Goal: Information Seeking & Learning: Learn about a topic

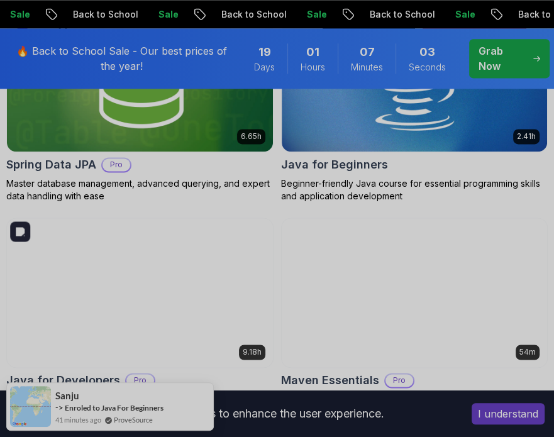
scroll to position [969, 0]
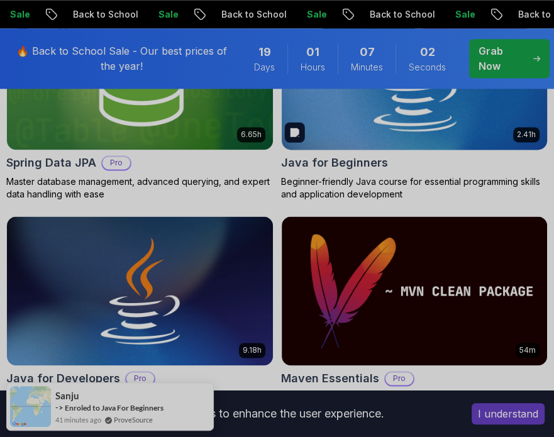
click at [392, 147] on img at bounding box center [414, 75] width 279 height 157
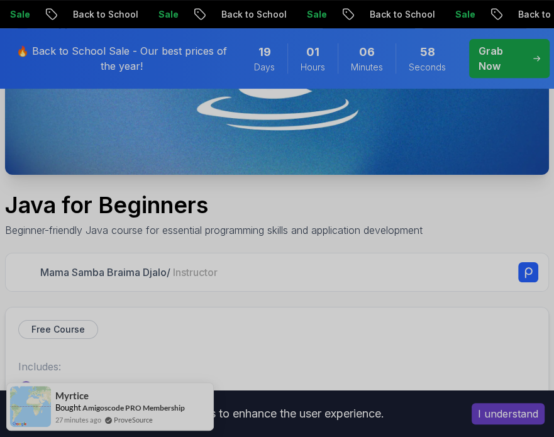
scroll to position [294, 0]
click at [73, 326] on p "Free Course" at bounding box center [57, 329] width 53 height 13
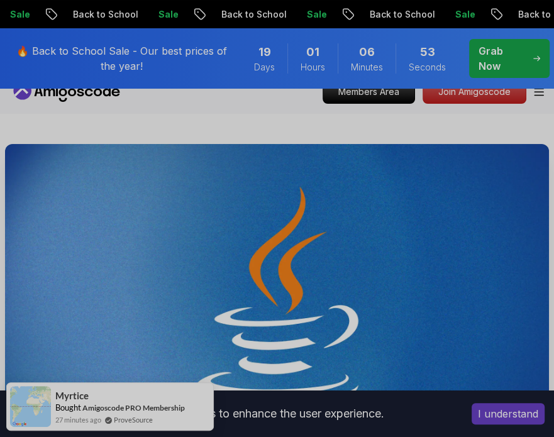
scroll to position [0, 0]
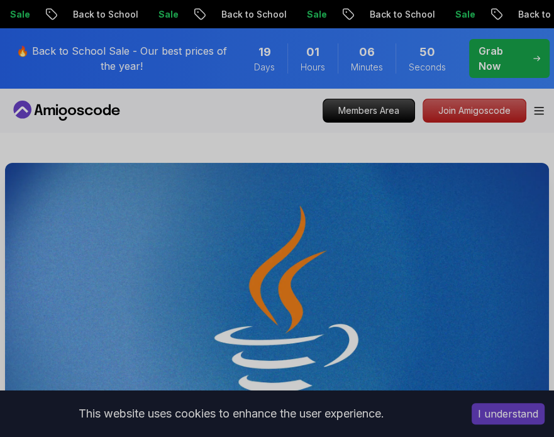
click at [499, 44] on p "Grab Now" at bounding box center [500, 58] width 45 height 30
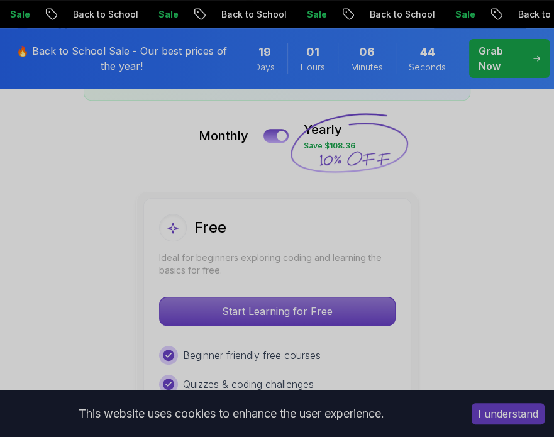
scroll to position [267, 0]
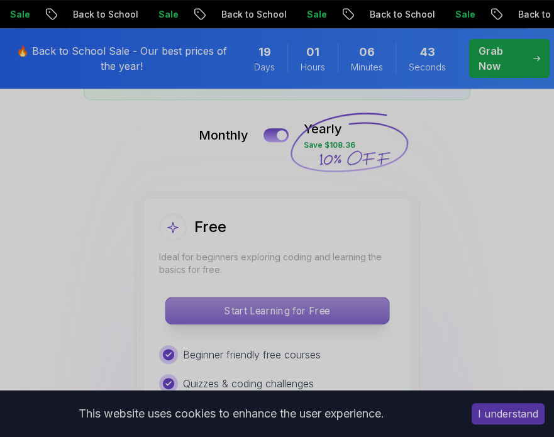
click at [336, 314] on p "Start Learning for Free" at bounding box center [276, 310] width 223 height 26
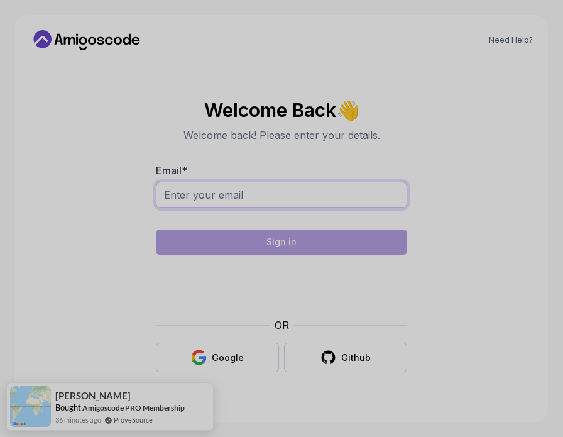
click at [279, 189] on input "Email *" at bounding box center [281, 195] width 251 height 26
type input "rajkumarkanikireddy9963@gmail.com"
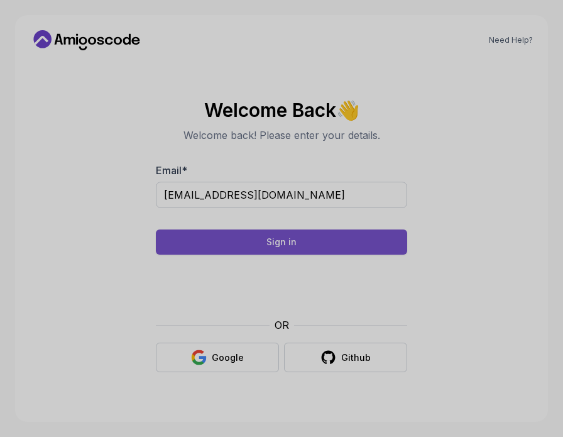
click at [346, 241] on button "Sign in" at bounding box center [281, 241] width 251 height 25
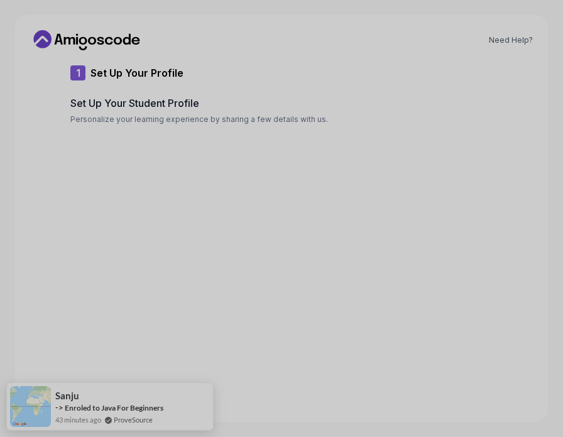
type input "luckycobraa6692"
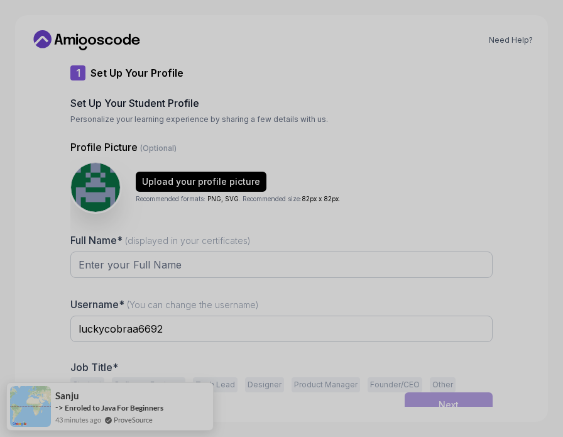
scroll to position [10, 0]
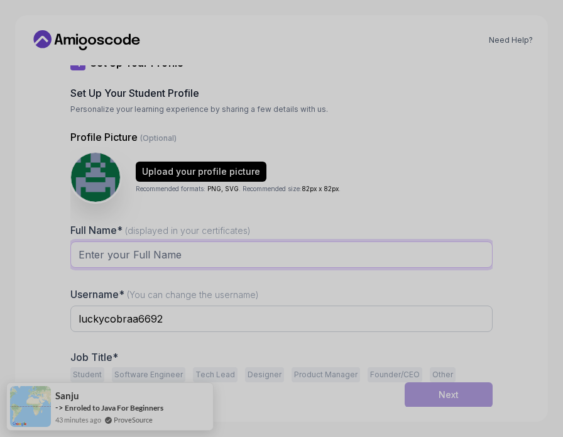
click at [226, 258] on input "Full Name* (displayed in your certificates)" at bounding box center [281, 254] width 422 height 26
type input "[PERSON_NAME]"
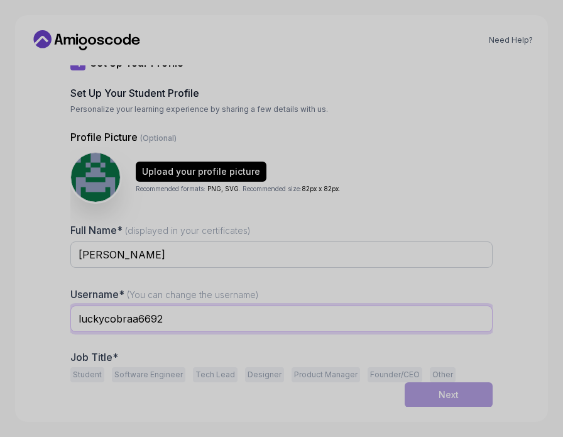
click at [212, 321] on input "luckycobraa6692" at bounding box center [281, 318] width 422 height 26
type input "l"
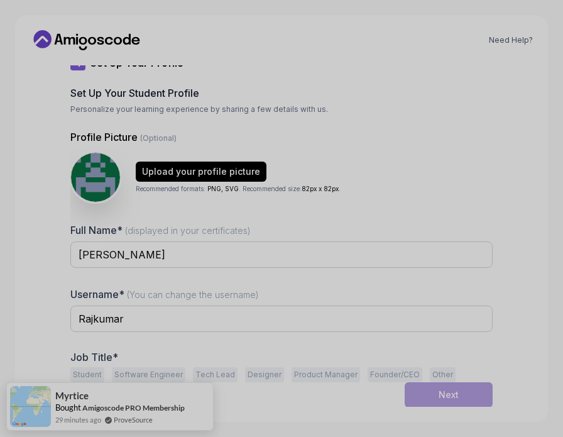
click at [88, 369] on button "Student" at bounding box center [87, 374] width 34 height 15
click at [439, 392] on div "Next" at bounding box center [449, 394] width 20 height 13
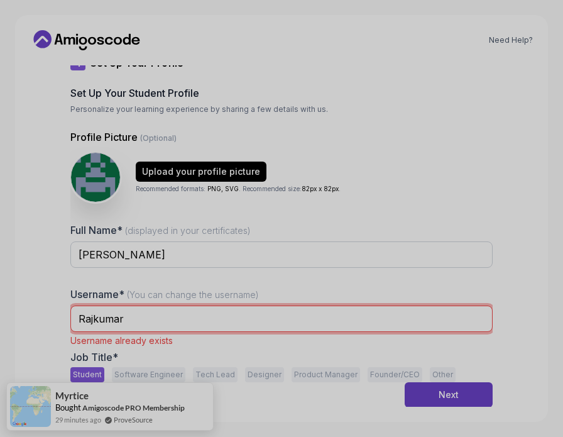
click at [198, 316] on input "Rajkumar" at bounding box center [281, 318] width 422 height 26
type input "Rajkumar996"
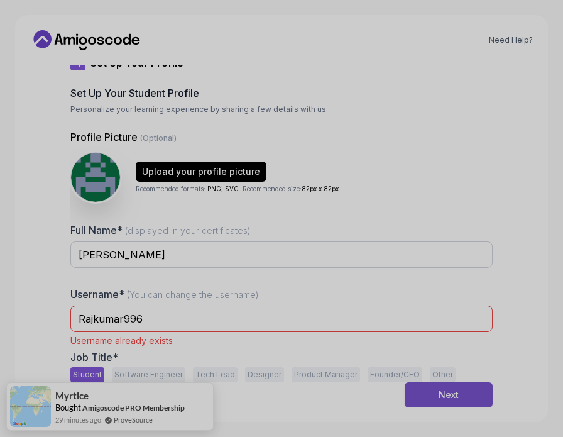
click at [454, 392] on div "Next" at bounding box center [449, 394] width 20 height 13
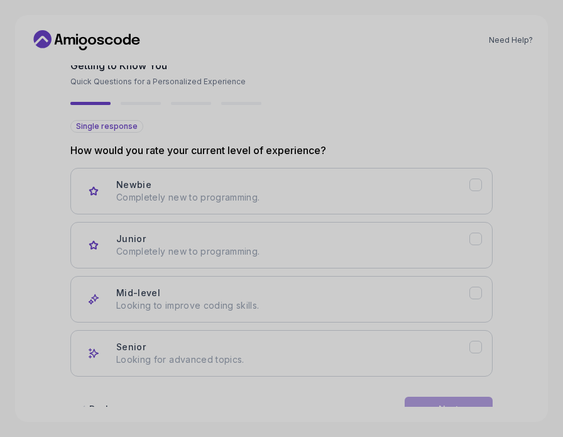
scroll to position [40, 0]
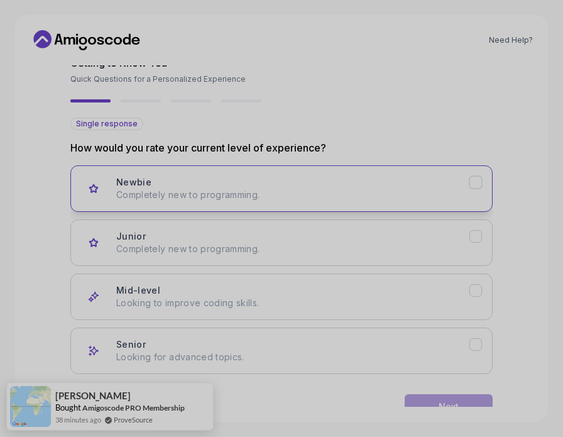
click at [376, 202] on button "Newbie Completely new to programming." at bounding box center [281, 188] width 422 height 47
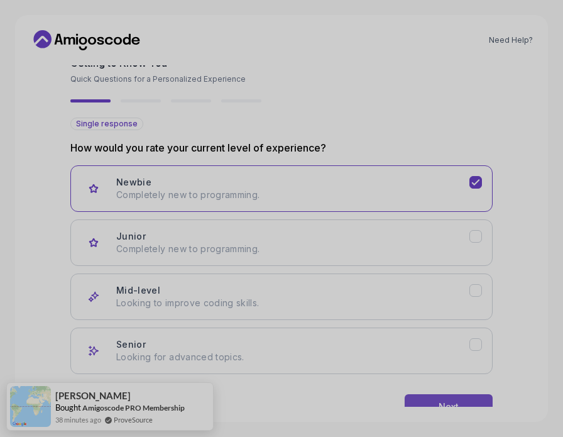
click at [434, 400] on button "Next" at bounding box center [449, 406] width 88 height 25
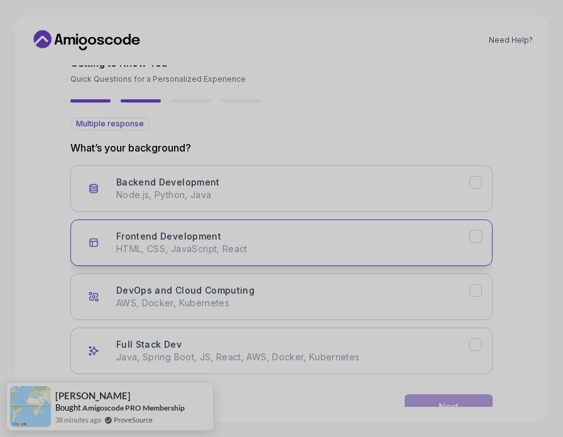
click at [377, 223] on button "Frontend Development HTML, CSS, JavaScript, React" at bounding box center [281, 242] width 422 height 47
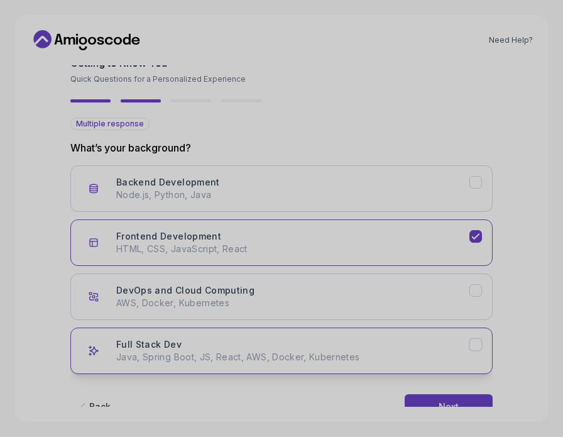
click at [404, 345] on div "Full Stack Dev Java, Spring Boot, JS, React, AWS, Docker, Kubernetes" at bounding box center [292, 350] width 353 height 25
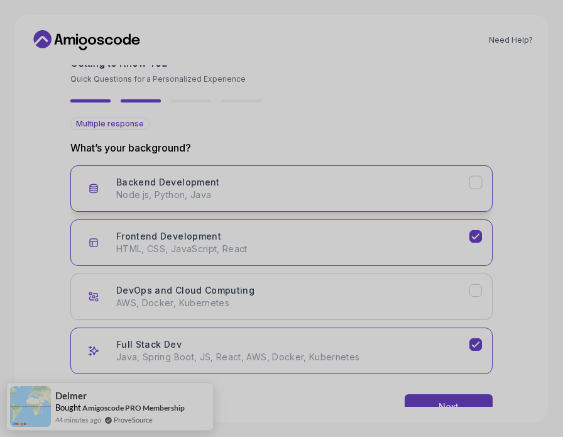
drag, startPoint x: 404, startPoint y: 345, endPoint x: 386, endPoint y: 209, distance: 137.6
click at [386, 209] on div "Backend Development Node.js, Python, Java Frontend Development HTML, CSS, JavaS…" at bounding box center [281, 269] width 422 height 209
click at [386, 209] on button "Backend Development Node.js, Python, Java" at bounding box center [281, 188] width 422 height 47
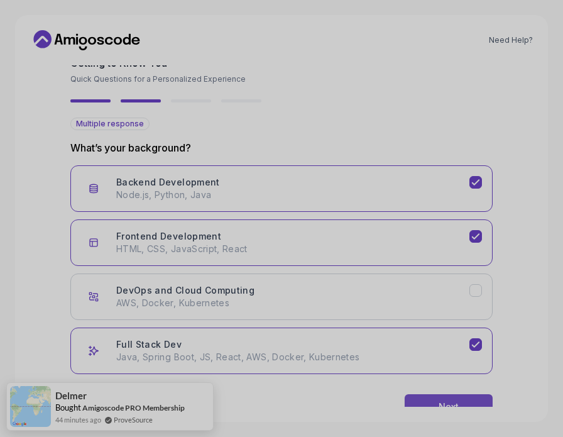
click at [445, 402] on div "Next" at bounding box center [449, 406] width 20 height 13
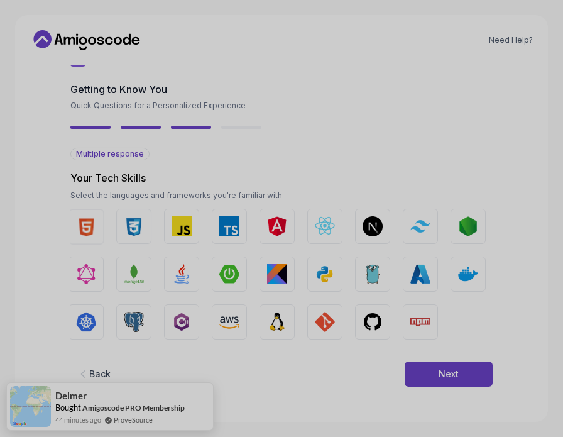
scroll to position [10, 0]
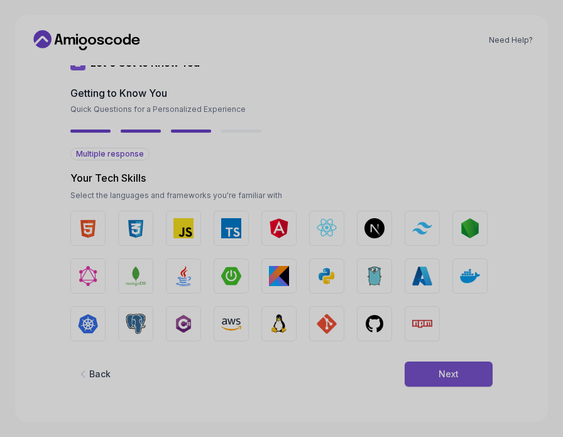
click at [441, 370] on div "Next" at bounding box center [449, 374] width 20 height 13
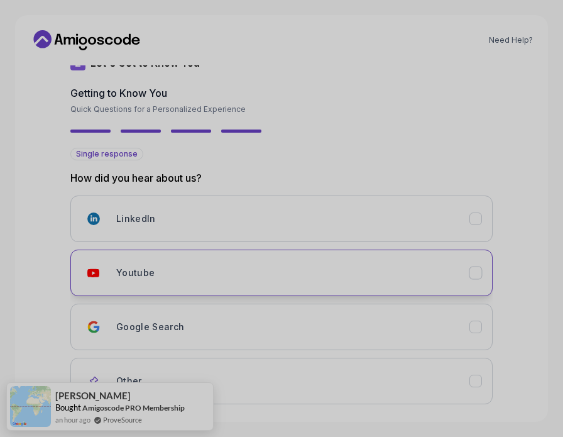
click at [417, 261] on div "Youtube" at bounding box center [292, 272] width 353 height 25
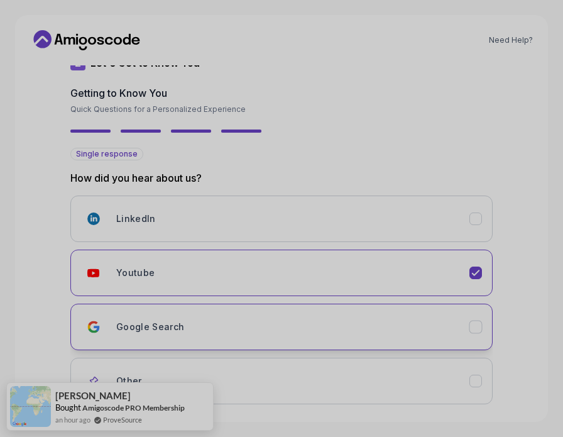
scroll to position [79, 0]
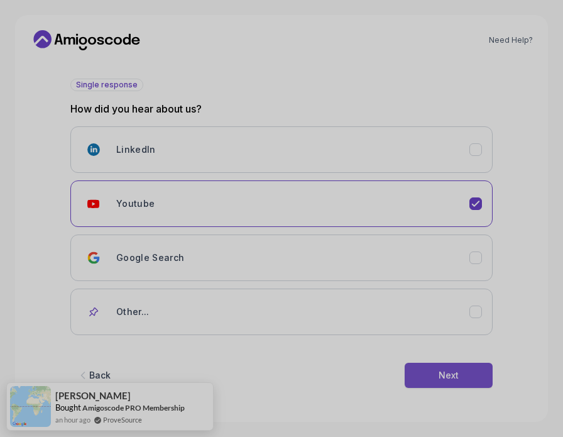
click at [463, 363] on button "Next" at bounding box center [449, 375] width 88 height 25
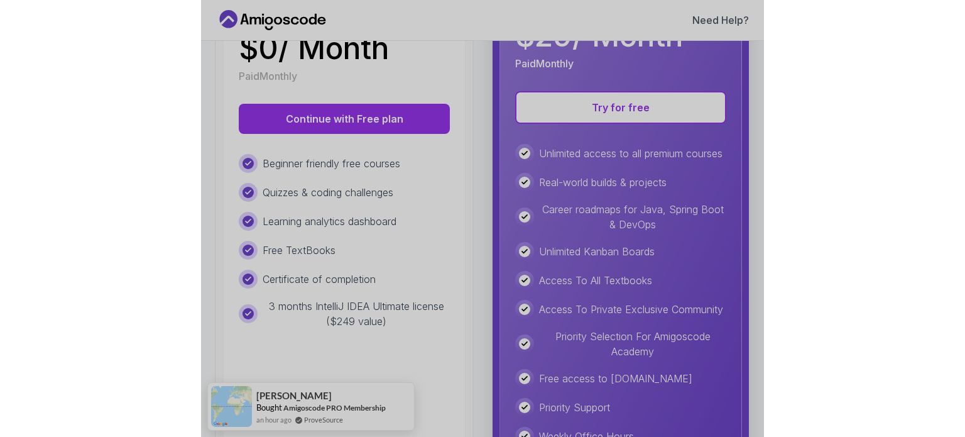
scroll to position [228, 0]
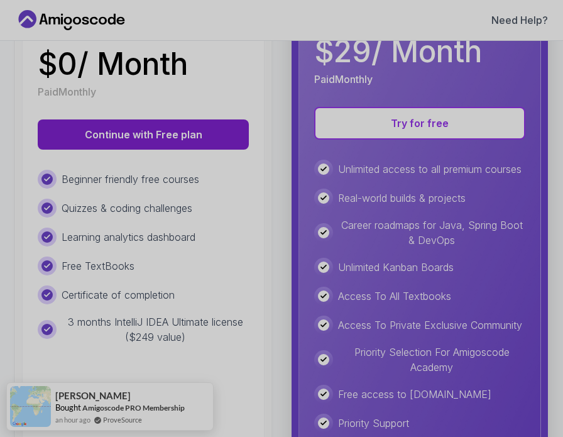
click at [178, 135] on button "Continue with Free plan" at bounding box center [143, 134] width 211 height 30
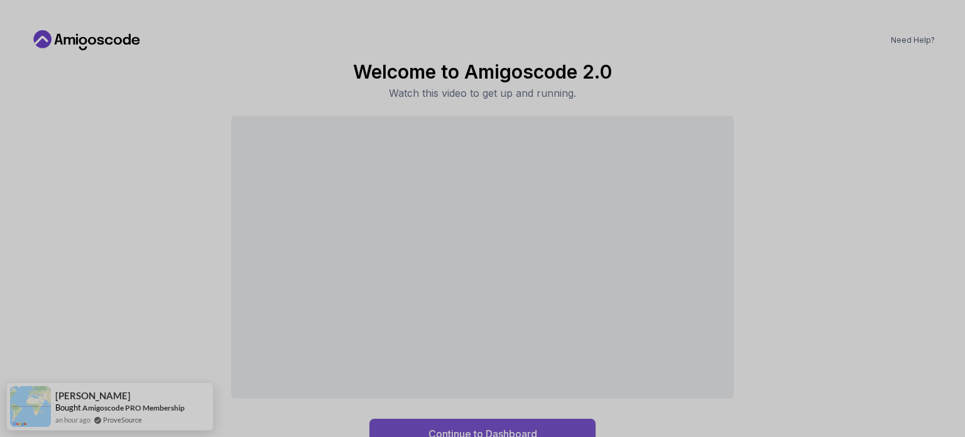
click at [513, 429] on div "Continue to Dashboard" at bounding box center [483, 433] width 109 height 15
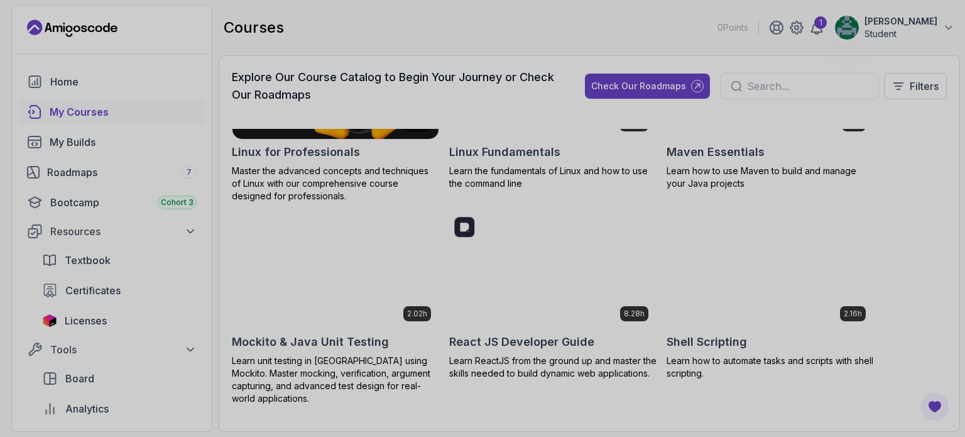
scroll to position [1989, 0]
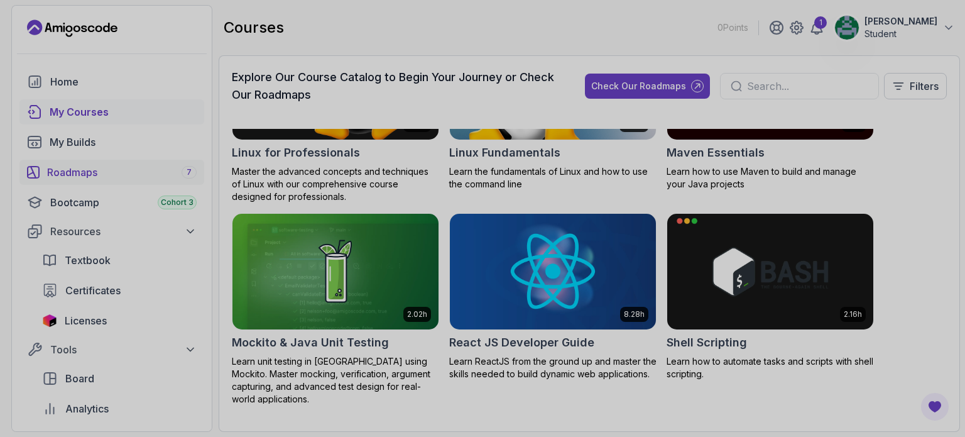
click at [98, 173] on div "Roadmaps 7" at bounding box center [122, 172] width 150 height 15
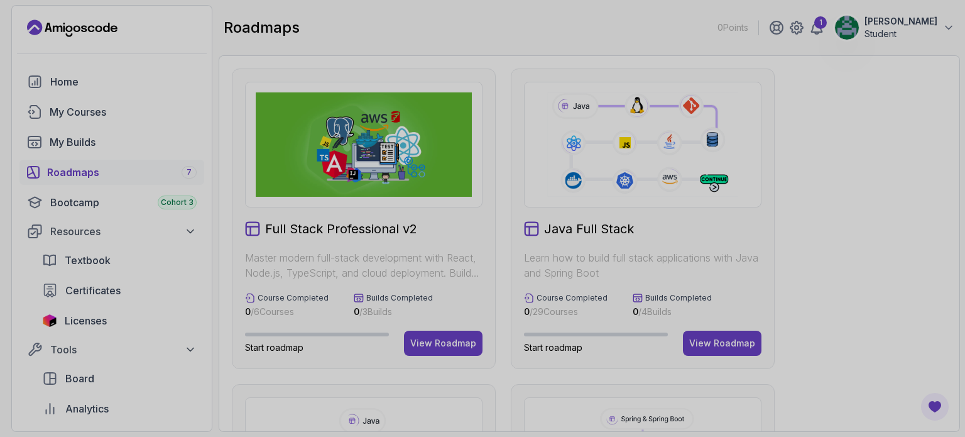
click at [563, 329] on div "Java Full Stack Learn how to build full stack applications with Java and Spring…" at bounding box center [643, 219] width 264 height 300
click at [563, 341] on div "View Roadmap" at bounding box center [723, 343] width 66 height 13
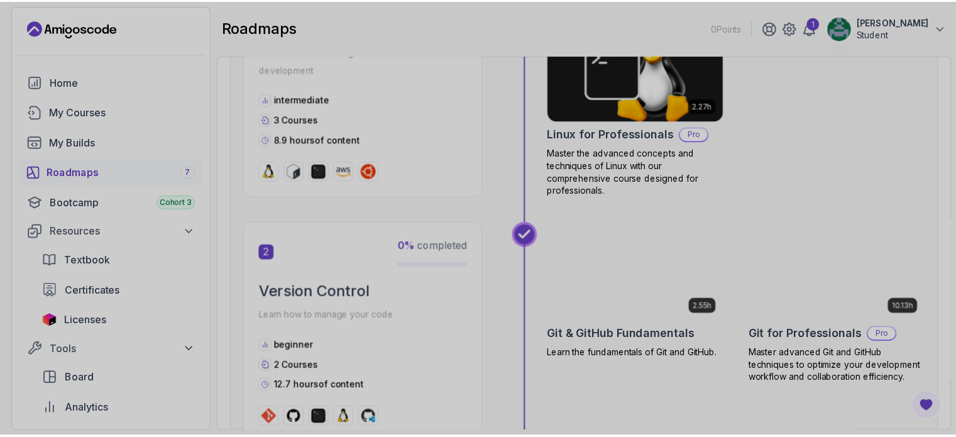
scroll to position [483, 0]
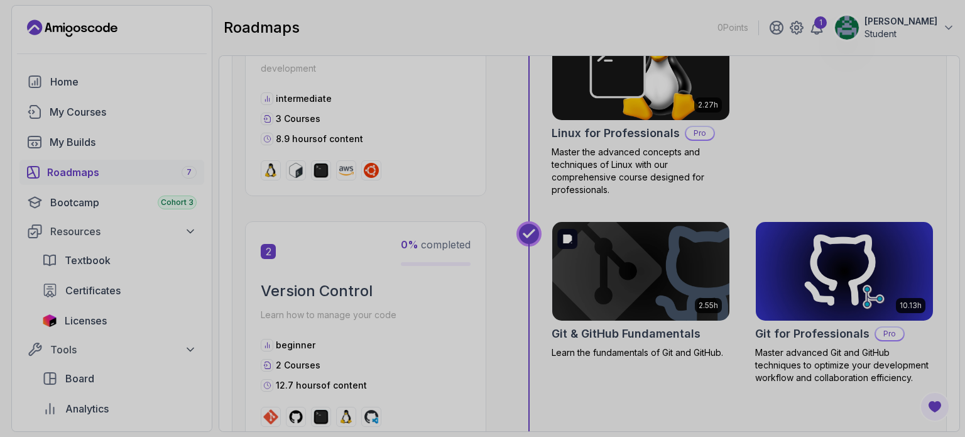
click at [563, 310] on img at bounding box center [641, 271] width 186 height 104
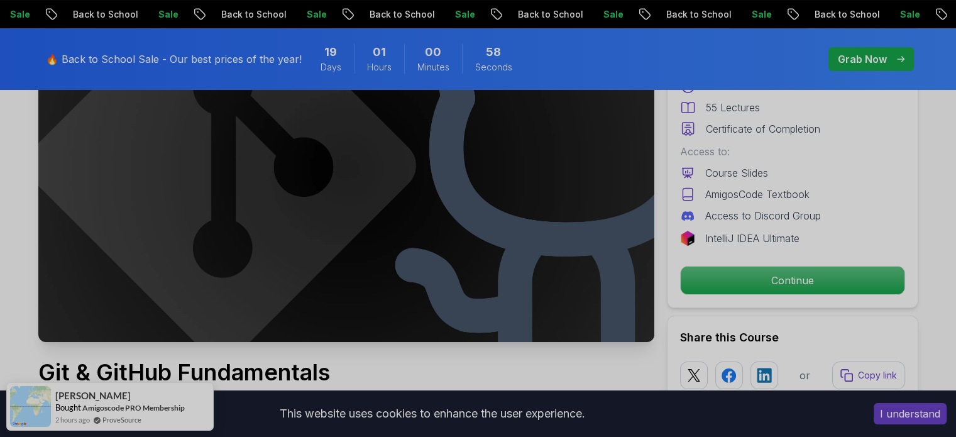
scroll to position [170, 0]
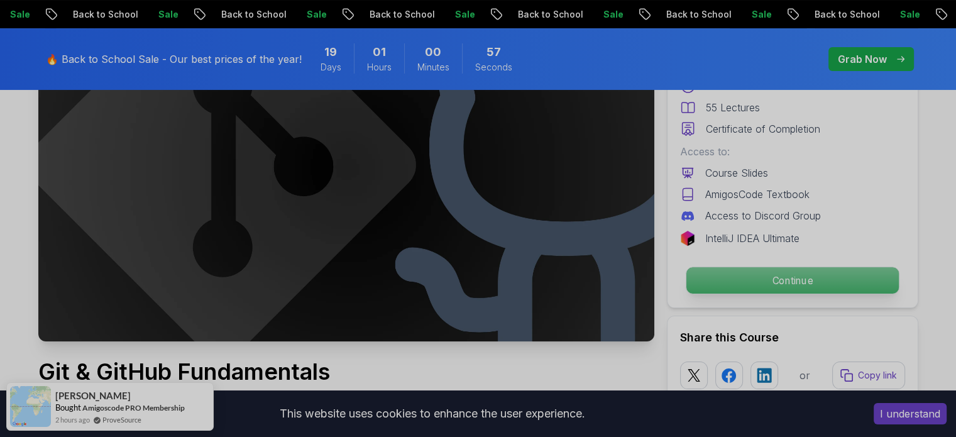
click at [563, 285] on p "Continue" at bounding box center [792, 280] width 212 height 26
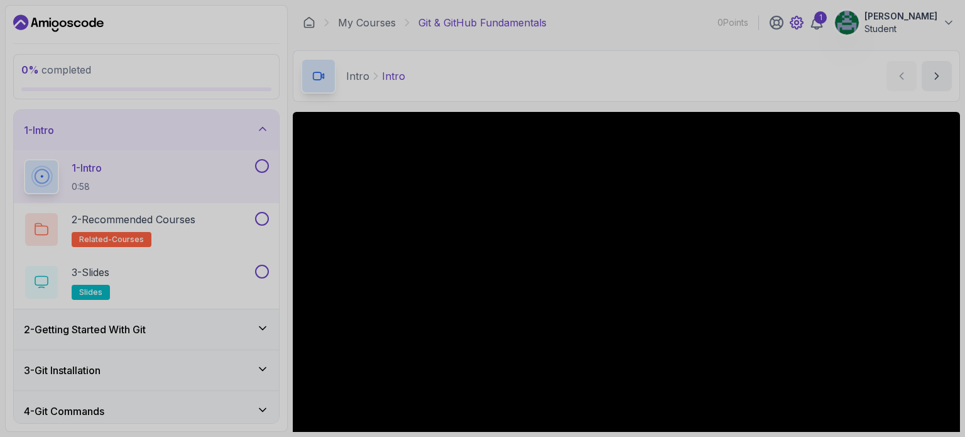
click at [563, 28] on icon at bounding box center [796, 22] width 15 height 15
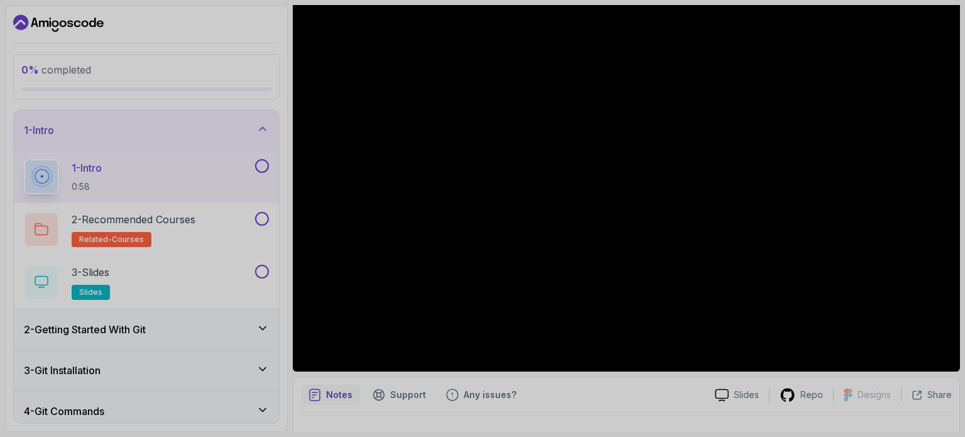
scroll to position [118, 0]
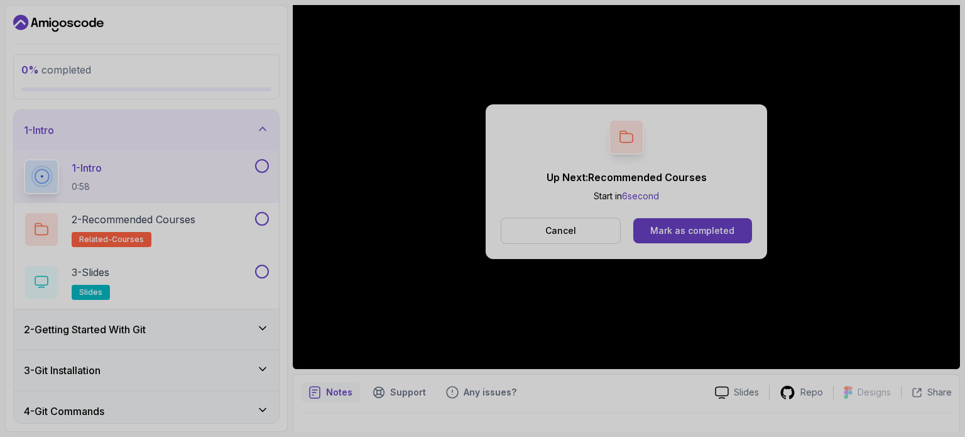
click at [563, 226] on div "Mark as completed" at bounding box center [693, 230] width 84 height 13
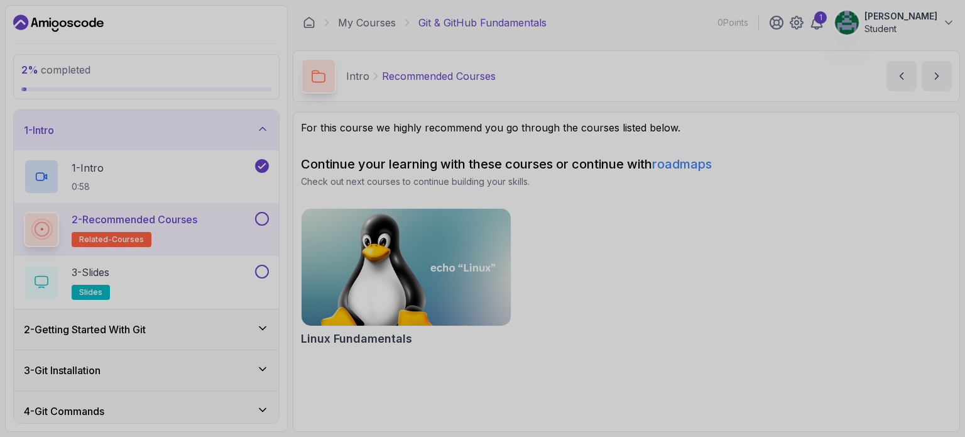
click at [223, 220] on div "2 - Recommended Courses related-courses" at bounding box center [138, 229] width 229 height 35
click at [36, 227] on icon at bounding box center [42, 229] width 16 height 16
click at [36, 227] on icon at bounding box center [41, 229] width 15 height 15
click at [73, 223] on p "2 - Recommended Courses" at bounding box center [135, 219] width 126 height 15
click at [82, 280] on h2 "3 - Slides slides" at bounding box center [91, 282] width 38 height 35
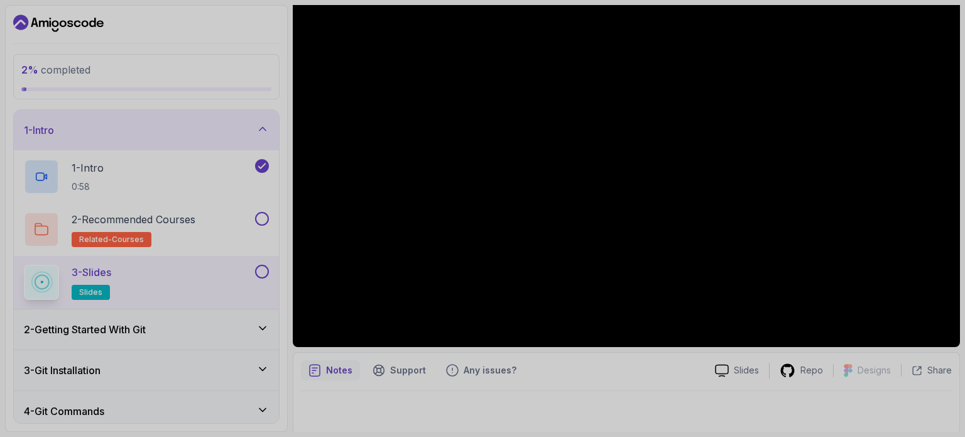
scroll to position [141, 0]
click at [214, 320] on div "2 - Getting Started With Git" at bounding box center [146, 329] width 265 height 40
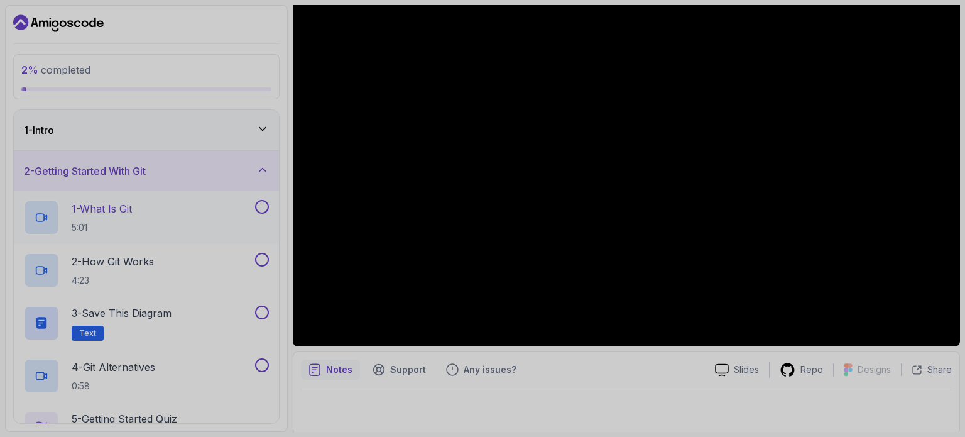
click at [181, 210] on div "1 - What Is Git 5:01" at bounding box center [138, 217] width 229 height 35
click at [268, 115] on div "1 - Intro" at bounding box center [146, 130] width 265 height 40
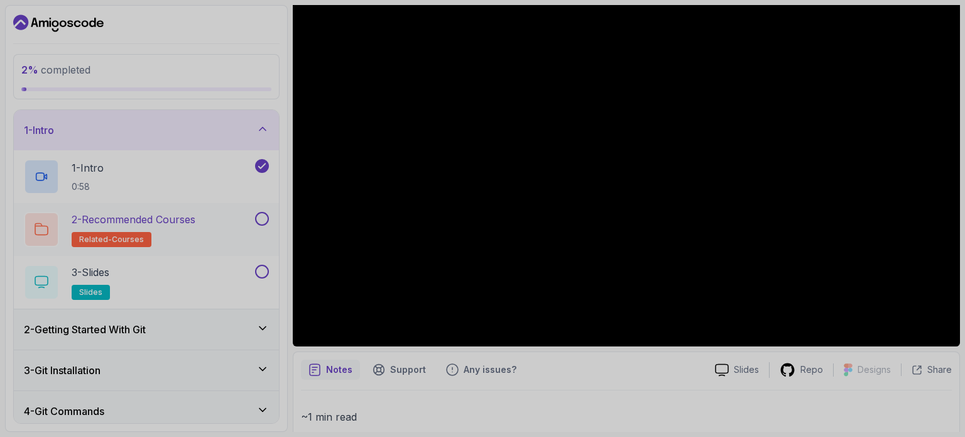
click at [261, 217] on button at bounding box center [262, 219] width 14 height 14
drag, startPoint x: 261, startPoint y: 217, endPoint x: 231, endPoint y: 258, distance: 51.2
click at [231, 258] on div "3 - Slides slides" at bounding box center [146, 282] width 265 height 53
click at [261, 270] on button at bounding box center [262, 272] width 14 height 14
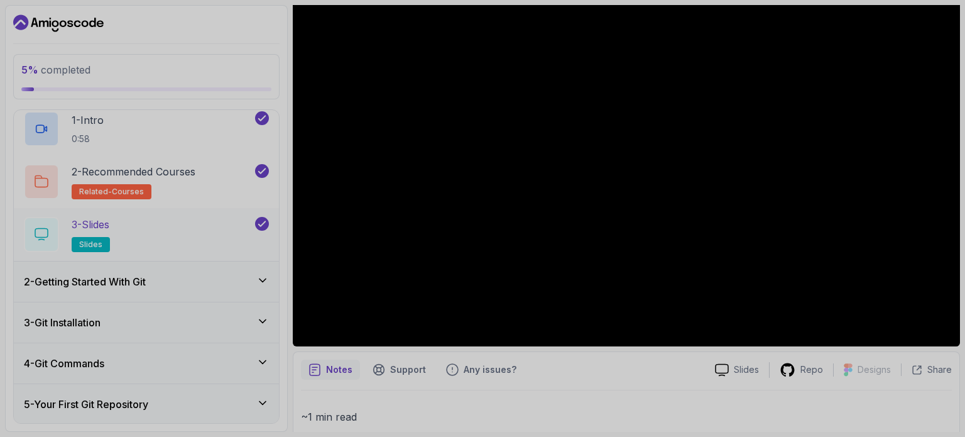
click at [261, 270] on div "2 - Getting Started With Git" at bounding box center [146, 281] width 265 height 40
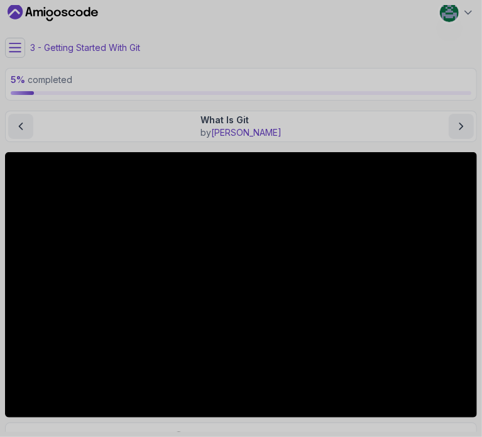
scroll to position [8, 0]
click at [467, 123] on icon "next content" at bounding box center [461, 126] width 13 height 13
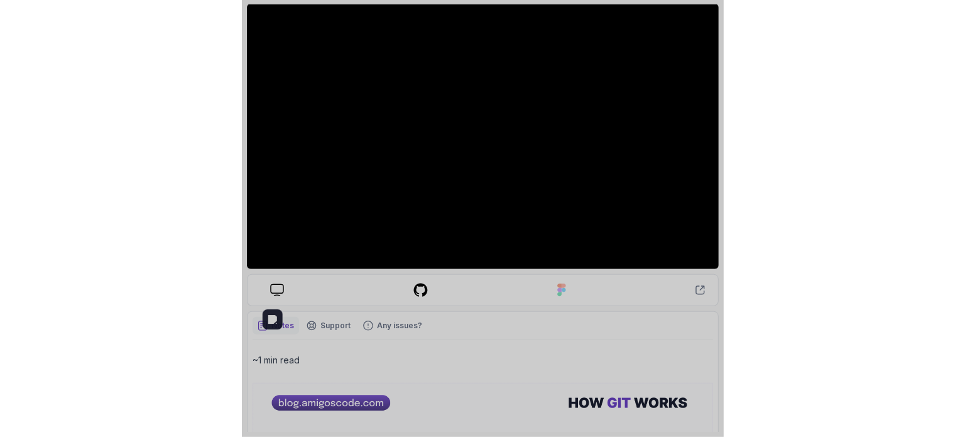
scroll to position [79, 0]
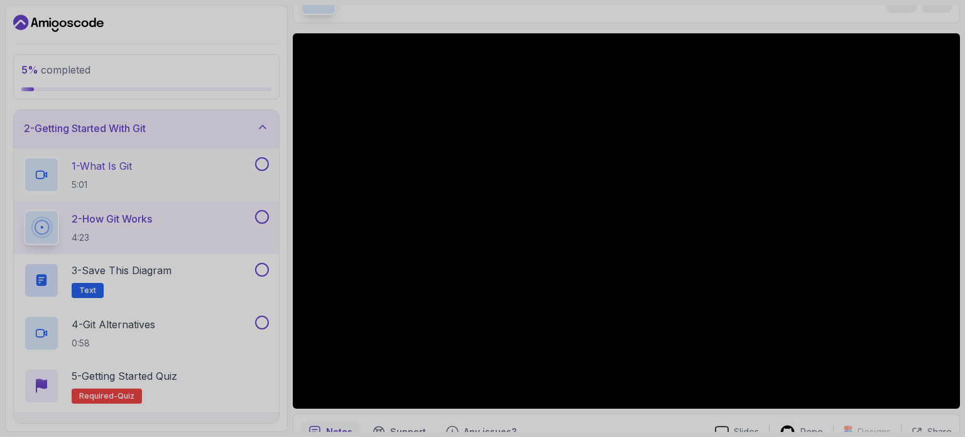
click at [264, 163] on button at bounding box center [262, 164] width 14 height 14
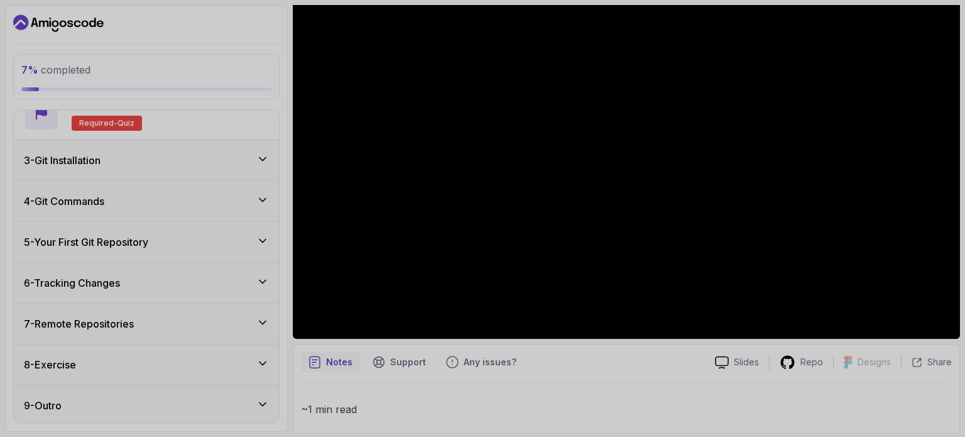
scroll to position [150, 0]
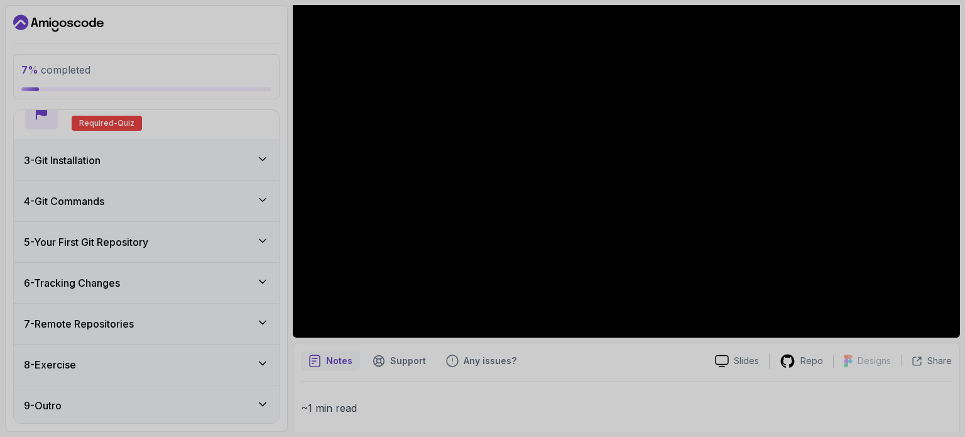
click at [261, 156] on icon at bounding box center [262, 159] width 13 height 13
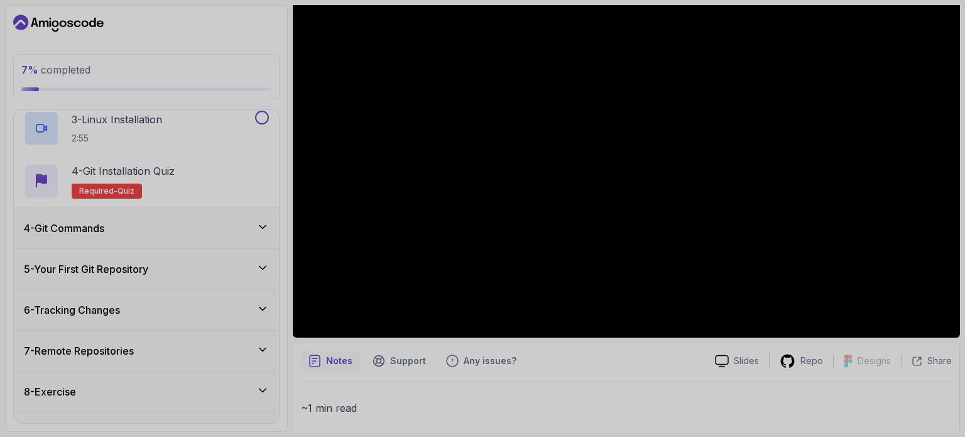
click at [256, 233] on div "4 - Git Commands" at bounding box center [146, 228] width 245 height 15
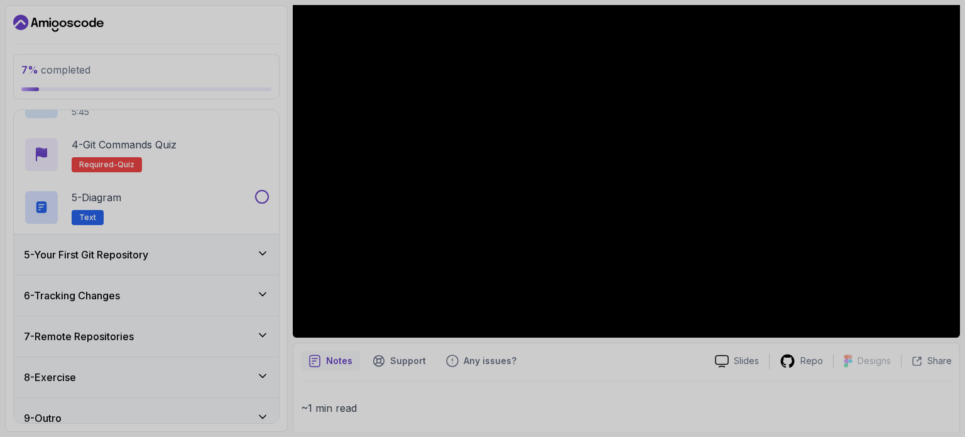
scroll to position [316, 0]
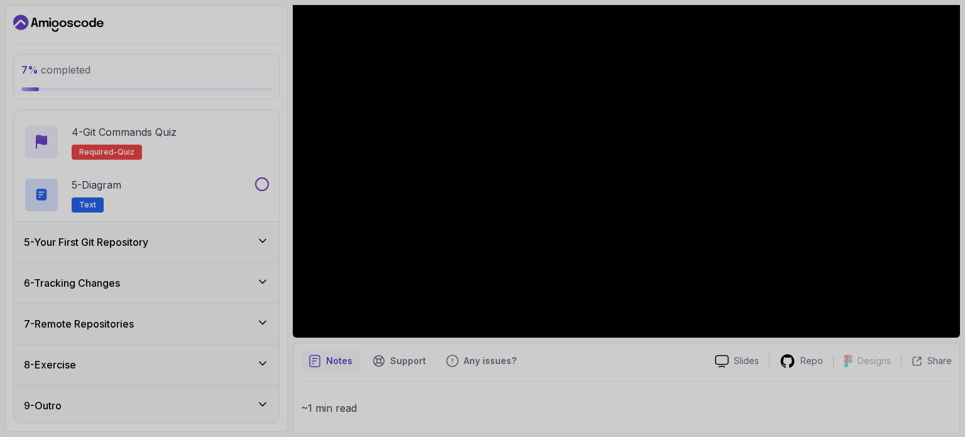
click at [258, 235] on icon at bounding box center [262, 240] width 13 height 13
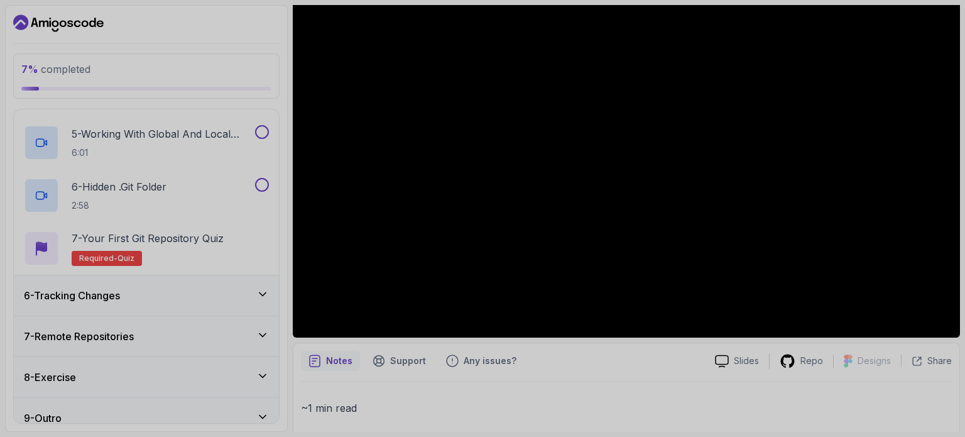
scroll to position [421, 0]
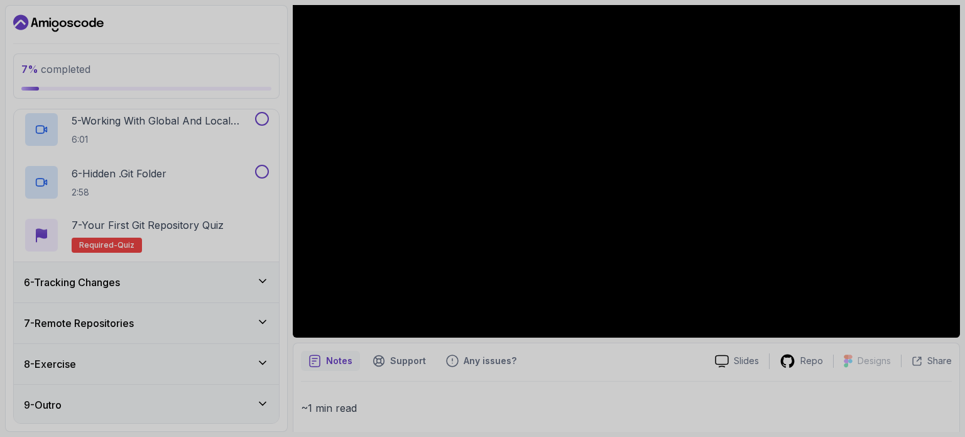
click at [261, 273] on div "6 - Tracking Changes" at bounding box center [146, 282] width 265 height 40
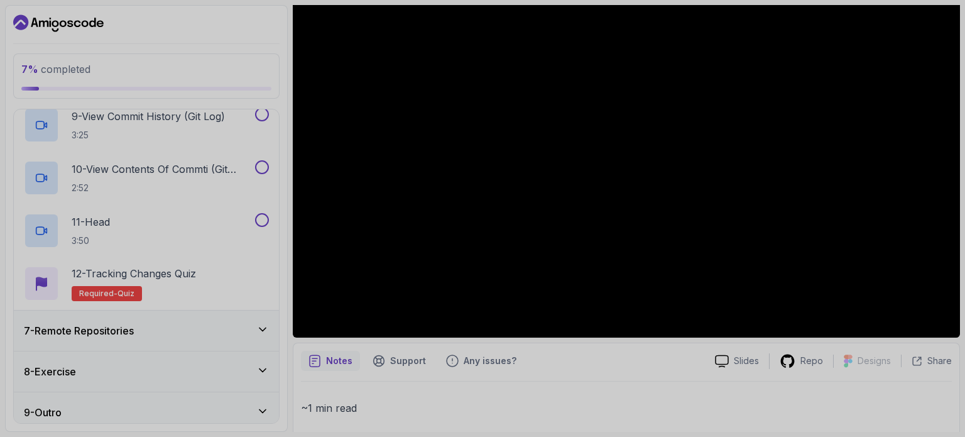
scroll to position [685, 0]
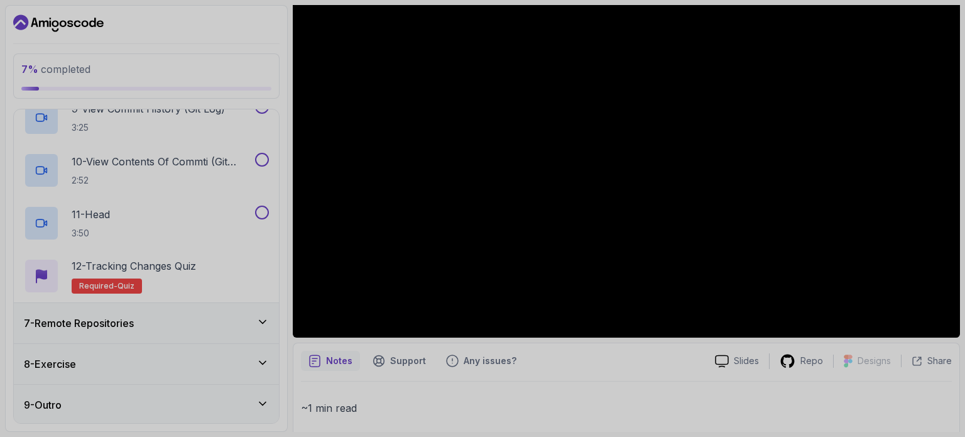
click at [266, 311] on div "7 - Remote Repositories" at bounding box center [146, 323] width 265 height 40
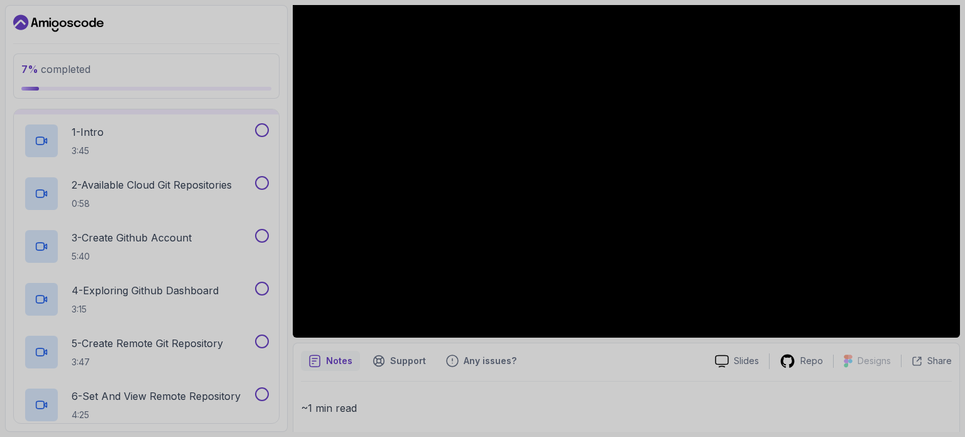
scroll to position [282, 0]
click at [266, 311] on button "4 - Exploring Github Dashboard 3:15" at bounding box center [146, 297] width 245 height 35
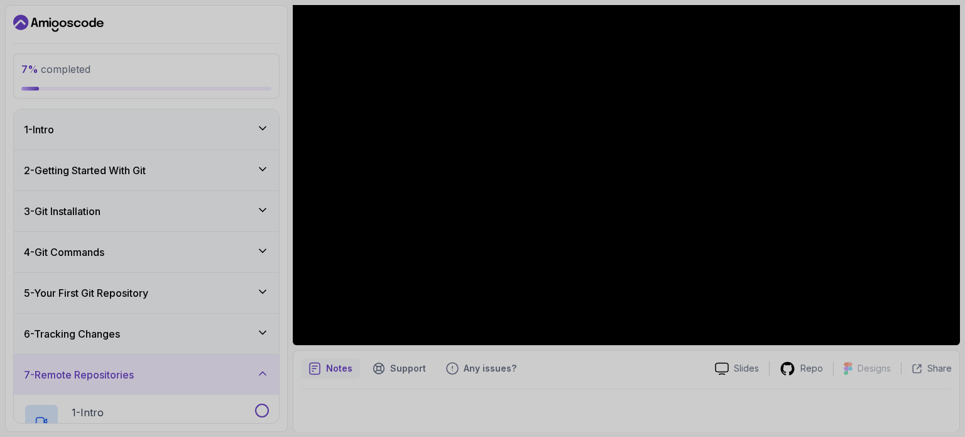
click at [261, 173] on icon at bounding box center [262, 169] width 13 height 13
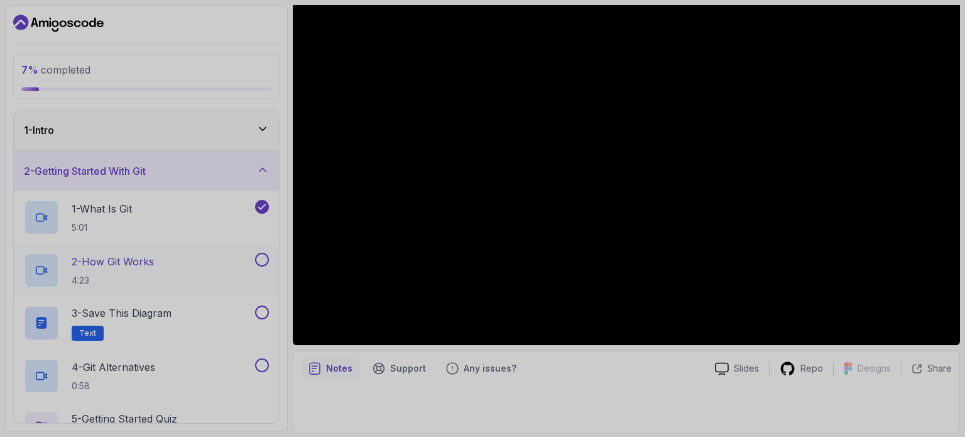
click at [261, 253] on button at bounding box center [262, 260] width 14 height 14
click at [233, 268] on div "2 - How Git Works 4:23" at bounding box center [138, 270] width 229 height 35
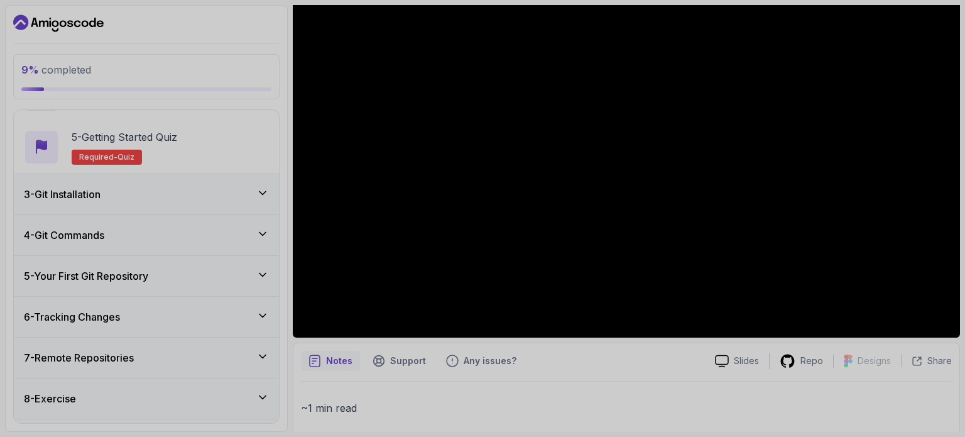
scroll to position [316, 0]
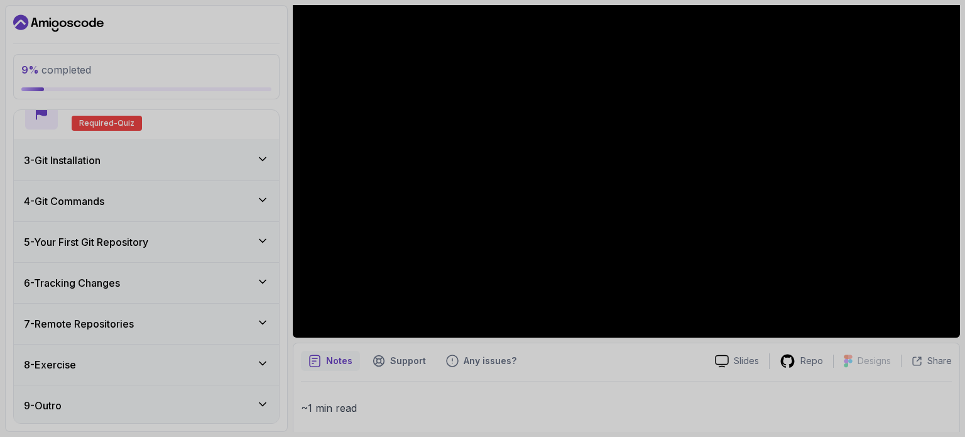
click at [254, 316] on div "7 - Remote Repositories" at bounding box center [146, 323] width 245 height 15
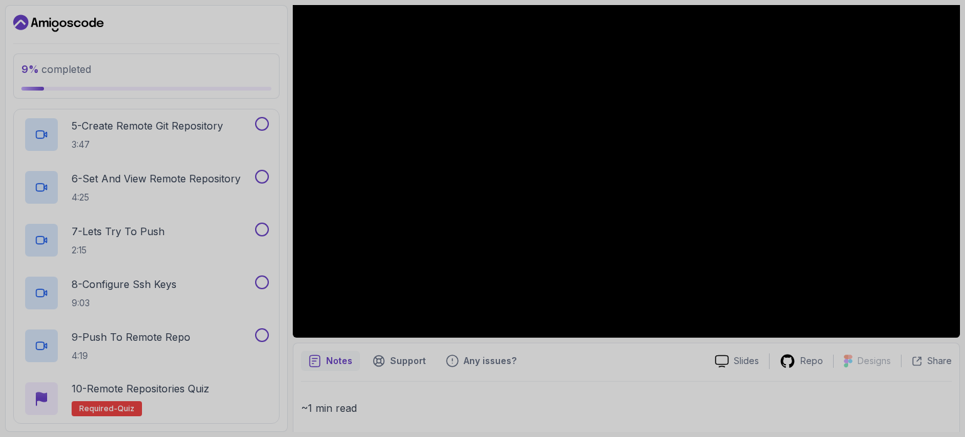
scroll to position [580, 0]
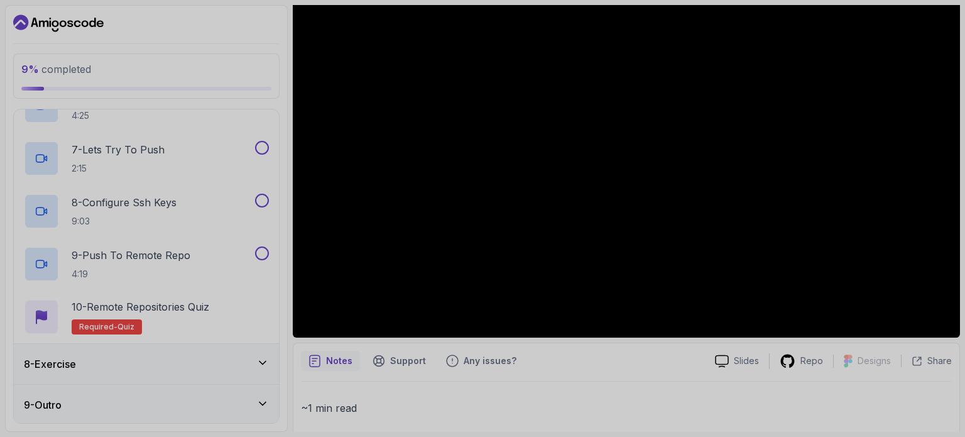
click at [233, 364] on div "8 - Exercise" at bounding box center [146, 363] width 245 height 15
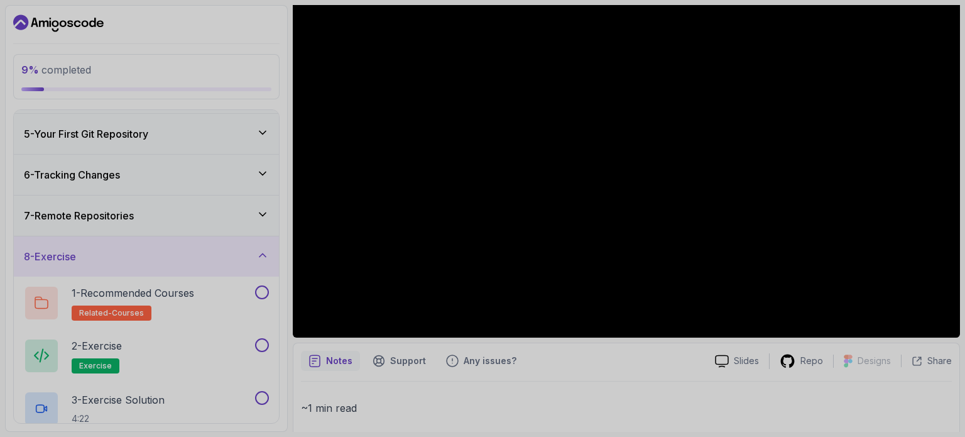
scroll to position [210, 0]
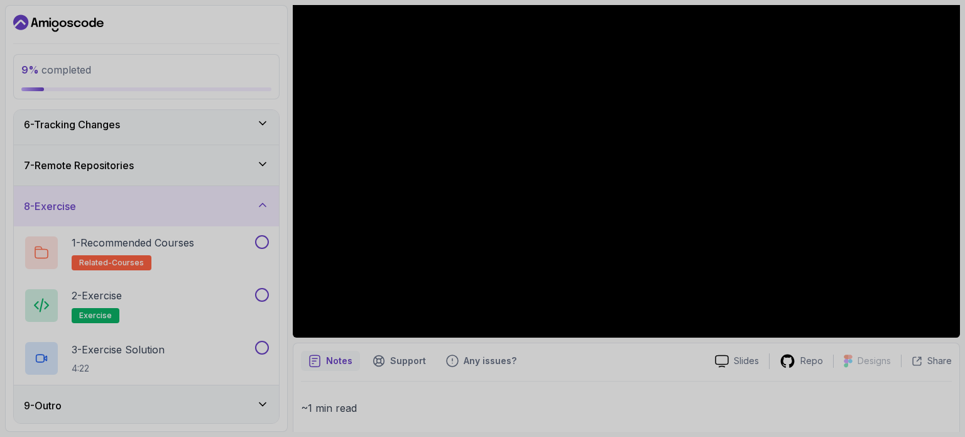
click at [274, 405] on div "9 - Outro" at bounding box center [146, 405] width 265 height 40
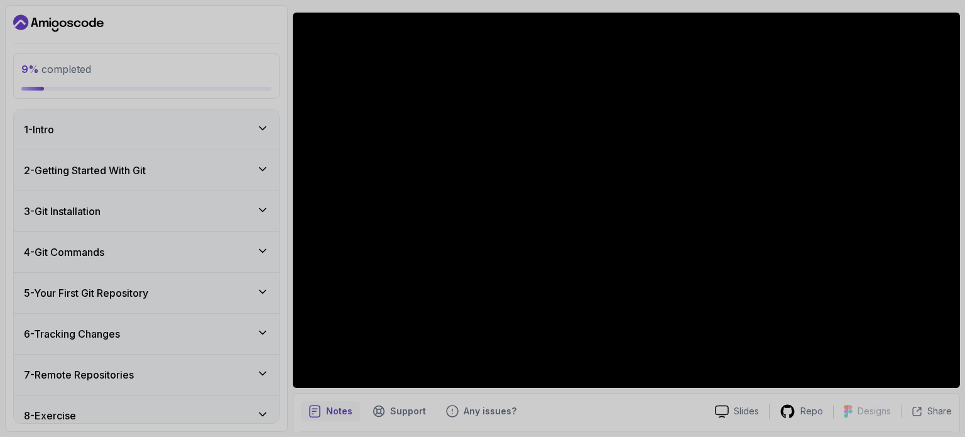
scroll to position [96, 0]
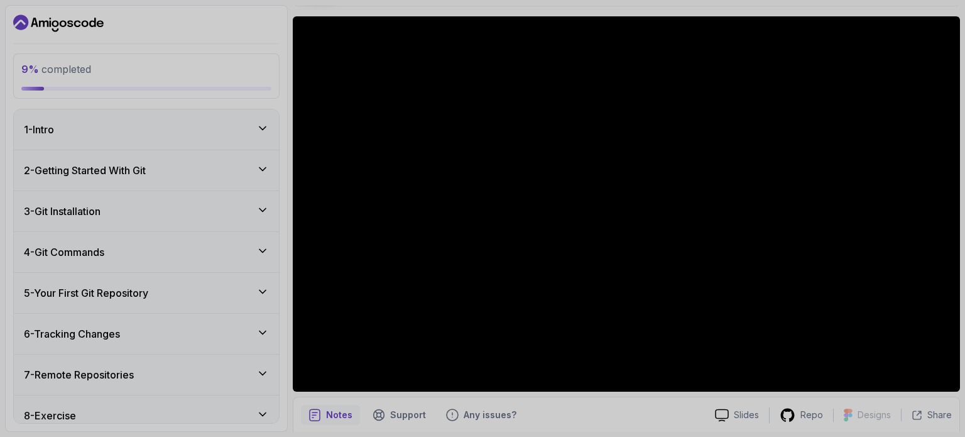
click at [256, 165] on div "2 - Getting Started With Git" at bounding box center [146, 170] width 245 height 15
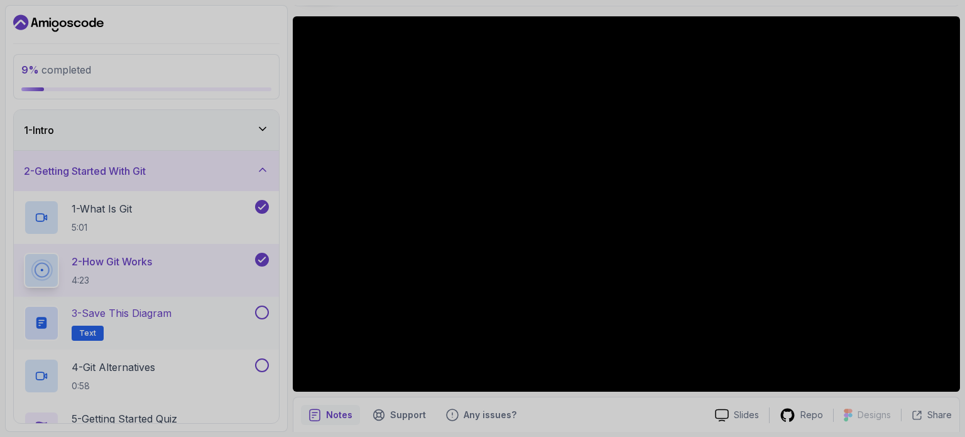
click at [249, 316] on div "3 - Save this diagram Text" at bounding box center [138, 322] width 229 height 35
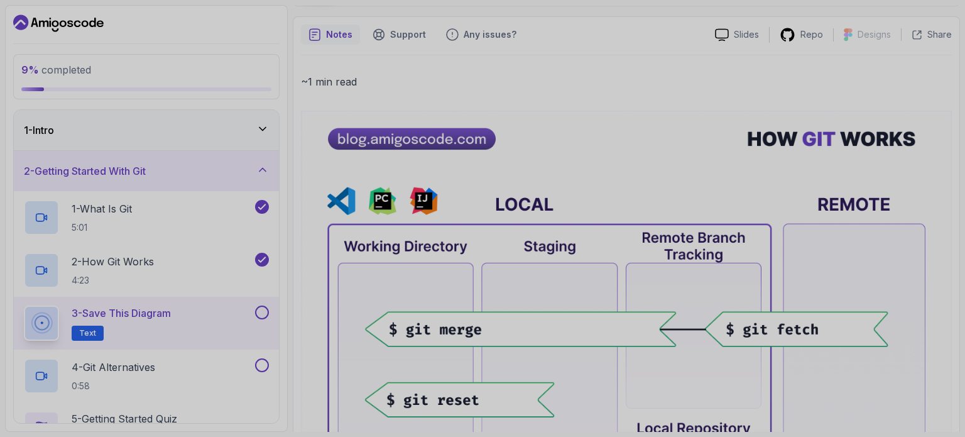
click at [267, 304] on div "3 - Save this diagram Text" at bounding box center [146, 323] width 265 height 53
click at [261, 319] on button "3 - Save this diagram Text" at bounding box center [146, 322] width 245 height 35
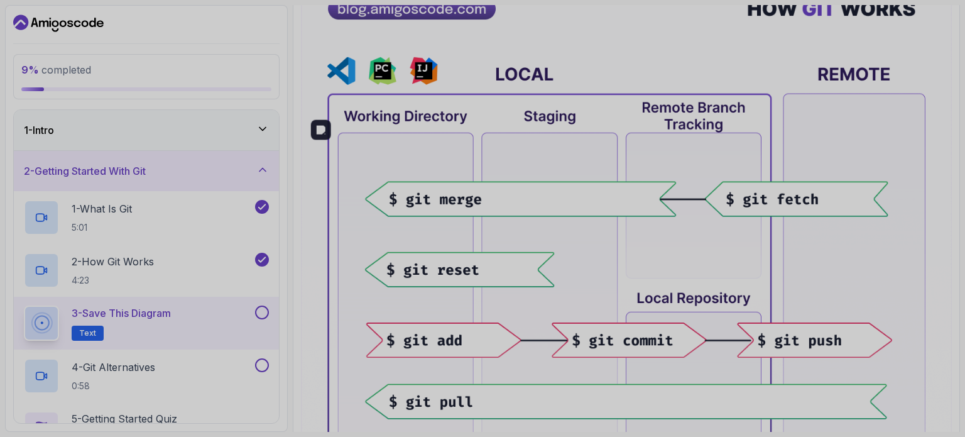
scroll to position [229, 0]
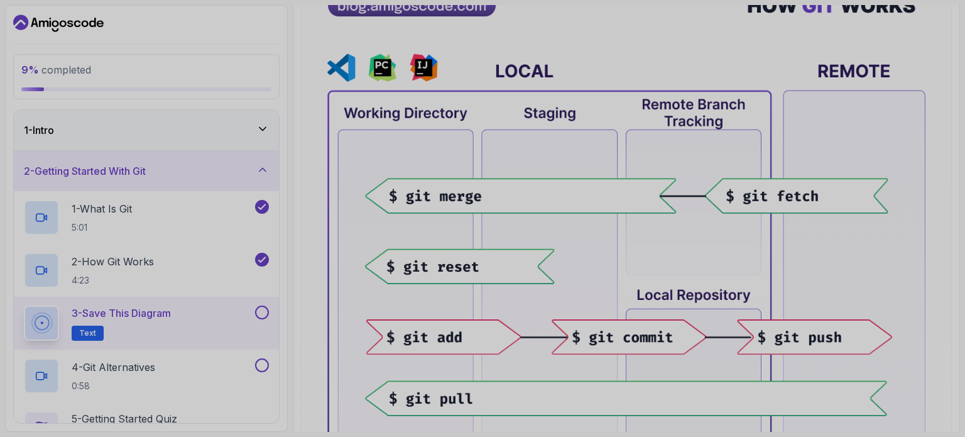
click at [261, 305] on button at bounding box center [262, 312] width 14 height 14
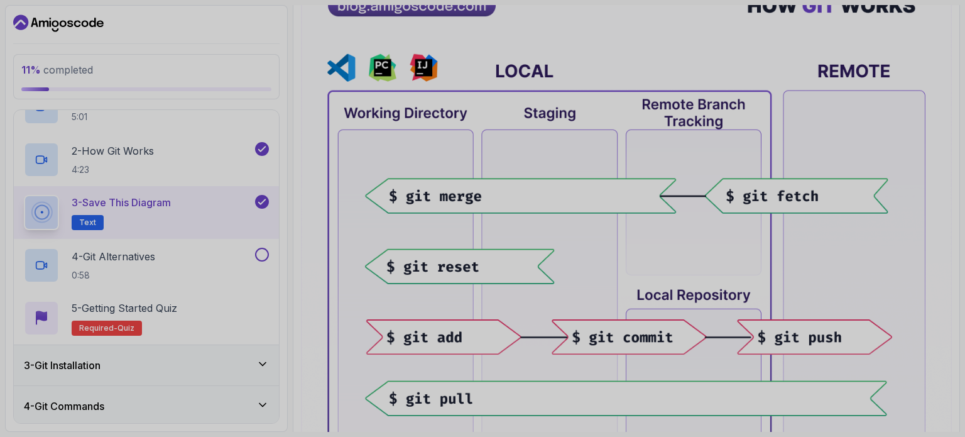
scroll to position [111, 0]
click at [206, 261] on div "4 - Git Alternatives 0:58" at bounding box center [138, 265] width 229 height 35
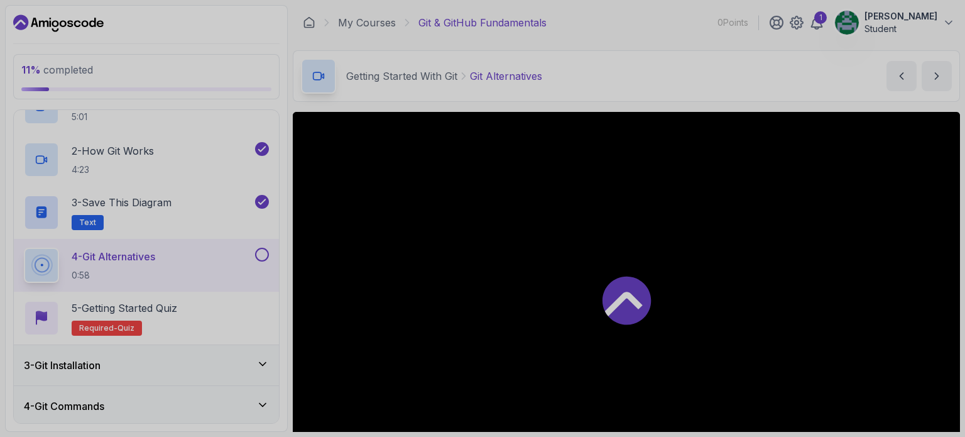
click at [512, 276] on div at bounding box center [627, 299] width 668 height 375
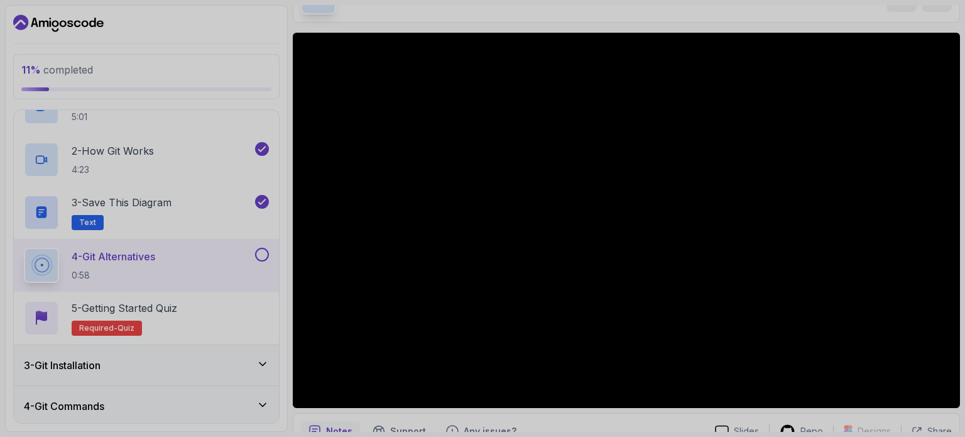
scroll to position [85, 0]
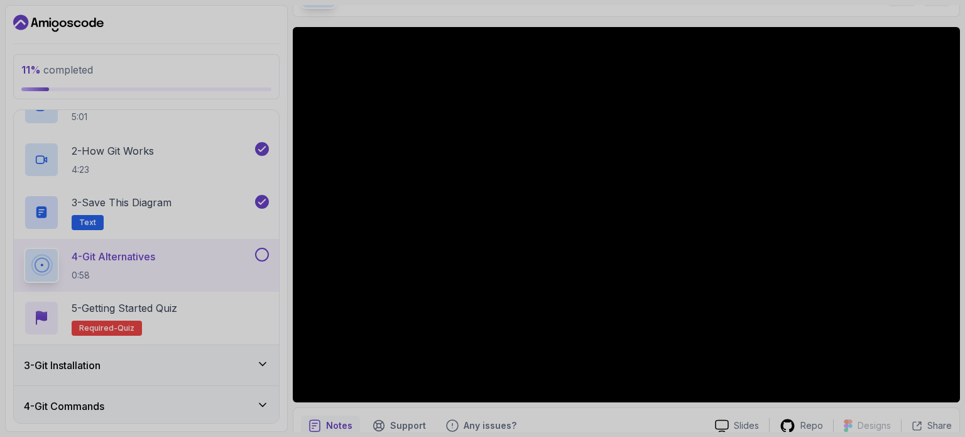
click at [262, 253] on button at bounding box center [262, 255] width 14 height 14
click at [184, 305] on div "5 - Getting Started Quiz Required- quiz" at bounding box center [146, 317] width 245 height 35
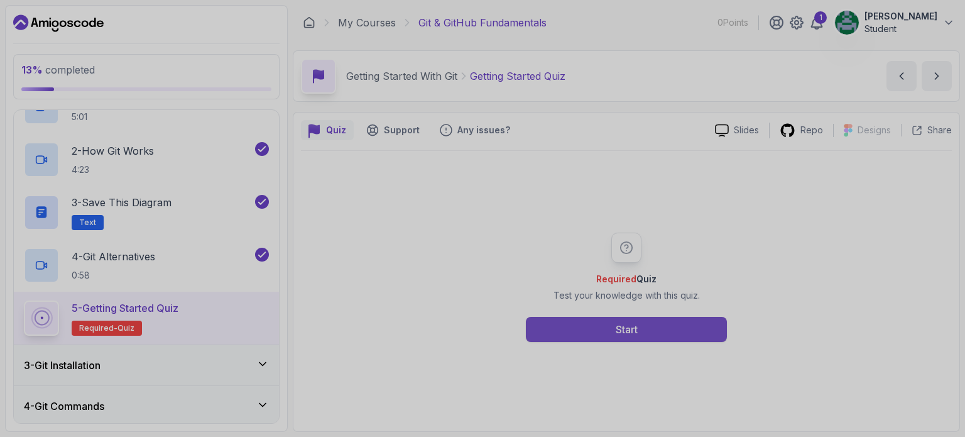
click at [529, 329] on button "Start" at bounding box center [626, 329] width 201 height 25
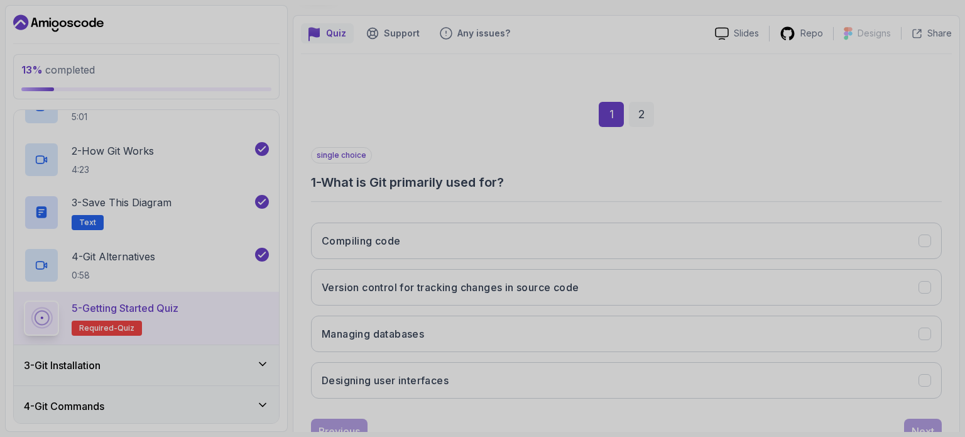
scroll to position [98, 0]
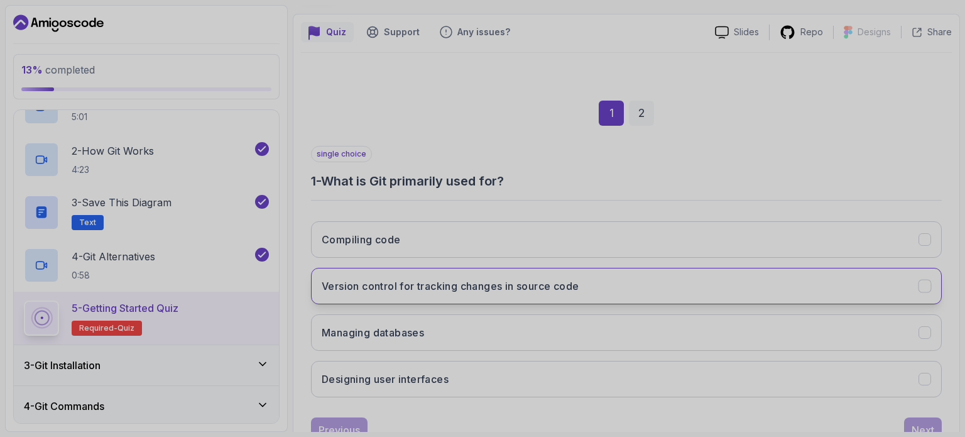
click at [521, 287] on h3 "Version control for tracking changes in source code" at bounding box center [450, 285] width 257 height 15
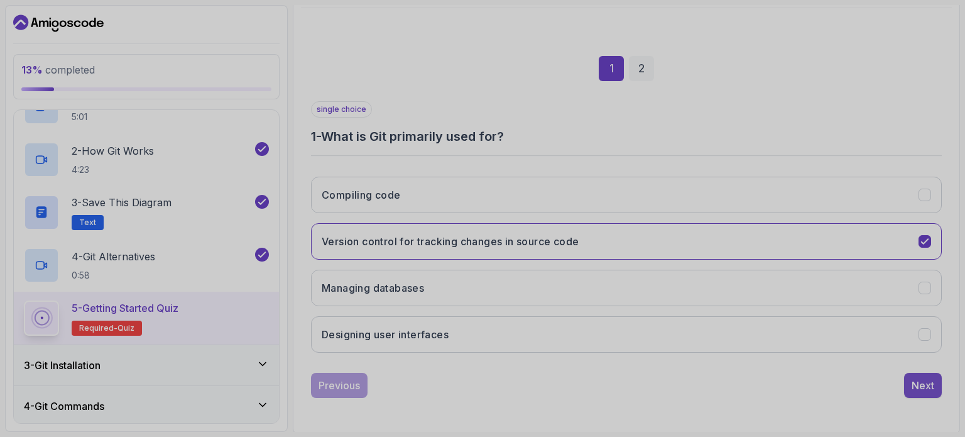
click at [563, 379] on div "Next" at bounding box center [923, 385] width 23 height 15
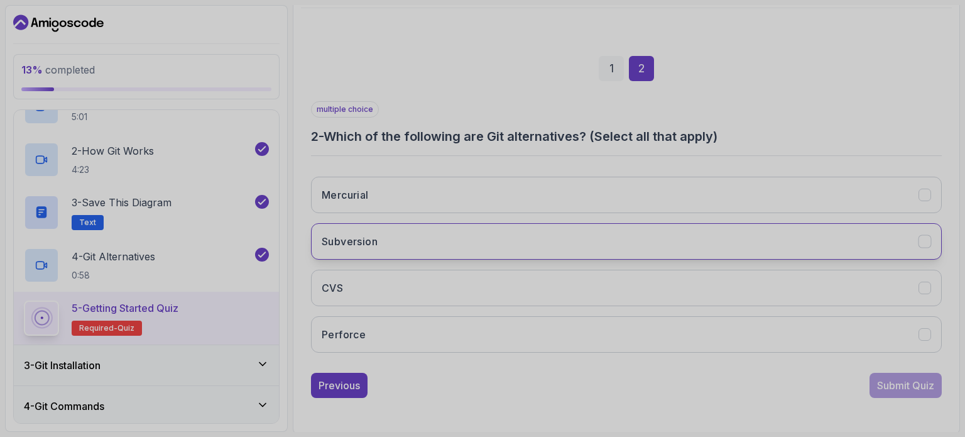
click at [563, 245] on button "Subversion" at bounding box center [626, 241] width 631 height 36
click at [563, 384] on div "Submit Quiz" at bounding box center [905, 385] width 57 height 15
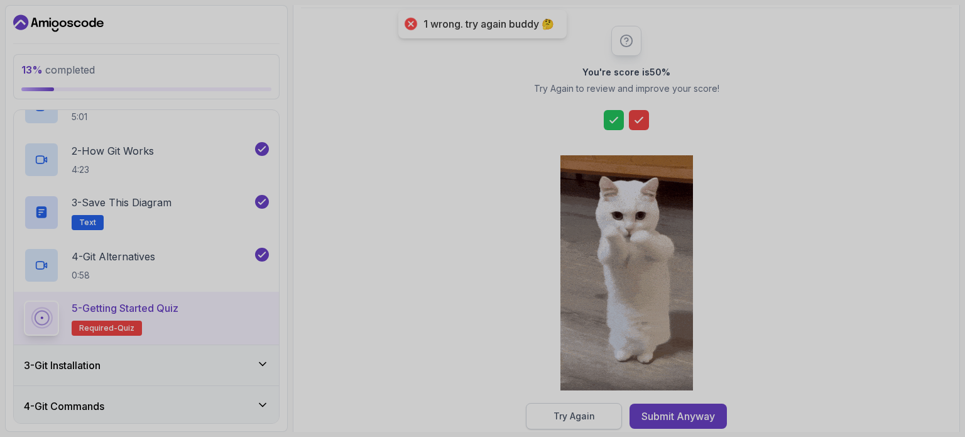
click at [563, 409] on button "Try Again" at bounding box center [574, 416] width 96 height 26
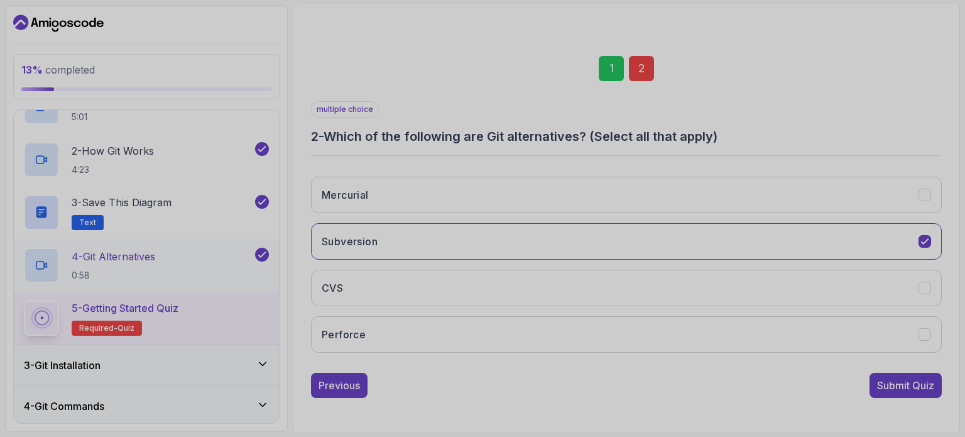
click at [181, 241] on div "4 - Git Alternatives 0:58" at bounding box center [146, 265] width 265 height 53
click at [47, 259] on icon at bounding box center [41, 265] width 13 height 13
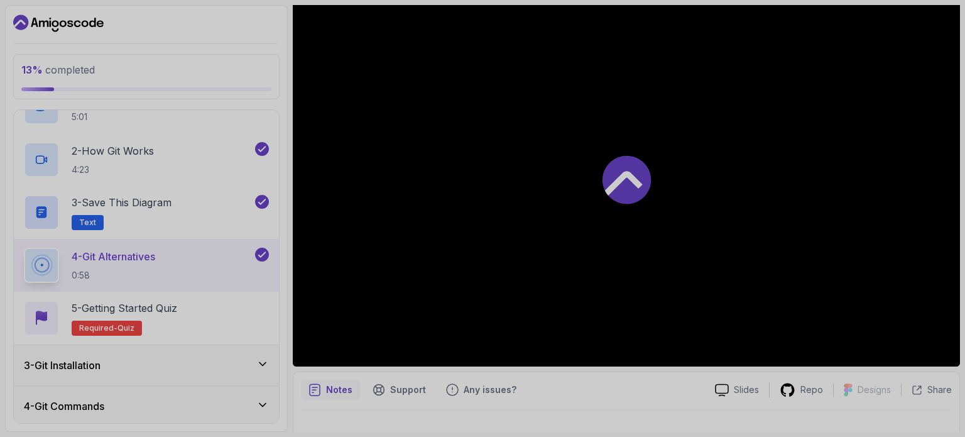
scroll to position [122, 0]
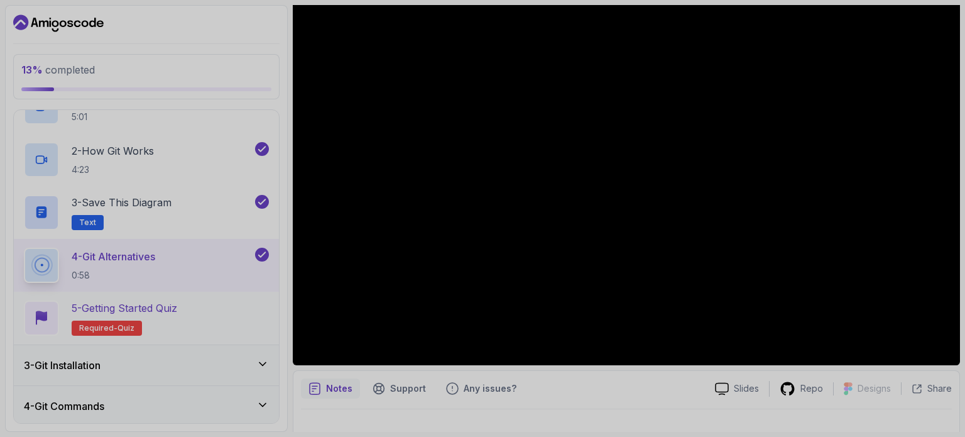
click at [136, 330] on p "Required- quiz" at bounding box center [107, 328] width 70 height 15
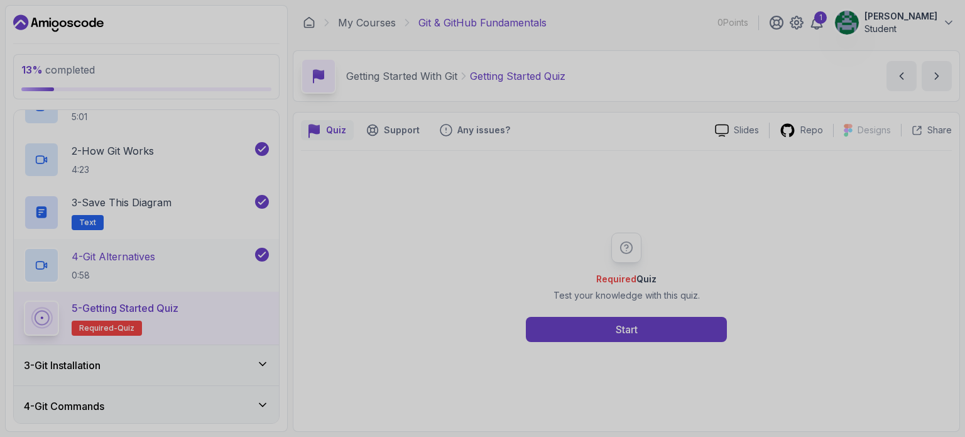
click at [556, 341] on div "Required Quiz Test your knowledge with this quiz. Start" at bounding box center [626, 287] width 651 height 273
click at [553, 319] on button "Start" at bounding box center [626, 329] width 201 height 25
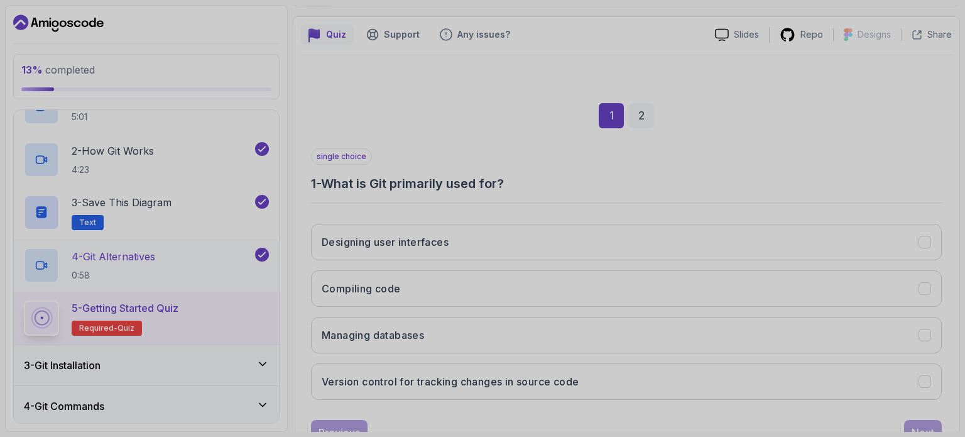
scroll to position [143, 0]
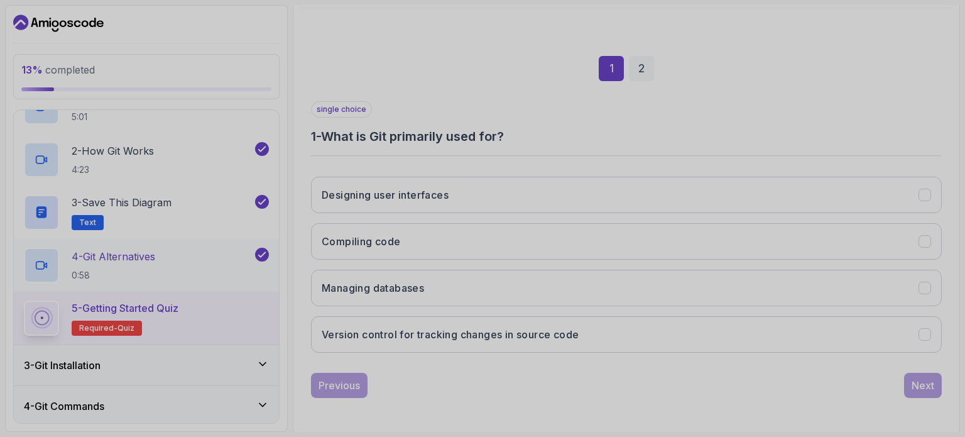
click at [553, 319] on button "Version control for tracking changes in source code" at bounding box center [626, 334] width 631 height 36
click at [563, 378] on div "Next" at bounding box center [923, 385] width 23 height 15
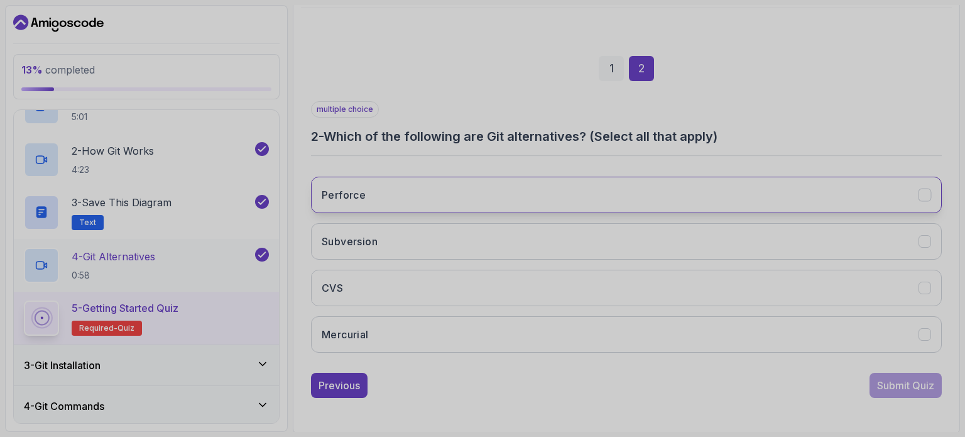
click at [563, 193] on button "Perforce" at bounding box center [626, 195] width 631 height 36
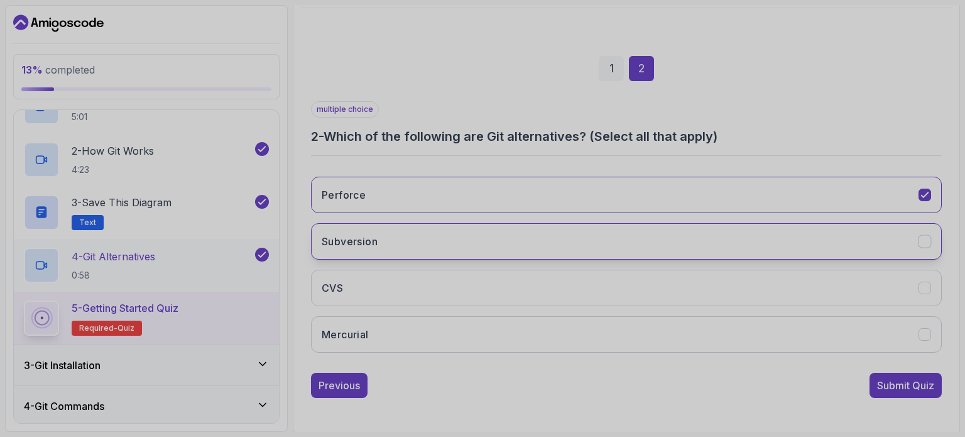
click at [563, 229] on button "Subversion" at bounding box center [626, 241] width 631 height 36
click at [563, 193] on button "Perforce" at bounding box center [626, 195] width 631 height 36
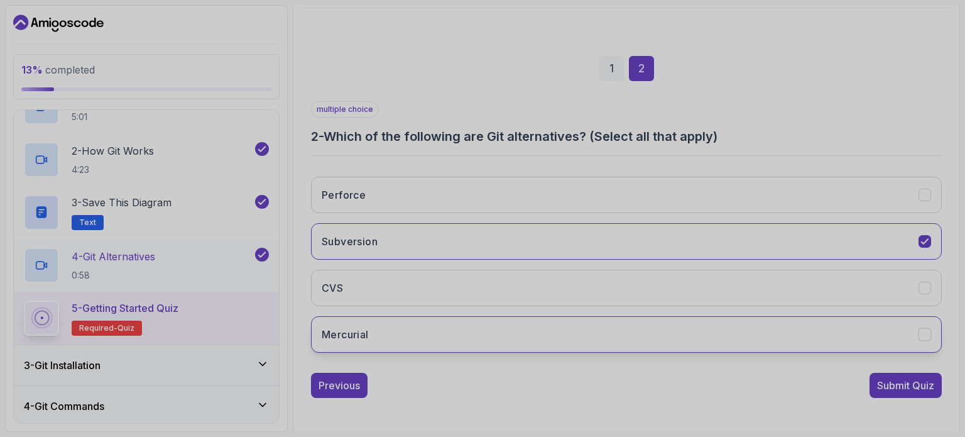
click at [563, 343] on button "Mercurial" at bounding box center [626, 334] width 631 height 36
click at [563, 380] on div "Submit Quiz" at bounding box center [905, 385] width 57 height 15
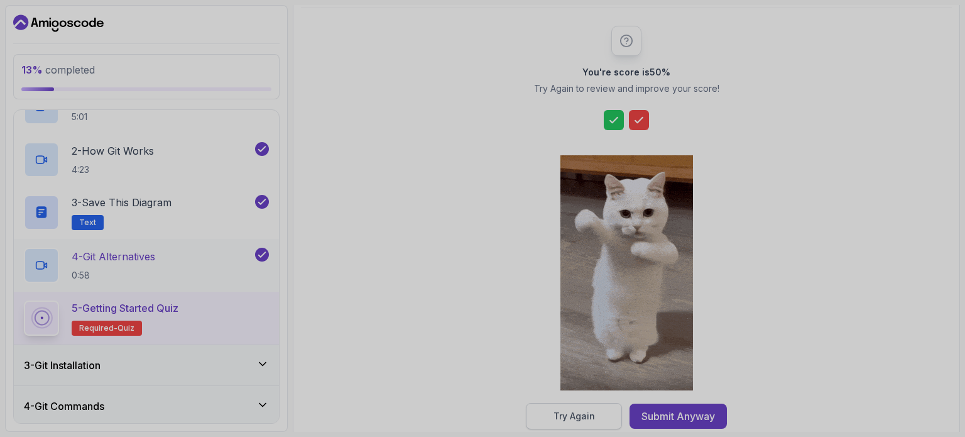
click at [563, 422] on button "Try Again" at bounding box center [574, 416] width 96 height 26
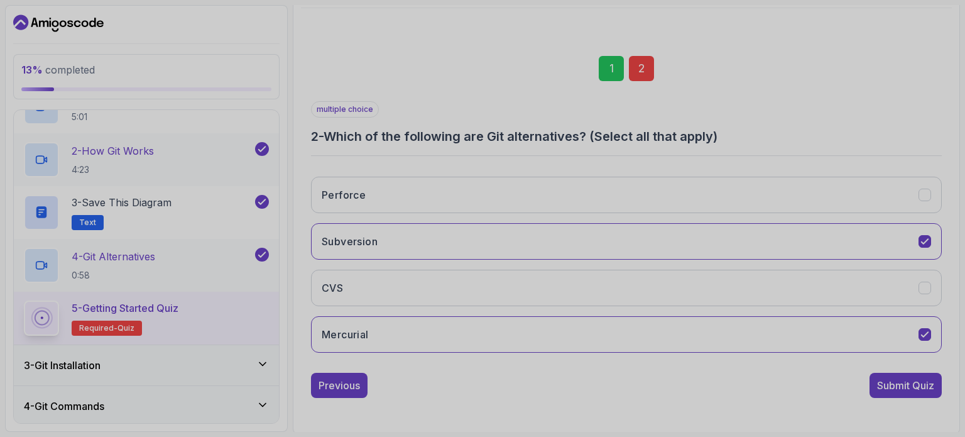
scroll to position [0, 0]
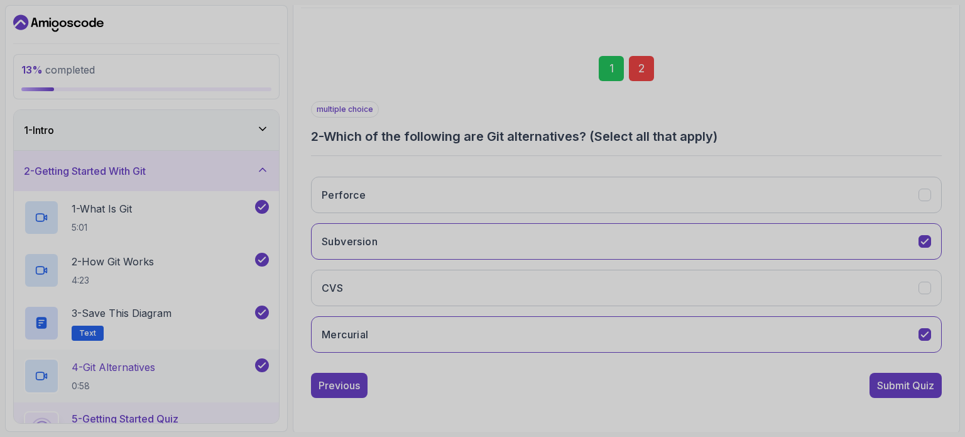
click at [254, 121] on div "1 - Intro" at bounding box center [146, 130] width 265 height 40
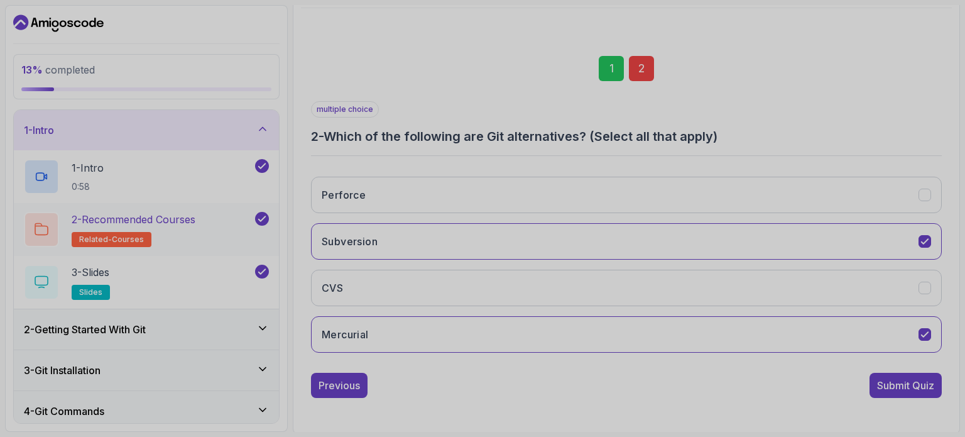
click at [216, 217] on div "2 - Recommended Courses related-courses" at bounding box center [138, 229] width 229 height 35
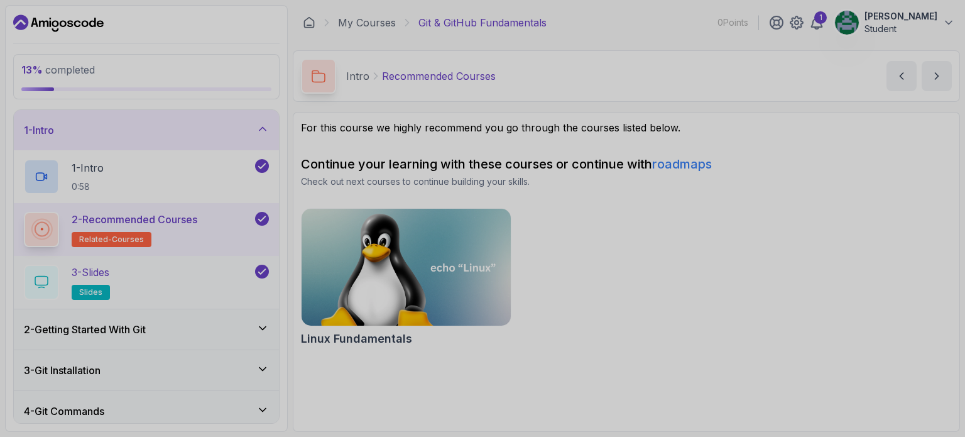
click at [143, 278] on div "3 - Slides slides" at bounding box center [138, 282] width 229 height 35
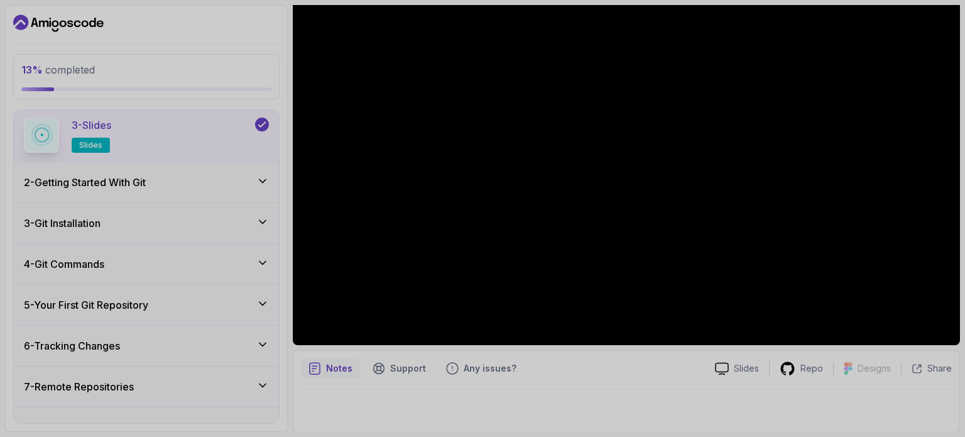
scroll to position [156, 0]
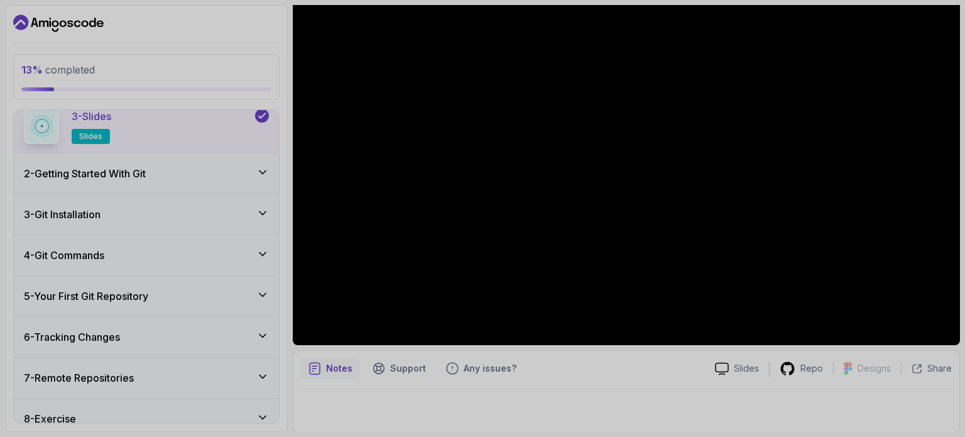
click at [195, 153] on div "2 - Getting Started With Git" at bounding box center [146, 173] width 265 height 40
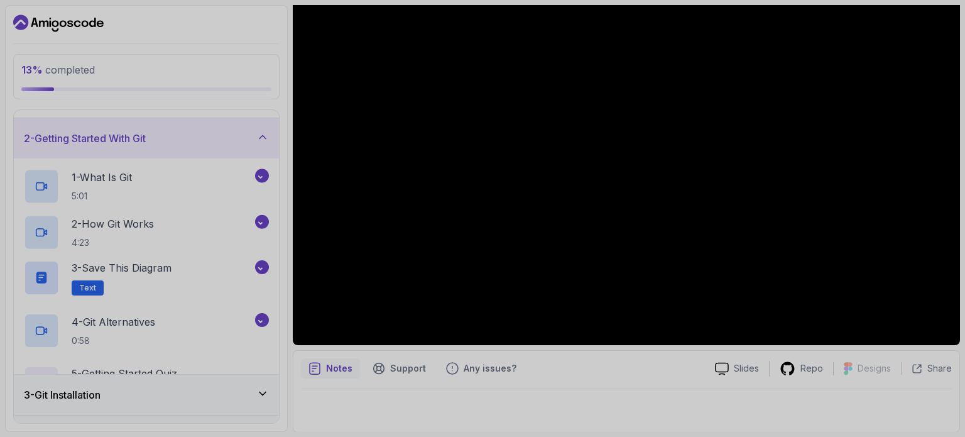
scroll to position [52, 0]
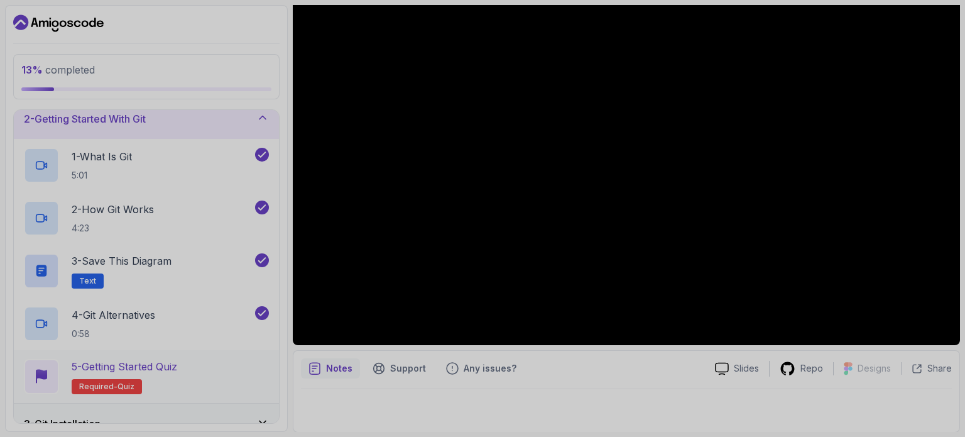
click at [151, 363] on p "5 - Getting Started Quiz" at bounding box center [125, 366] width 106 height 15
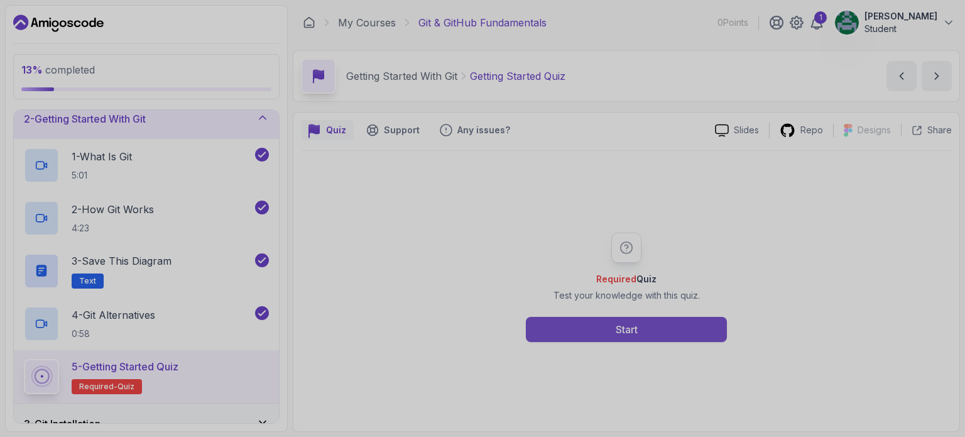
click at [563, 329] on button "Start" at bounding box center [626, 329] width 201 height 25
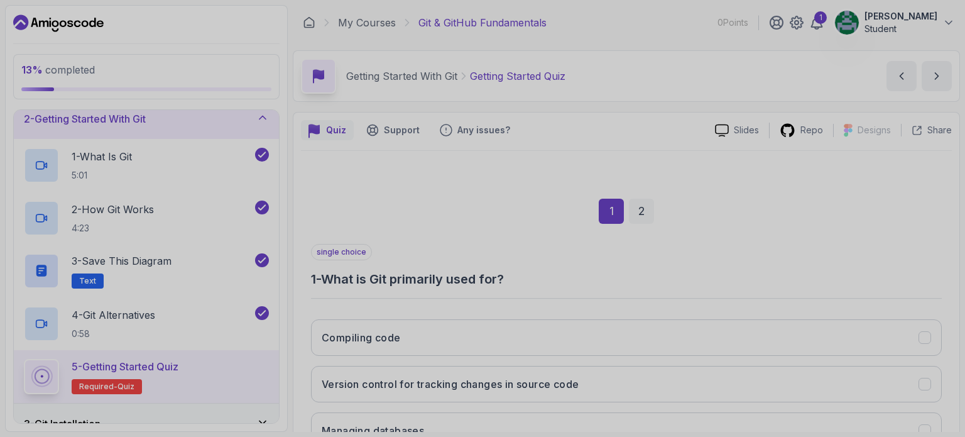
scroll to position [143, 0]
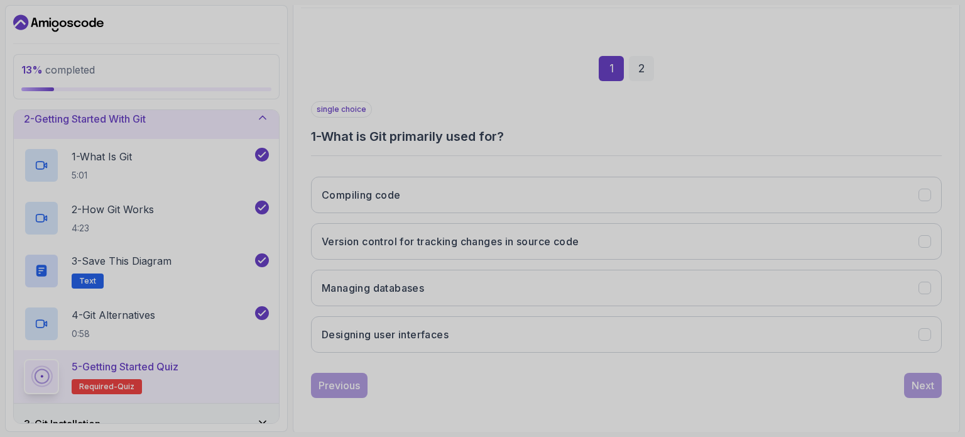
click at [563, 309] on div "Compiling code Version control for tracking changes in source code Managing dat…" at bounding box center [626, 265] width 631 height 196
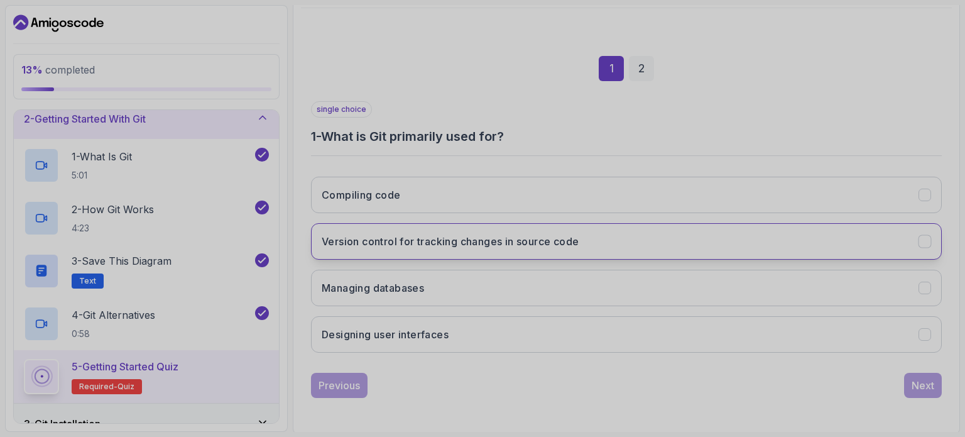
click at [563, 249] on button "Version control for tracking changes in source code" at bounding box center [626, 241] width 631 height 36
click at [563, 383] on button "Next" at bounding box center [923, 385] width 38 height 25
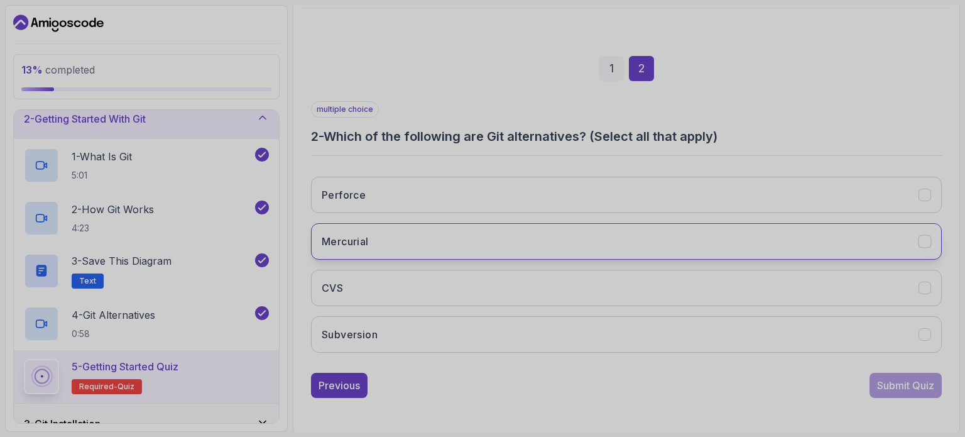
click at [563, 247] on button "Mercurial" at bounding box center [626, 241] width 631 height 36
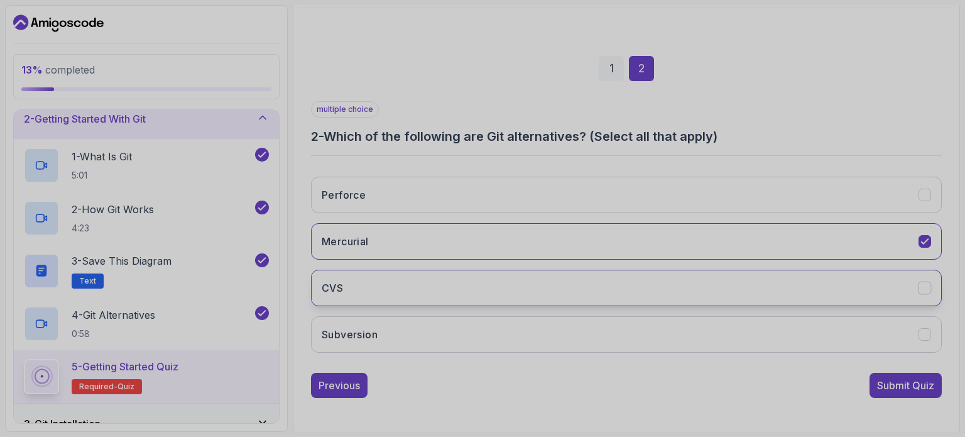
click at [563, 286] on button "CVS" at bounding box center [626, 288] width 631 height 36
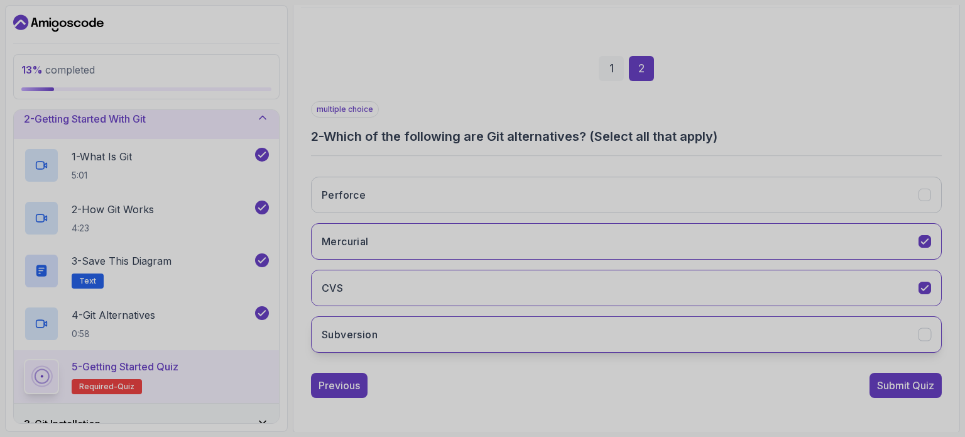
click at [563, 339] on button "Subversion" at bounding box center [626, 334] width 631 height 36
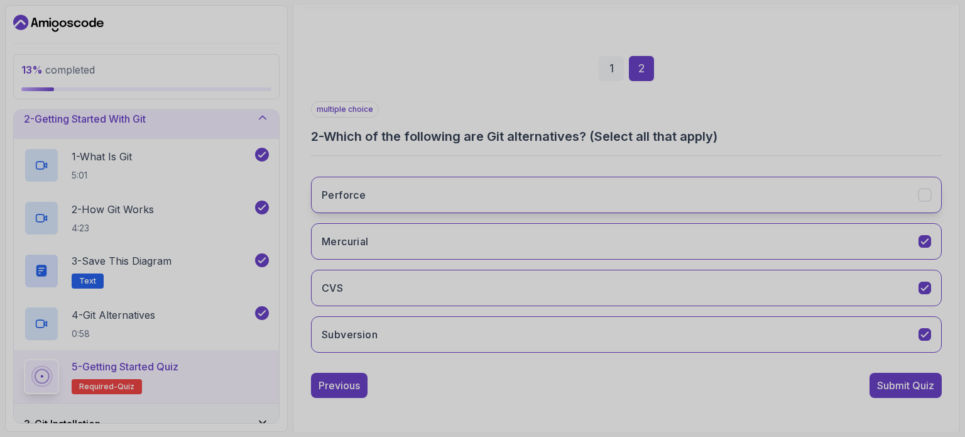
click at [563, 198] on button "Perforce" at bounding box center [626, 195] width 631 height 36
click at [563, 378] on div "Submit Quiz" at bounding box center [905, 385] width 57 height 15
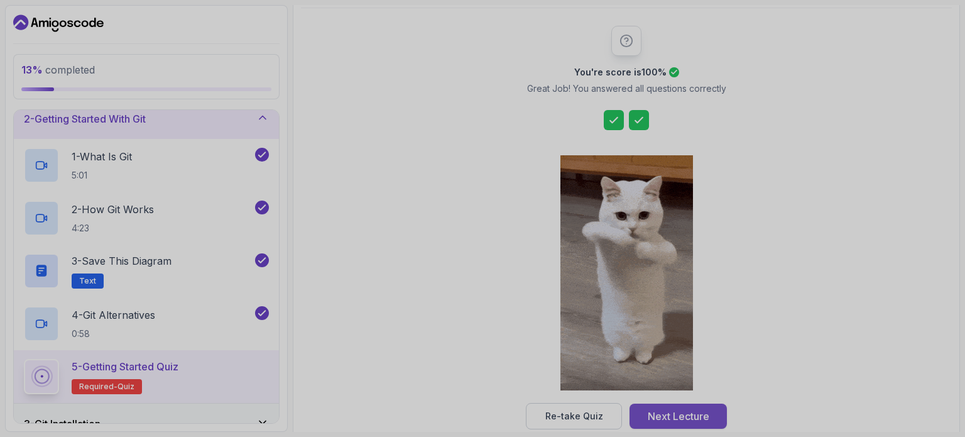
click at [563, 405] on button "Next Lecture" at bounding box center [678, 416] width 97 height 25
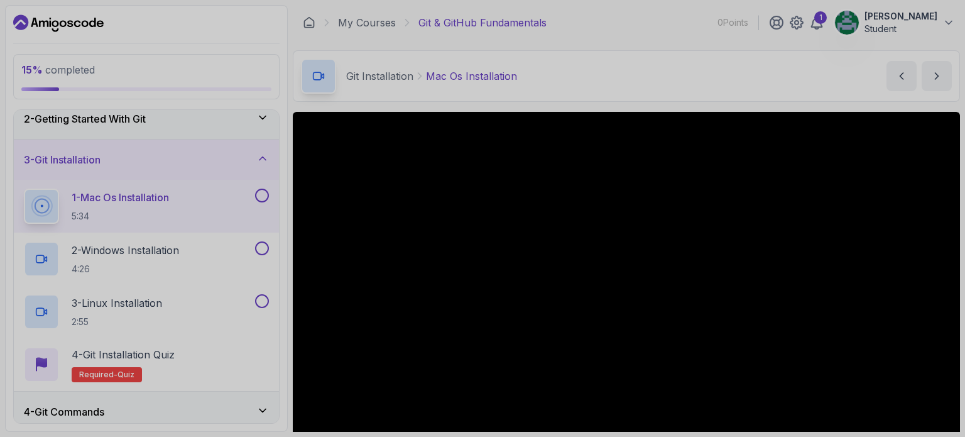
click at [263, 193] on button at bounding box center [262, 196] width 14 height 14
click at [261, 246] on button at bounding box center [262, 248] width 14 height 14
click at [264, 294] on button at bounding box center [262, 301] width 14 height 14
click at [172, 251] on p "2 - Windows Installation" at bounding box center [125, 250] width 107 height 15
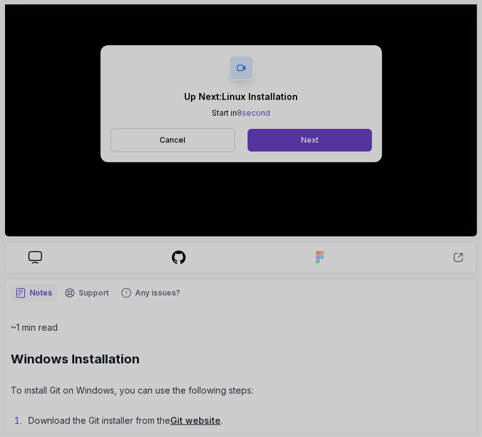
scroll to position [277, 0]
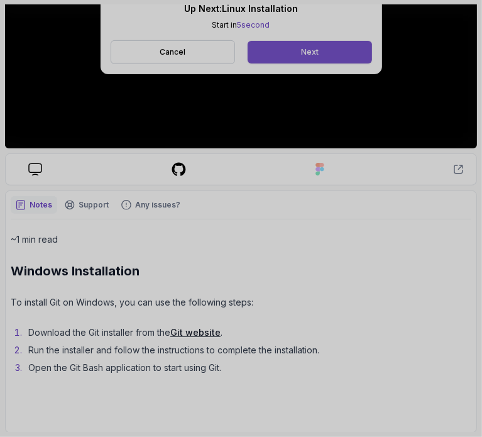
click at [326, 52] on button "Next" at bounding box center [310, 52] width 124 height 23
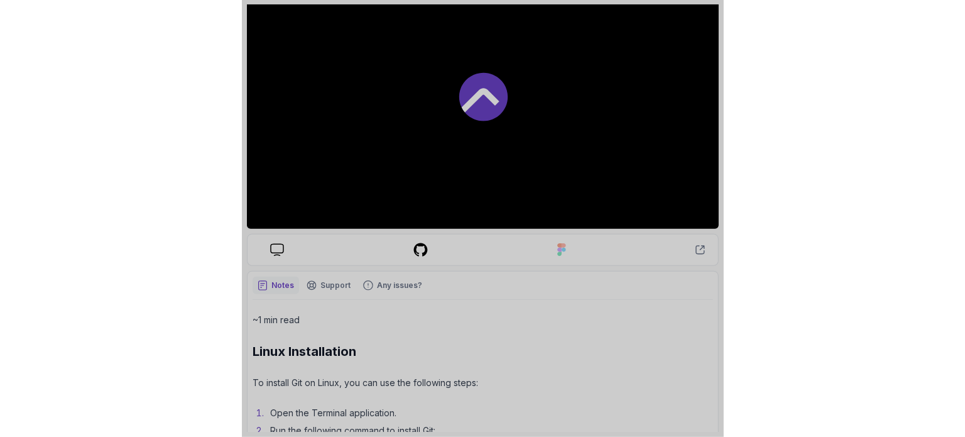
scroll to position [191, 0]
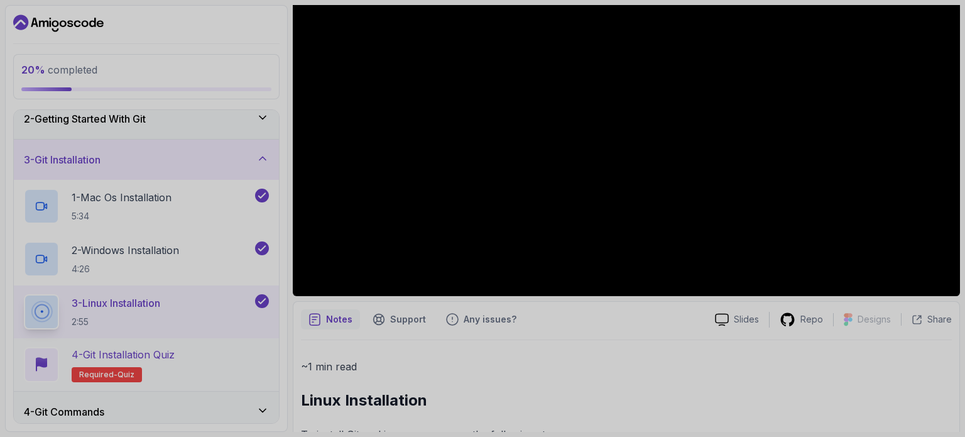
click at [223, 370] on div "4 - Git Installation Quiz Required- quiz" at bounding box center [146, 364] width 245 height 35
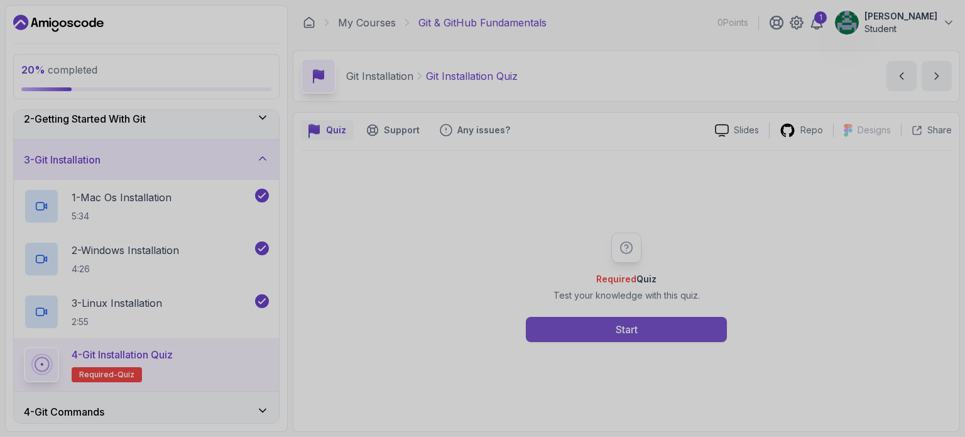
click at [563, 329] on button "Start" at bounding box center [626, 329] width 201 height 25
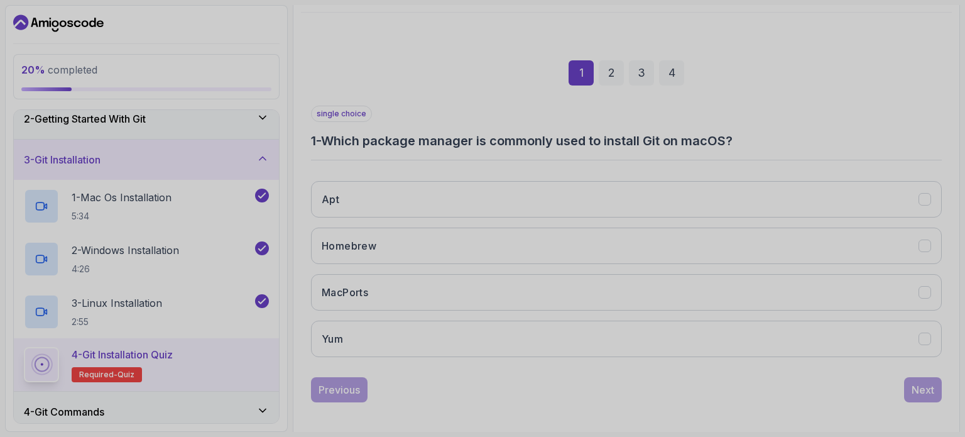
scroll to position [143, 0]
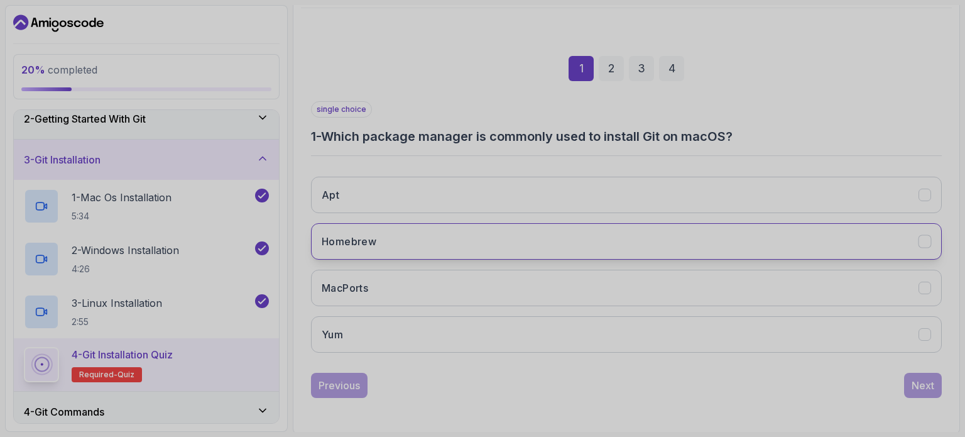
click at [563, 240] on button "Homebrew" at bounding box center [626, 241] width 631 height 36
click at [563, 387] on div "Next" at bounding box center [923, 385] width 23 height 15
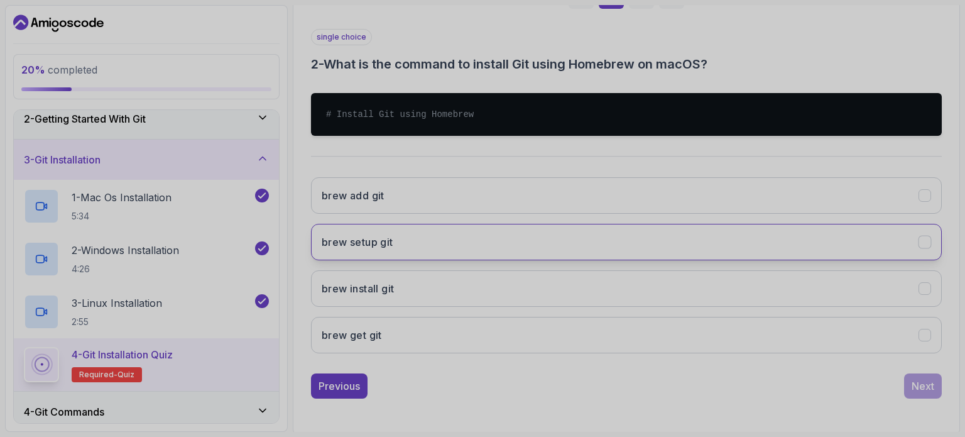
scroll to position [216, 0]
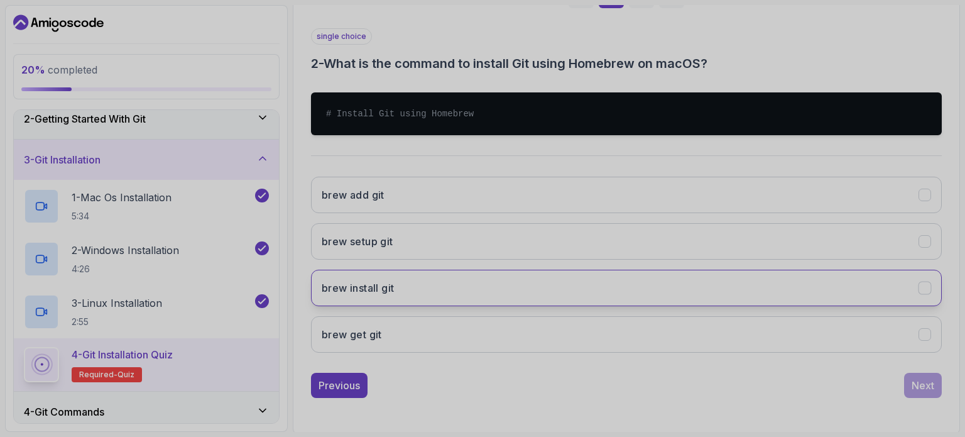
click at [563, 278] on button "brew install git" at bounding box center [626, 288] width 631 height 36
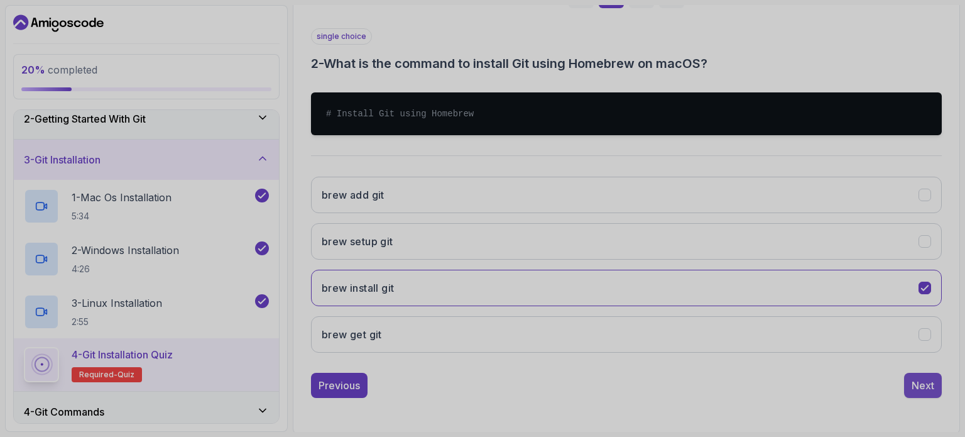
click at [563, 376] on button "Next" at bounding box center [923, 385] width 38 height 25
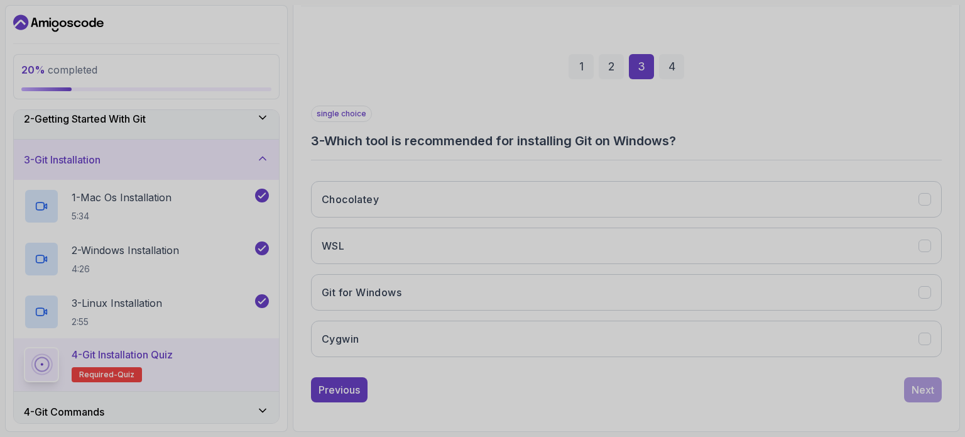
scroll to position [143, 0]
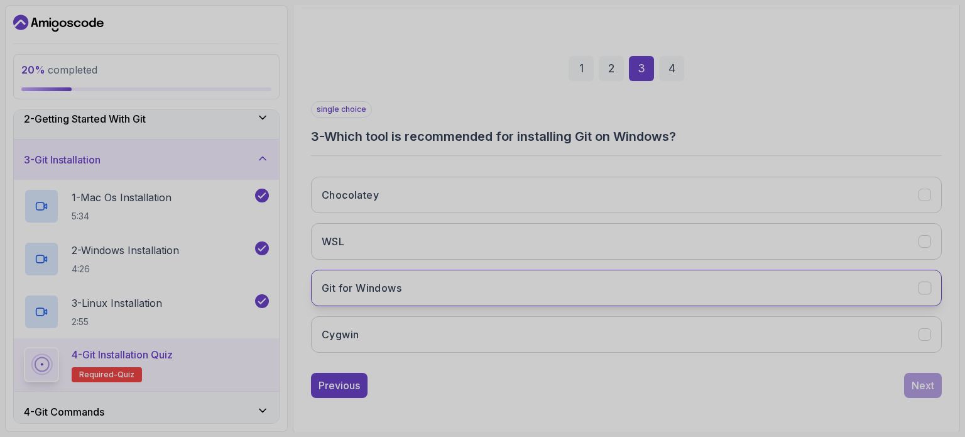
click at [563, 295] on button "Git for Windows" at bounding box center [626, 288] width 631 height 36
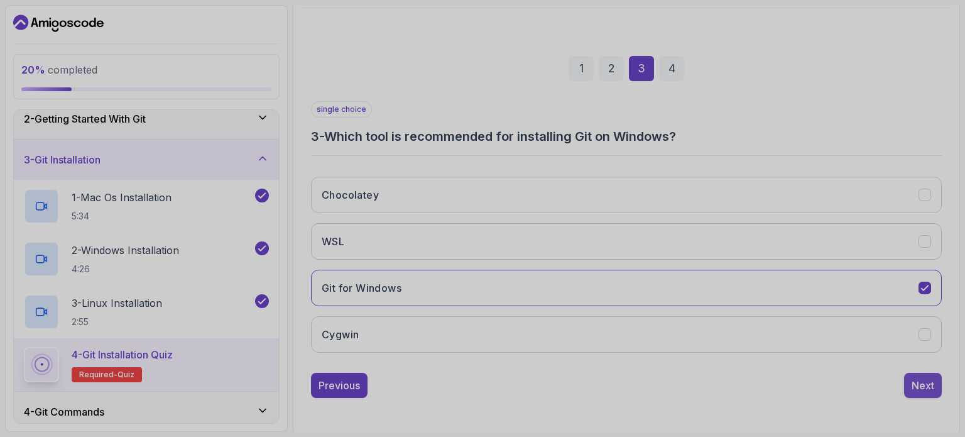
click at [563, 375] on button "Next" at bounding box center [923, 385] width 38 height 25
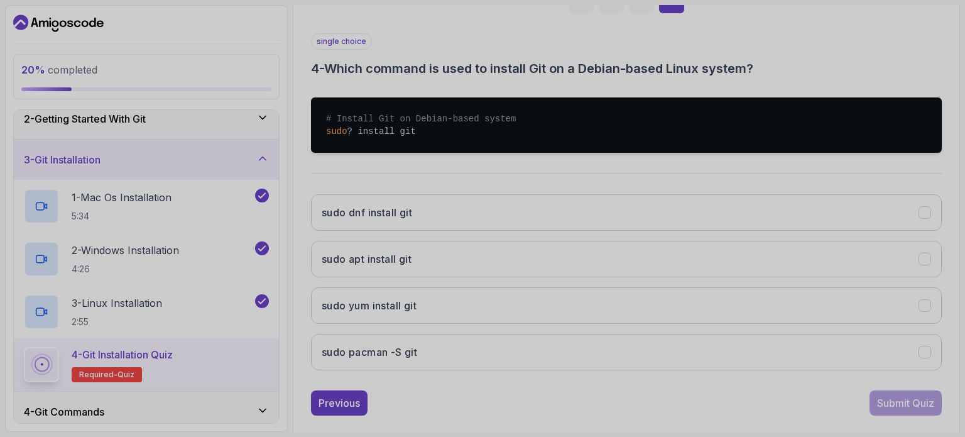
scroll to position [214, 0]
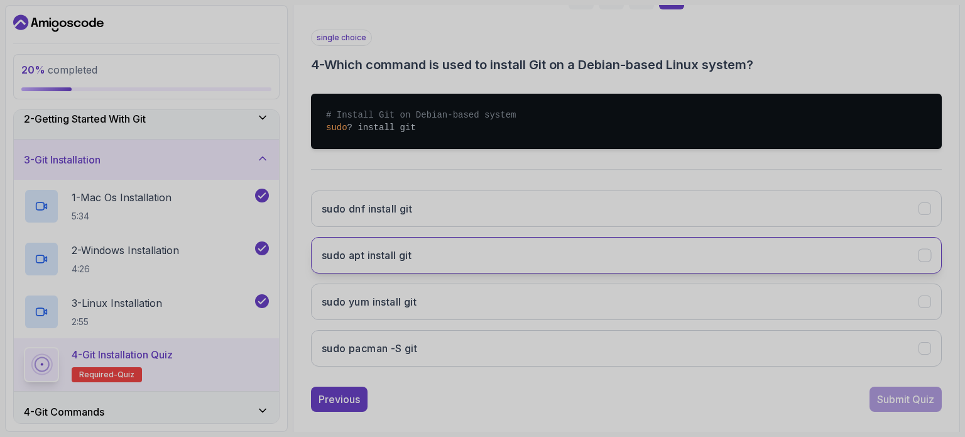
click at [563, 262] on button "sudo apt install git" at bounding box center [626, 255] width 631 height 36
click at [563, 397] on div "Submit Quiz" at bounding box center [905, 399] width 57 height 15
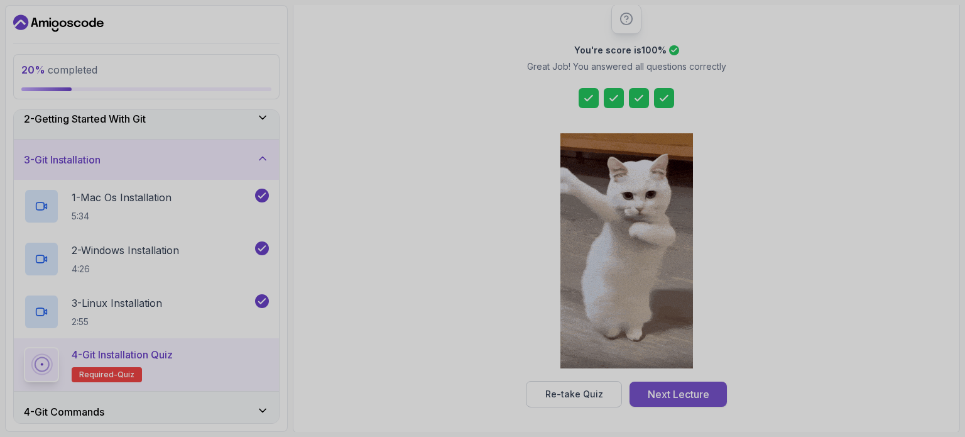
click at [563, 392] on div "Next Lecture" at bounding box center [679, 394] width 62 height 15
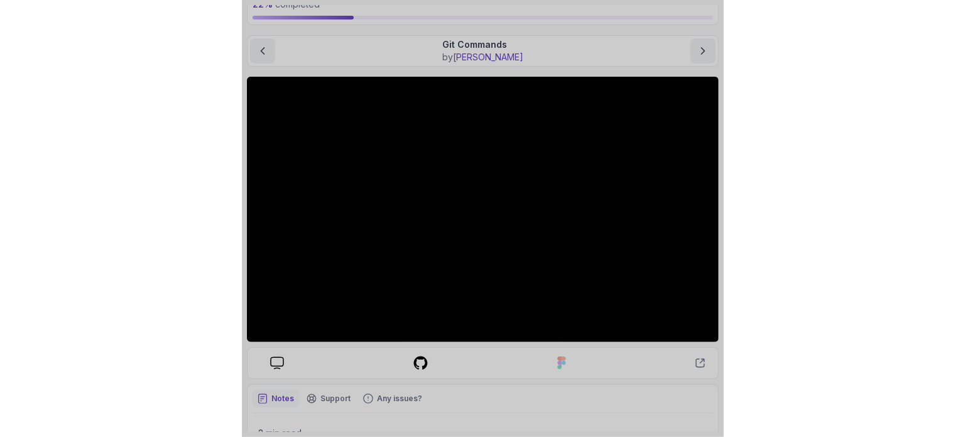
scroll to position [85, 0]
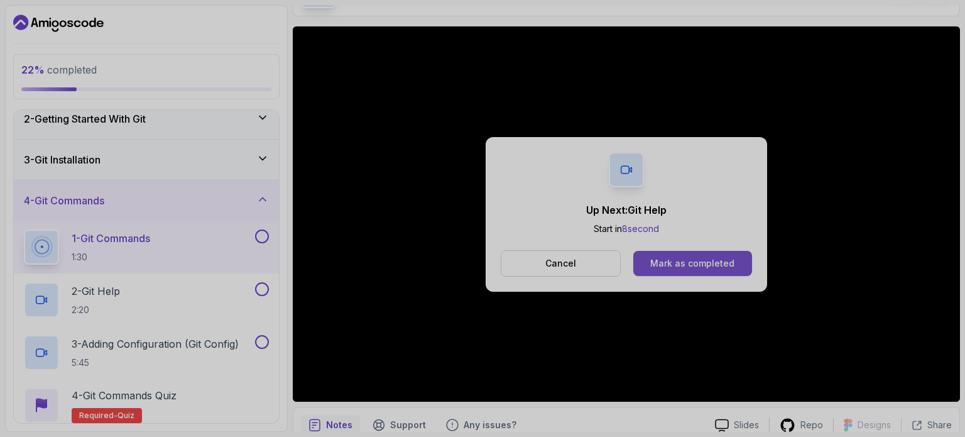
click at [563, 263] on div "Mark as completed" at bounding box center [693, 263] width 84 height 13
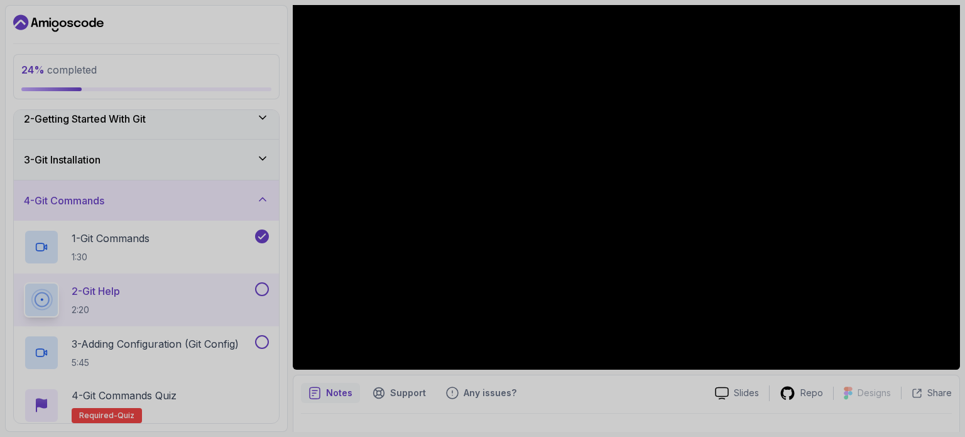
scroll to position [142, 0]
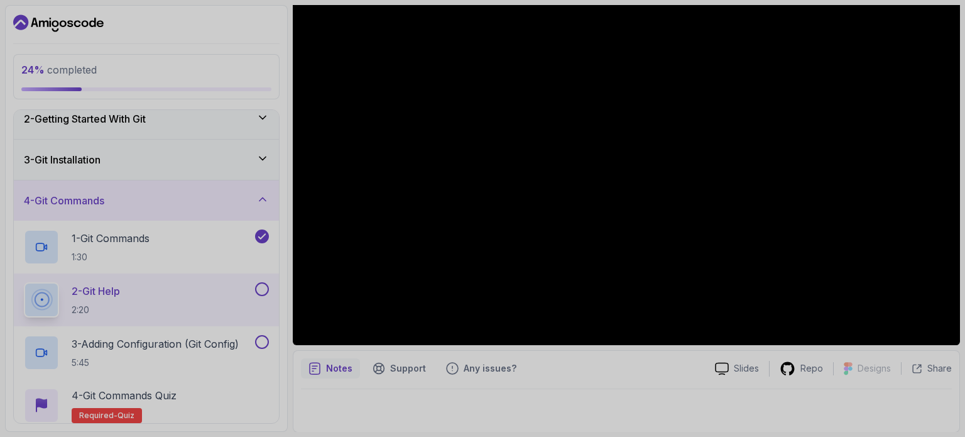
click at [263, 286] on button at bounding box center [262, 289] width 14 height 14
click at [198, 327] on div "3 - Adding Configuration (Git Config) 5:45" at bounding box center [146, 352] width 265 height 53
click at [190, 346] on p "3 - Adding Configuration (Git Config)" at bounding box center [155, 343] width 167 height 15
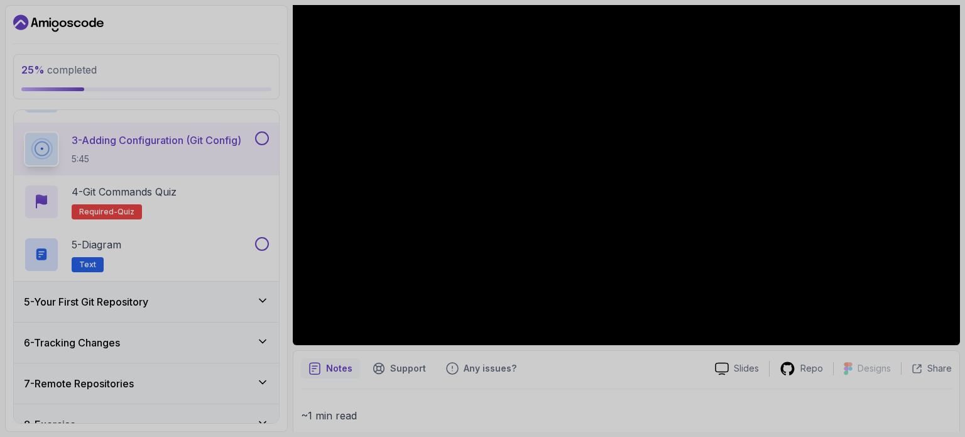
scroll to position [257, 0]
click at [258, 299] on icon at bounding box center [262, 299] width 13 height 13
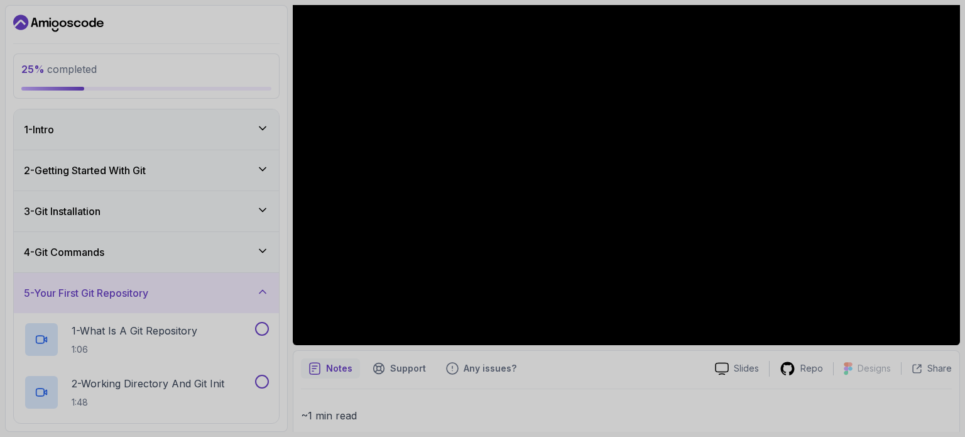
scroll to position [421, 0]
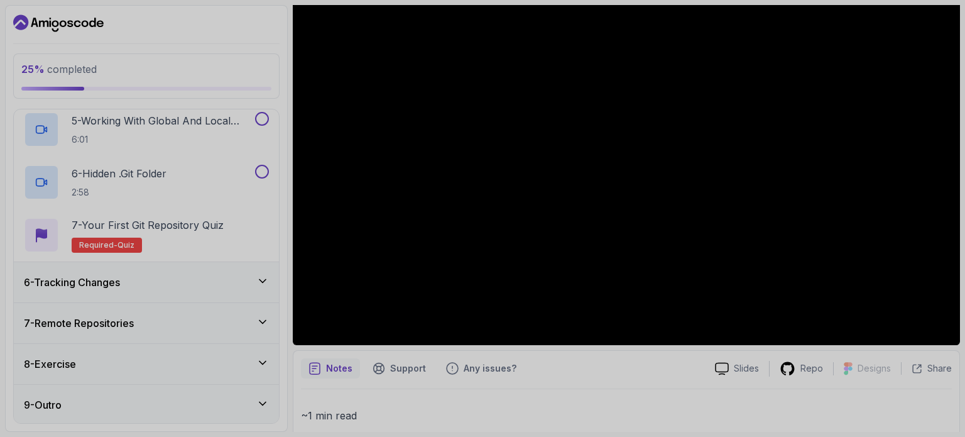
click at [258, 278] on icon at bounding box center [262, 281] width 13 height 13
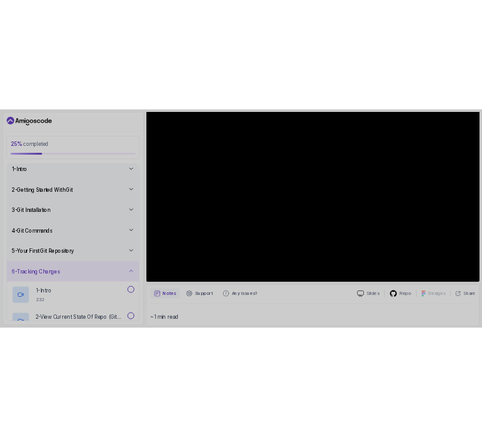
scroll to position [0, 0]
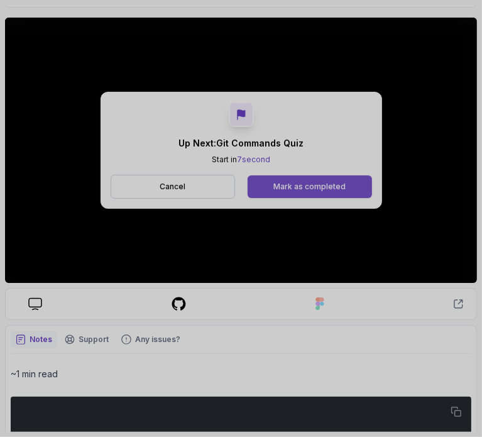
click at [294, 182] on div "Mark as completed" at bounding box center [309, 187] width 72 height 10
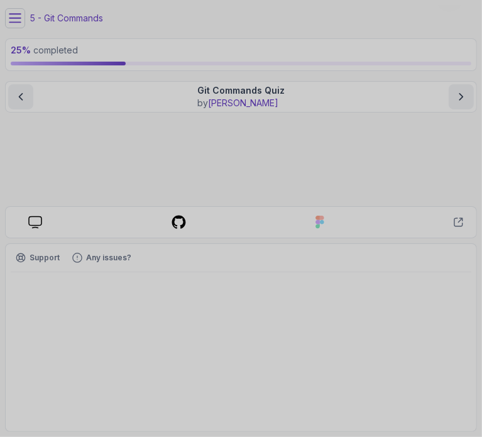
scroll to position [36, 0]
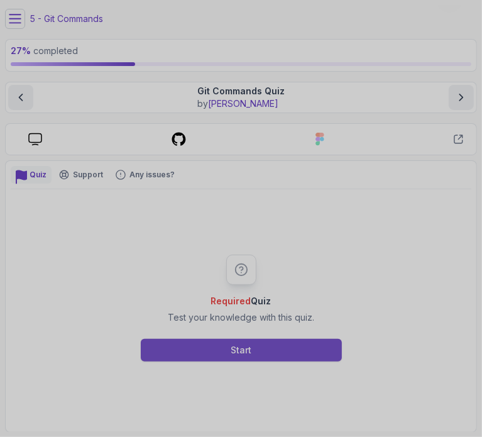
click at [245, 344] on div "Start" at bounding box center [241, 350] width 21 height 13
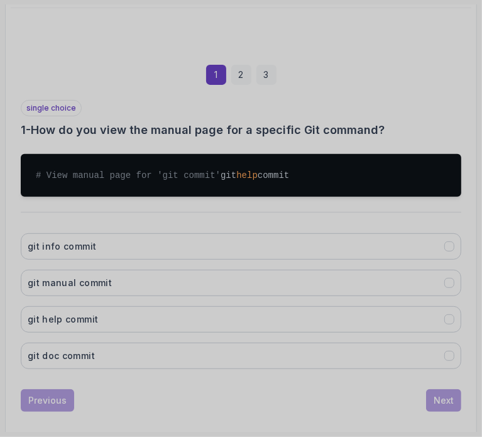
scroll to position [218, 0]
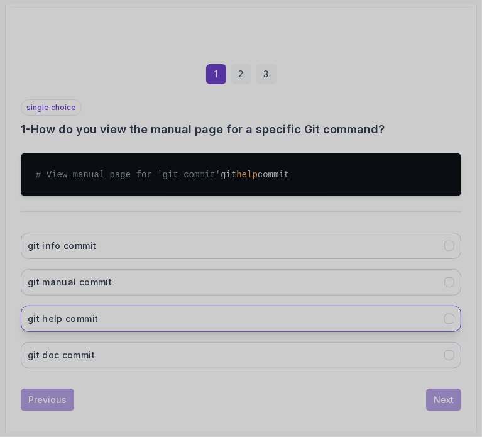
click at [213, 331] on button "git help commit" at bounding box center [241, 318] width 441 height 26
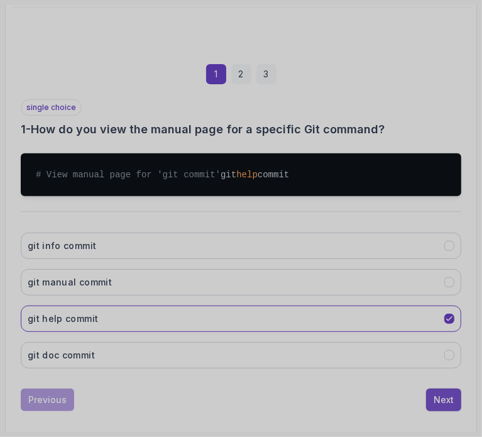
click at [440, 406] on div "Next" at bounding box center [444, 399] width 20 height 13
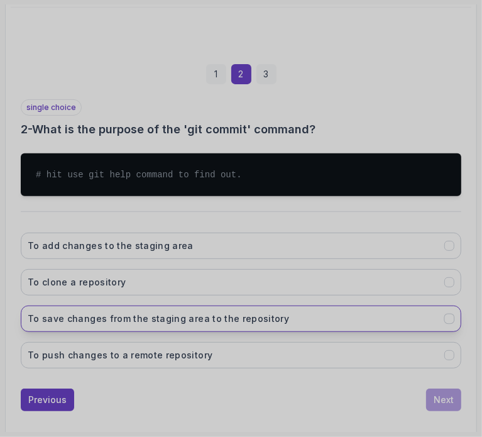
click at [350, 321] on button "To save changes from the staging area to the repository" at bounding box center [241, 318] width 441 height 26
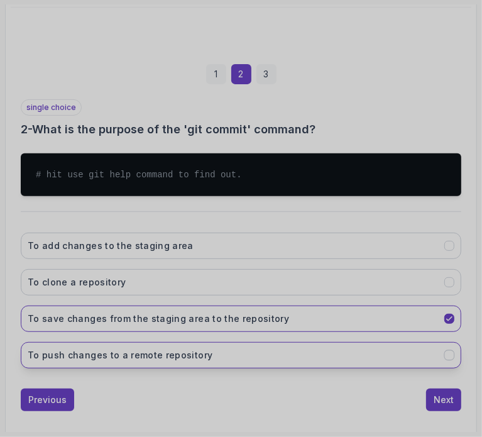
click at [349, 342] on button "To push changes to a remote repository" at bounding box center [241, 355] width 441 height 26
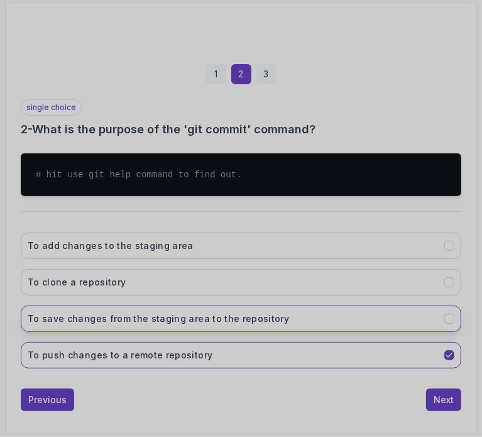
click at [355, 310] on button "To save changes from the staging area to the repository" at bounding box center [241, 318] width 441 height 26
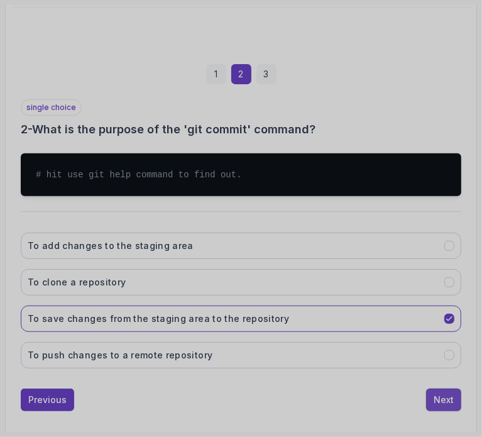
click at [437, 397] on div "Next" at bounding box center [444, 399] width 20 height 13
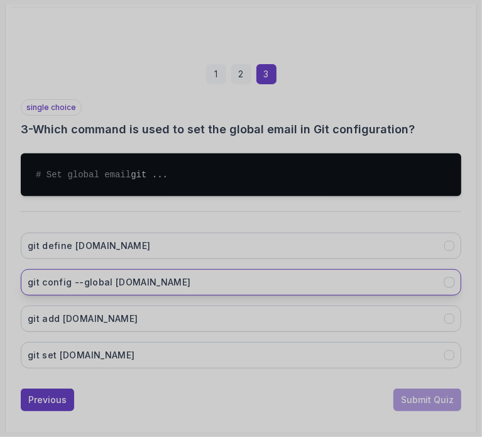
click at [314, 283] on button "git config --global user.email" at bounding box center [241, 282] width 441 height 26
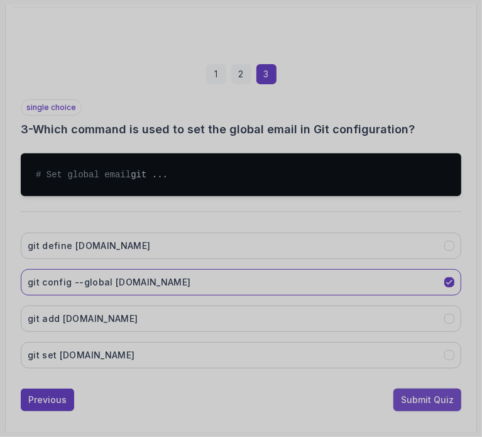
click at [421, 406] on div "Submit Quiz" at bounding box center [427, 399] width 53 height 13
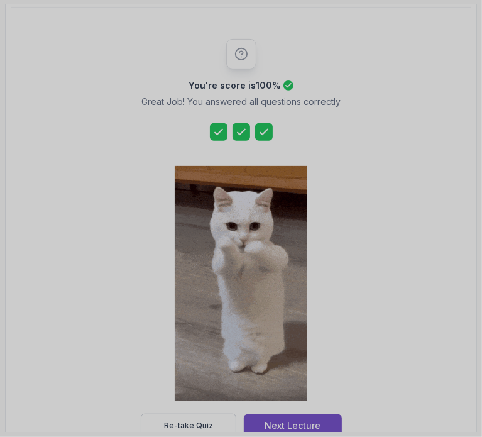
click at [294, 414] on button "Next Lecture" at bounding box center [293, 425] width 98 height 23
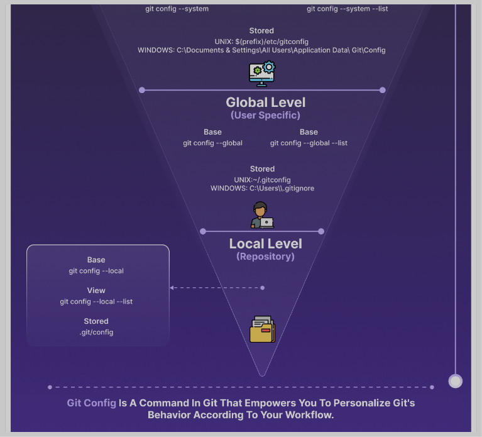
scroll to position [477, 0]
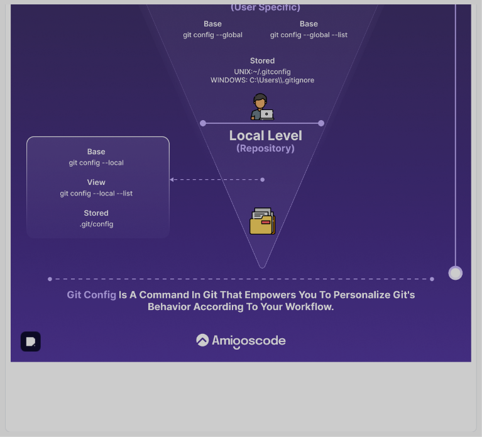
click at [373, 348] on img at bounding box center [241, 76] width 461 height 571
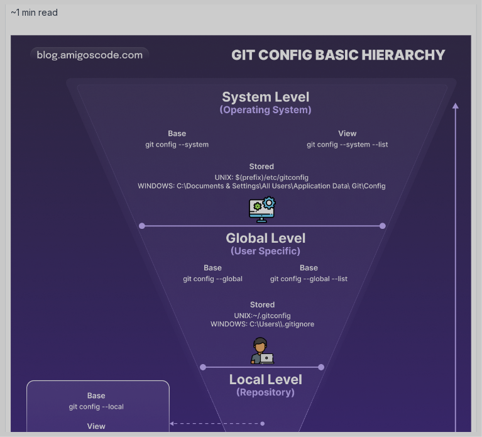
scroll to position [0, 0]
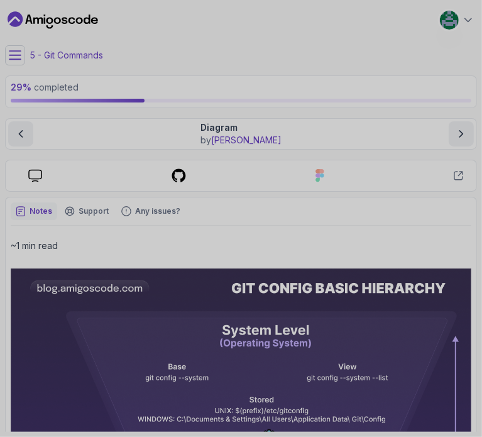
click at [11, 52] on icon at bounding box center [15, 55] width 13 height 13
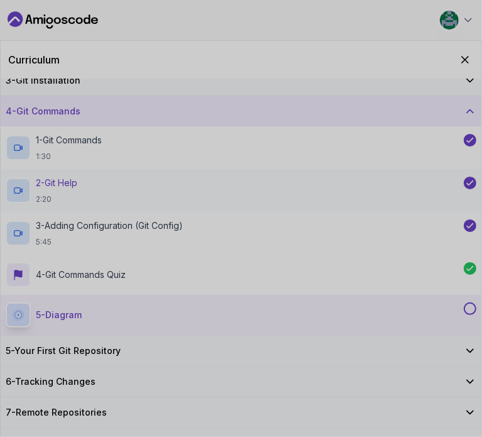
scroll to position [75, 0]
click at [470, 306] on button at bounding box center [470, 308] width 13 height 13
click at [475, 360] on div "5 - Your First Git Repository" at bounding box center [241, 350] width 481 height 30
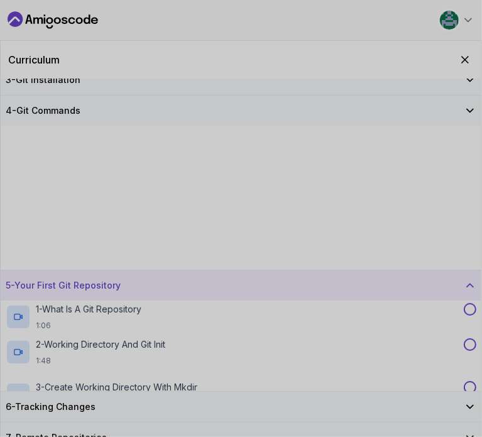
scroll to position [0, 0]
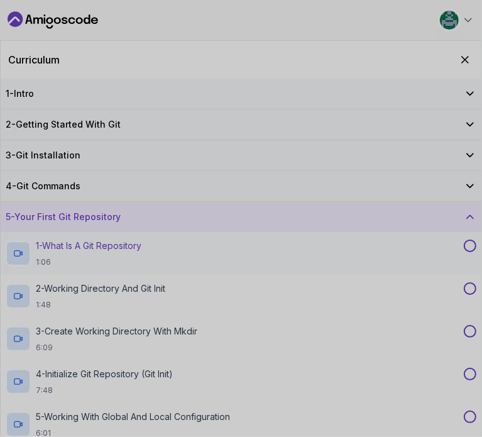
click at [297, 241] on div "1 - What Is A Git Repository 1:06" at bounding box center [234, 253] width 456 height 28
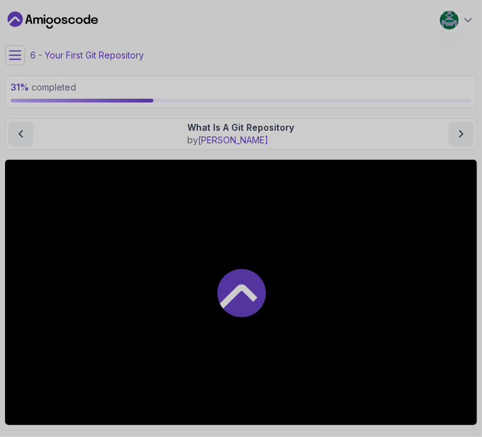
click at [228, 283] on icon at bounding box center [241, 293] width 48 height 48
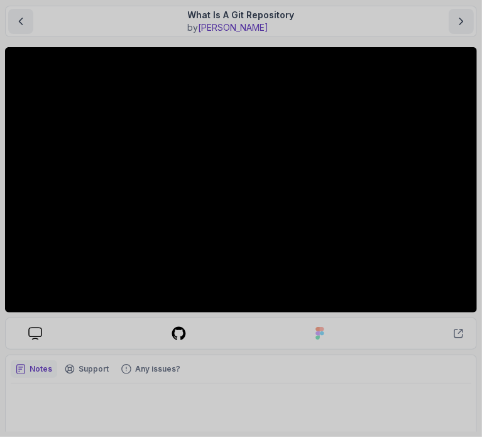
scroll to position [121, 0]
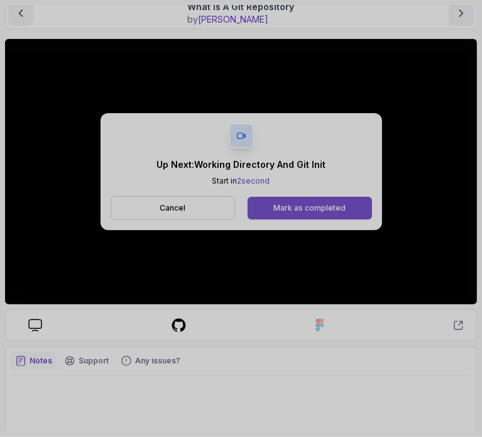
click at [312, 211] on div "Mark as completed" at bounding box center [309, 208] width 72 height 10
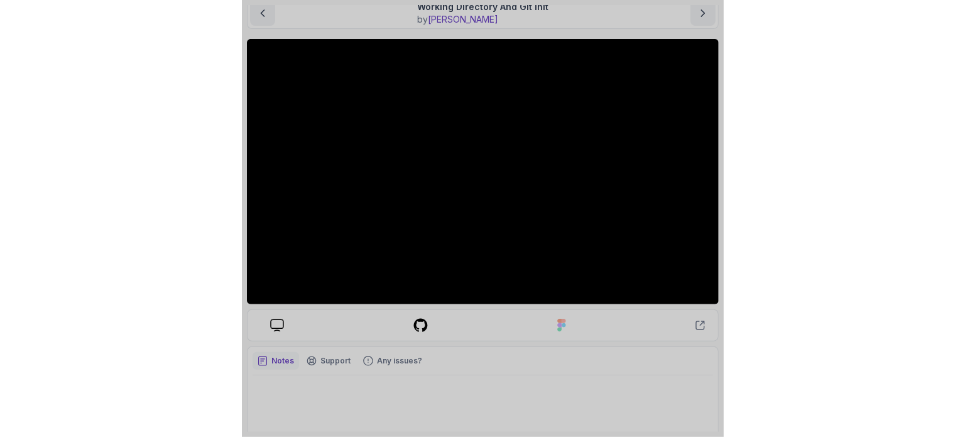
scroll to position [131, 0]
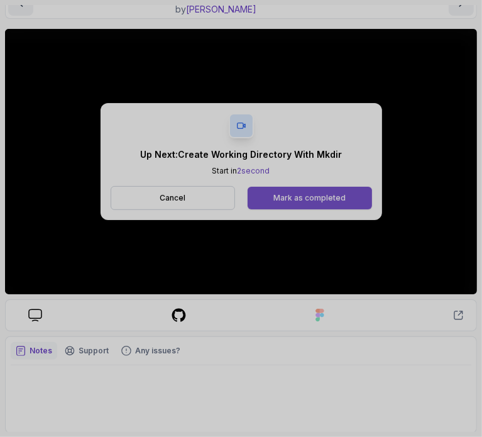
click at [312, 197] on div "Mark as completed" at bounding box center [309, 198] width 72 height 10
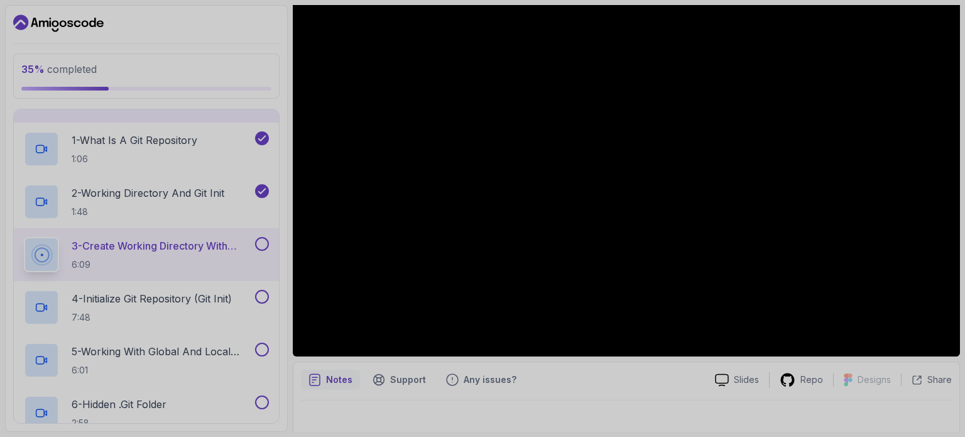
scroll to position [191, 0]
click at [256, 233] on div "3 - Create Working Directory With Mkdir 6:09" at bounding box center [146, 254] width 265 height 53
click at [260, 240] on button at bounding box center [262, 243] width 14 height 14
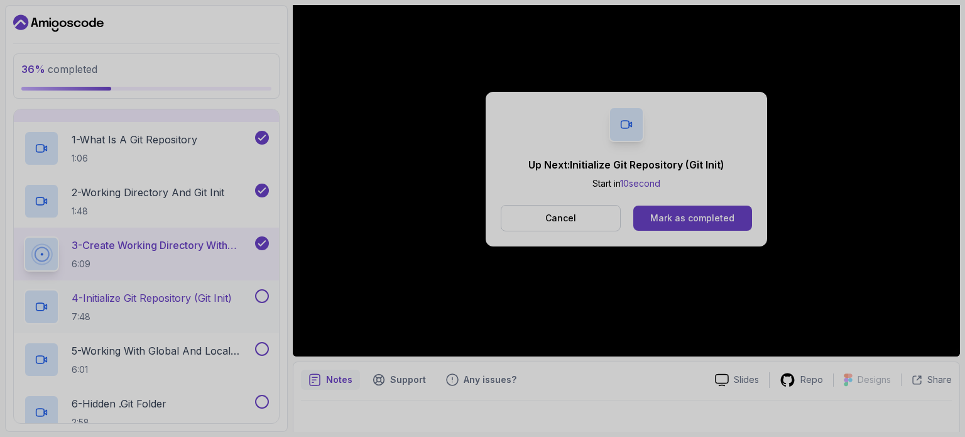
click at [191, 290] on p "4 - Initialize Git Repository (Git Init)" at bounding box center [152, 297] width 160 height 15
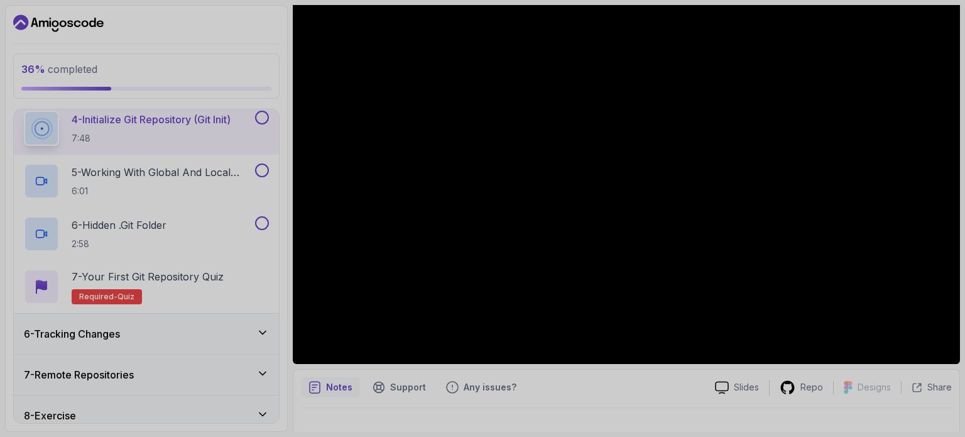
scroll to position [421, 0]
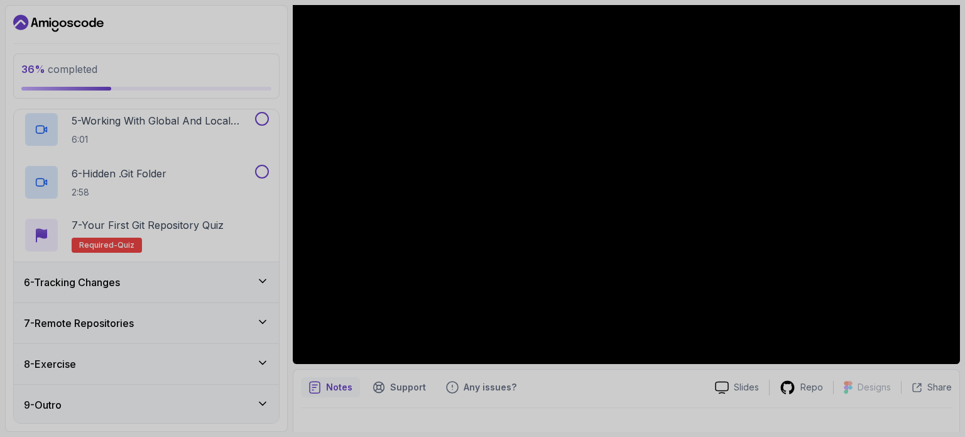
click at [264, 277] on icon at bounding box center [262, 281] width 13 height 13
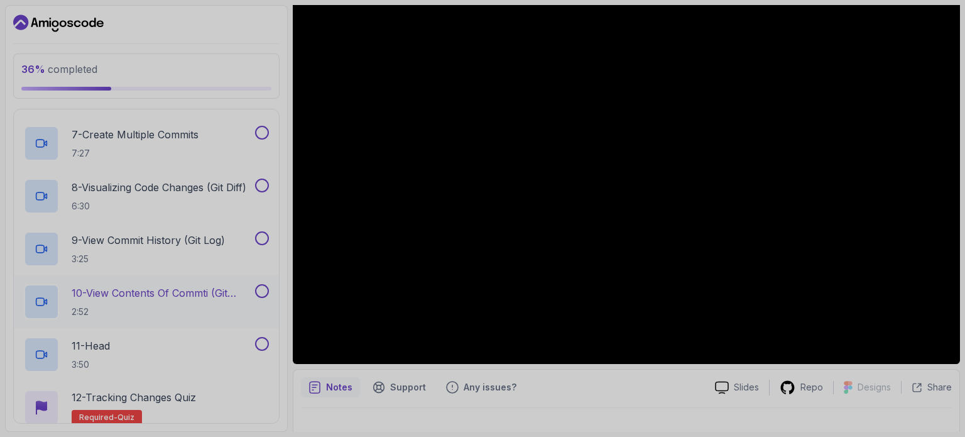
scroll to position [685, 0]
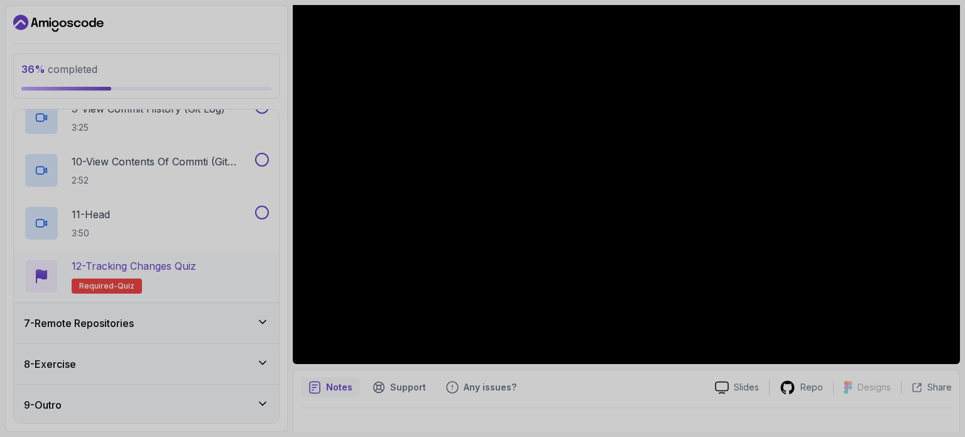
click at [201, 300] on div "12 - Tracking Changes Quiz Required- quiz" at bounding box center [146, 276] width 265 height 53
click at [268, 322] on icon at bounding box center [262, 322] width 13 height 13
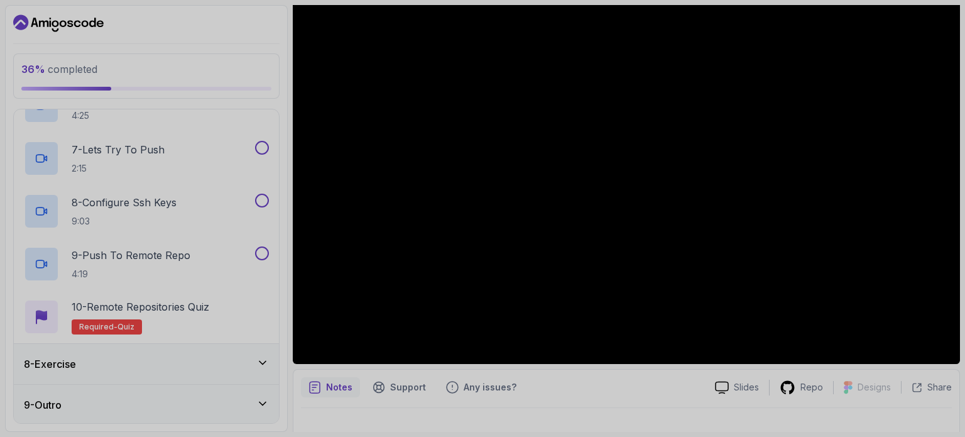
scroll to position [142, 0]
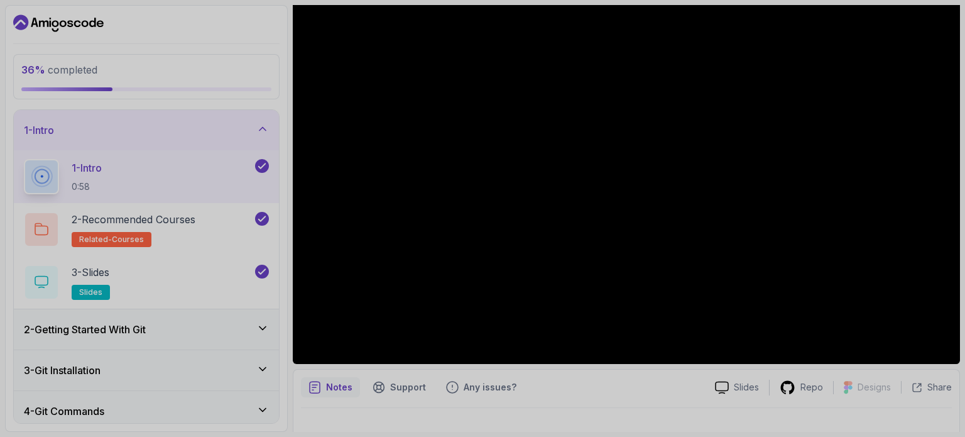
scroll to position [142, 0]
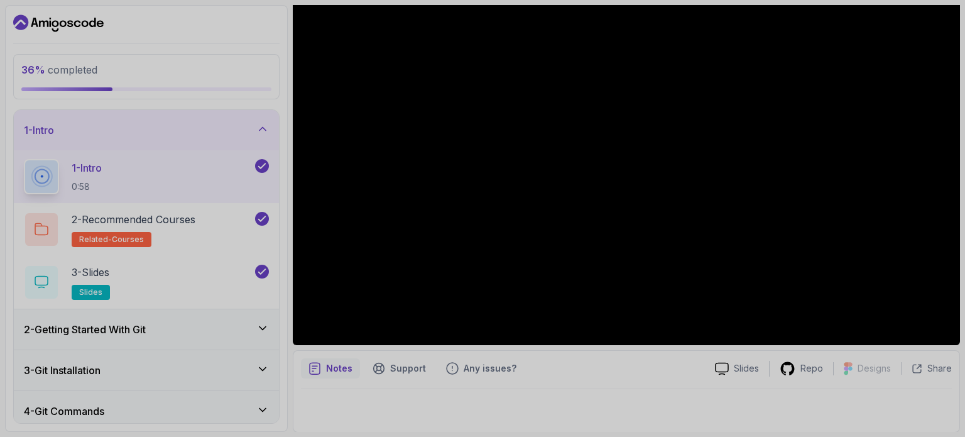
click at [233, 350] on div "3 - Git Installation" at bounding box center [146, 370] width 265 height 40
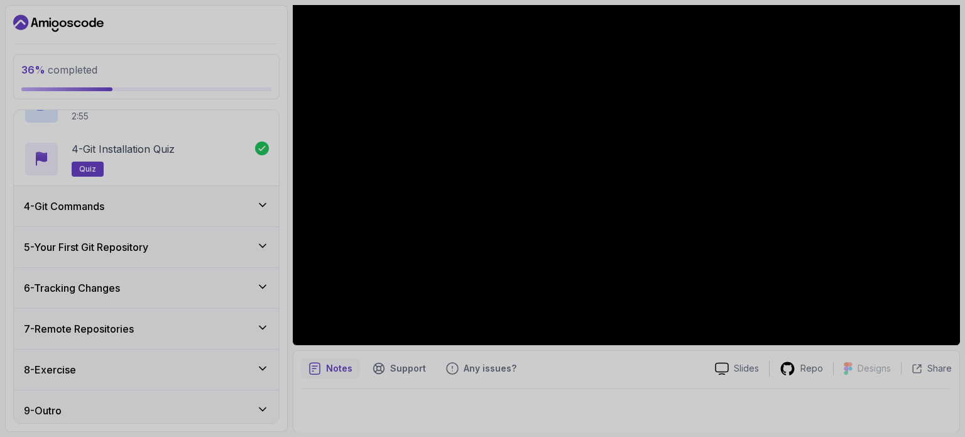
scroll to position [263, 0]
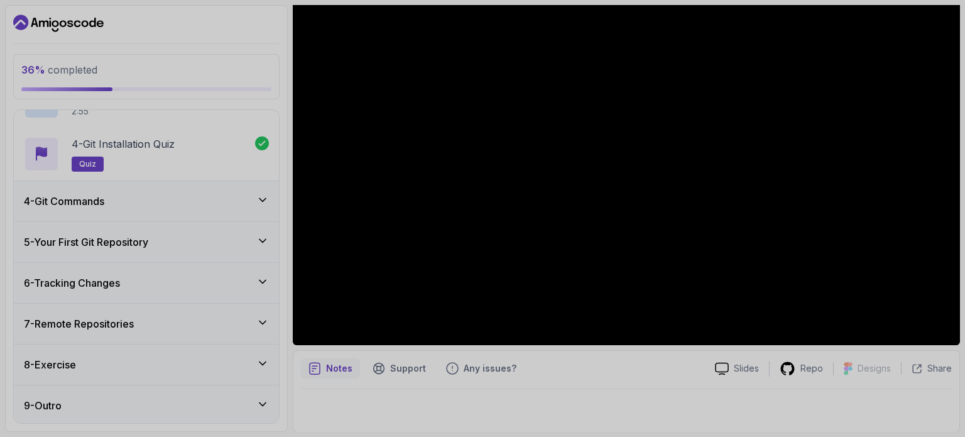
click at [234, 246] on div "5 - Your First Git Repository" at bounding box center [146, 241] width 245 height 15
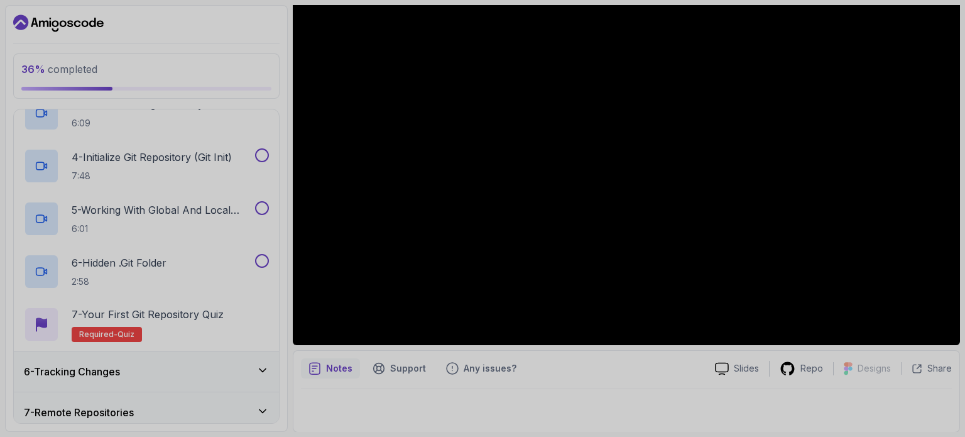
scroll to position [331, 0]
click at [226, 163] on p "4 - Initialize Git Repository (Git Init)" at bounding box center [152, 157] width 160 height 15
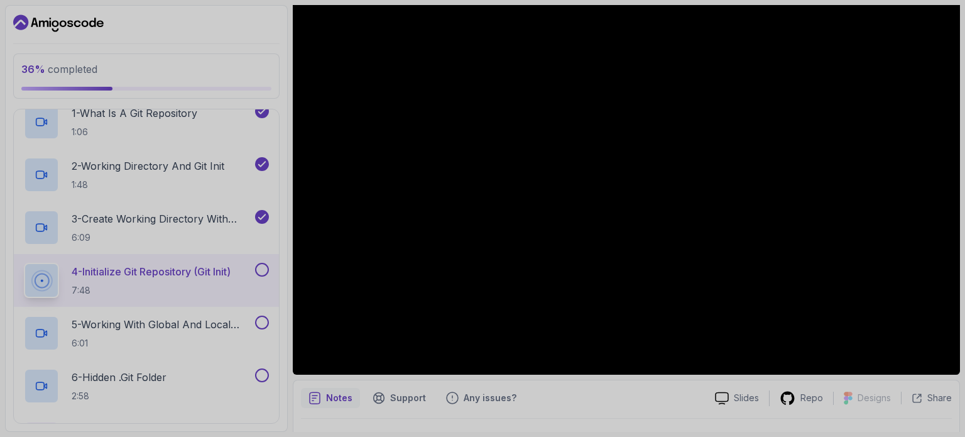
scroll to position [142, 0]
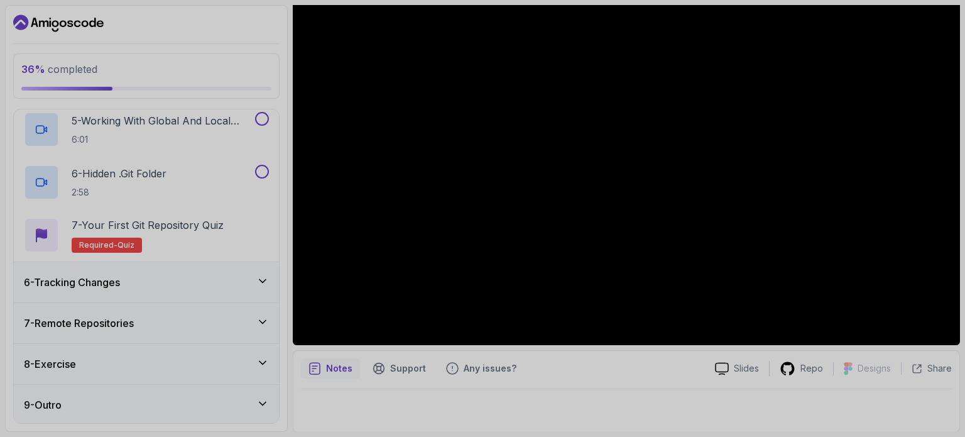
click at [193, 304] on div "7 - Remote Repositories" at bounding box center [146, 323] width 265 height 40
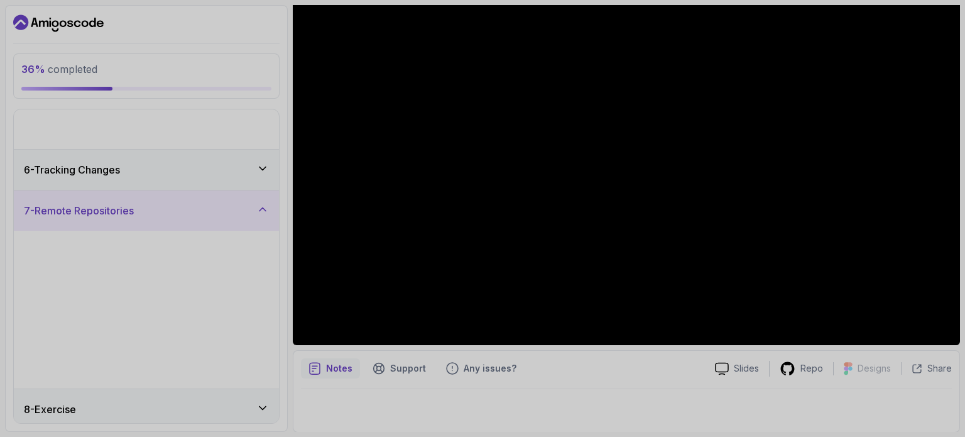
scroll to position [52, 0]
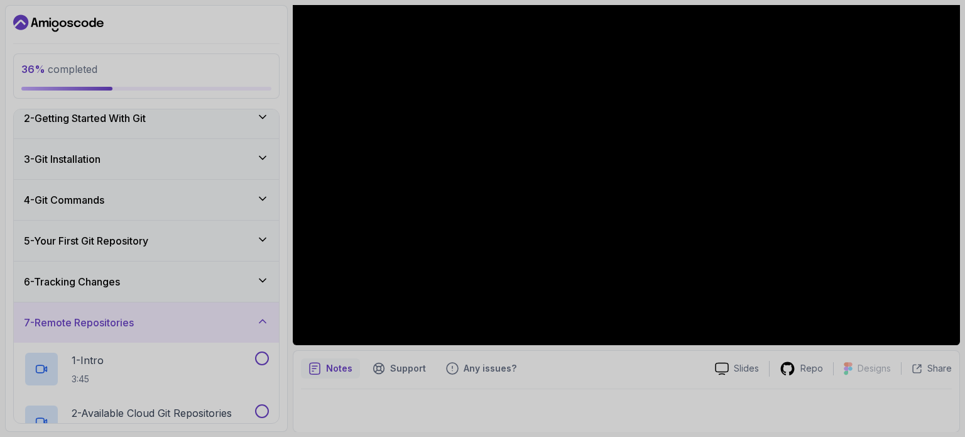
click at [182, 289] on div "6 - Tracking Changes" at bounding box center [146, 281] width 265 height 40
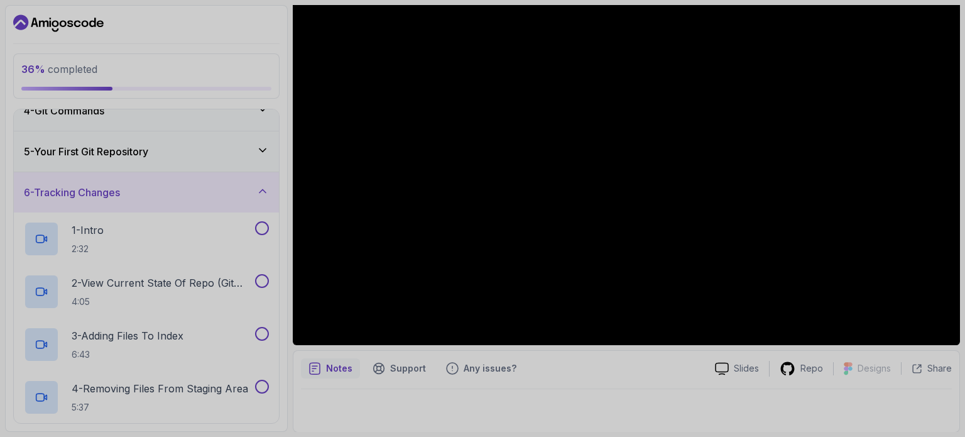
scroll to position [143, 0]
click at [182, 289] on h2 "2 - View Current State Of Repo (Git Status) 4:05" at bounding box center [162, 290] width 181 height 33
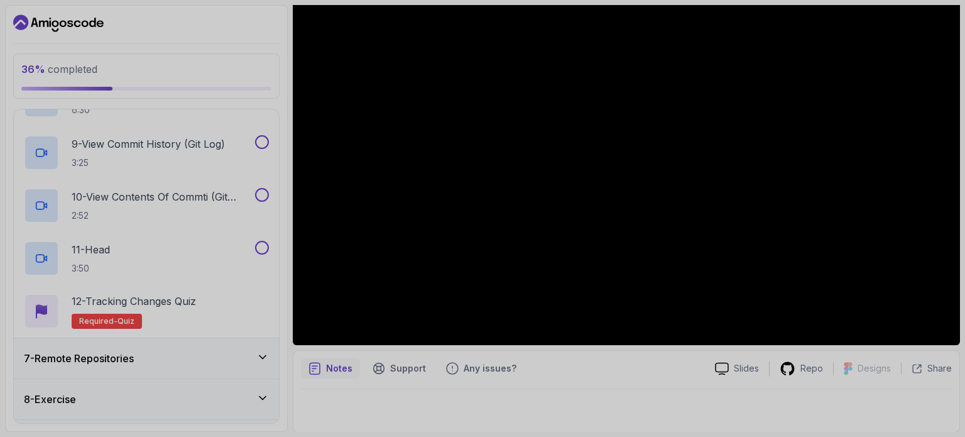
scroll to position [685, 0]
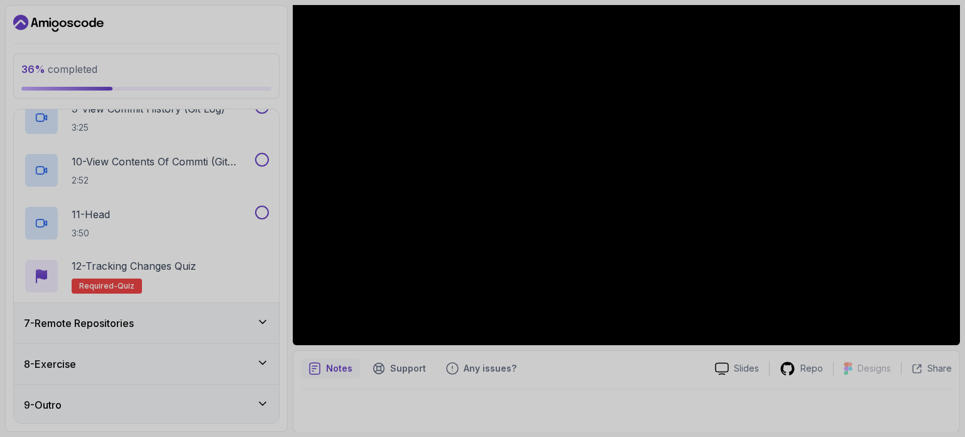
click at [260, 402] on icon at bounding box center [262, 403] width 13 height 13
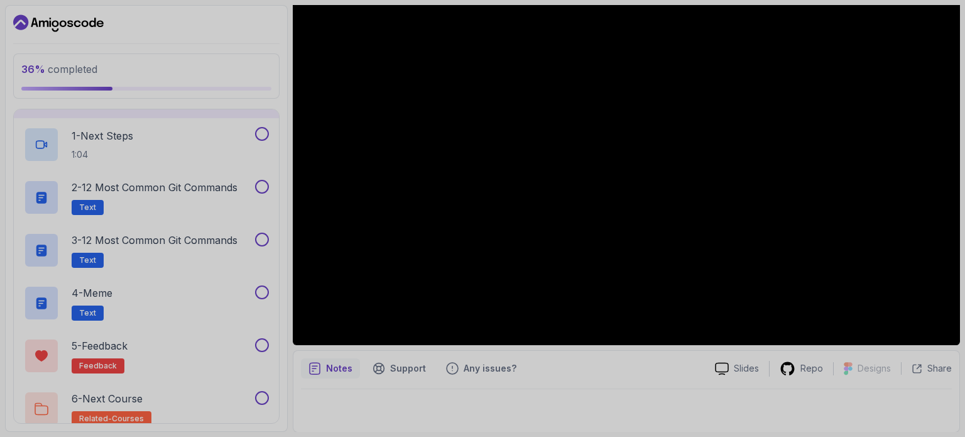
scroll to position [368, 0]
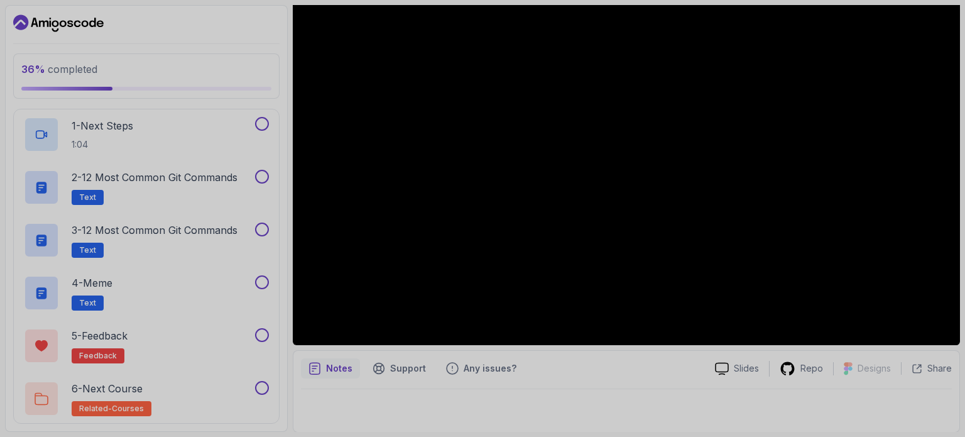
click at [73, 23] on icon "Dashboard" at bounding box center [58, 23] width 91 height 20
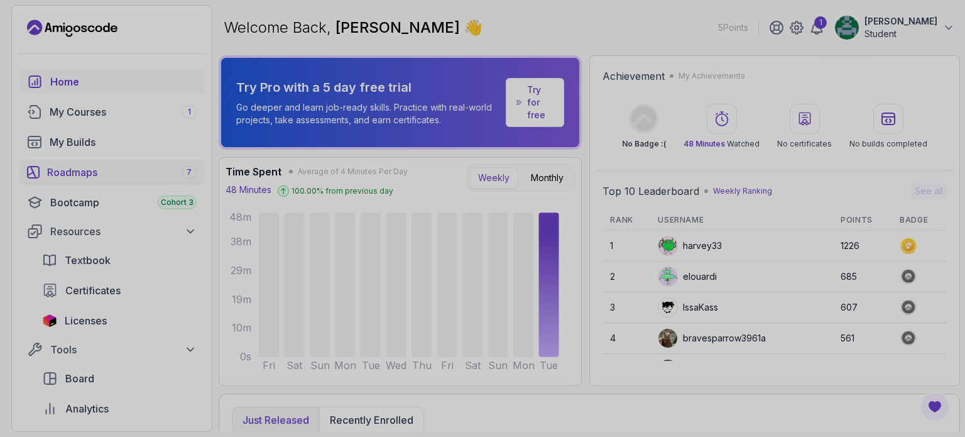
click at [172, 180] on link "Roadmaps 7" at bounding box center [111, 172] width 185 height 25
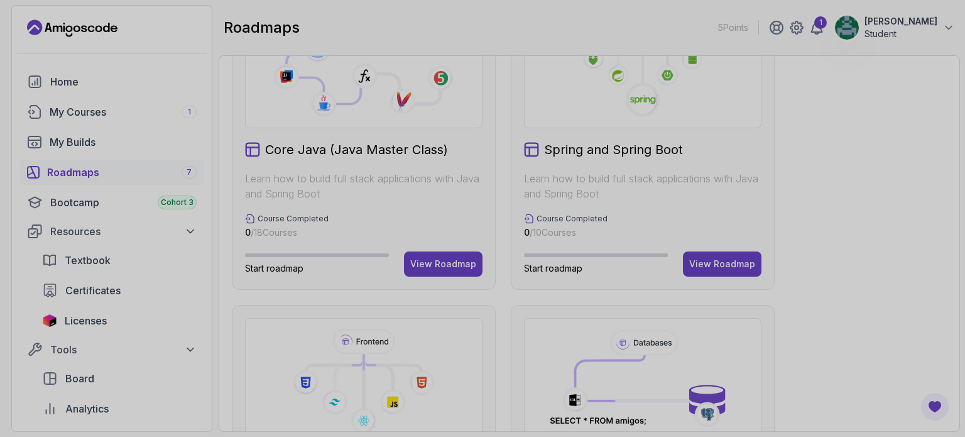
scroll to position [397, 0]
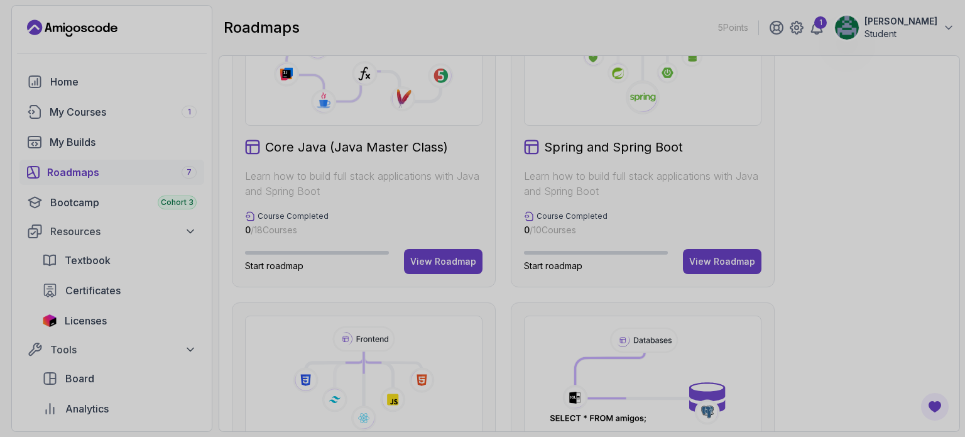
click at [325, 273] on div "Core Java (Java Master Class) Learn how to build full stack applications with J…" at bounding box center [364, 137] width 264 height 300
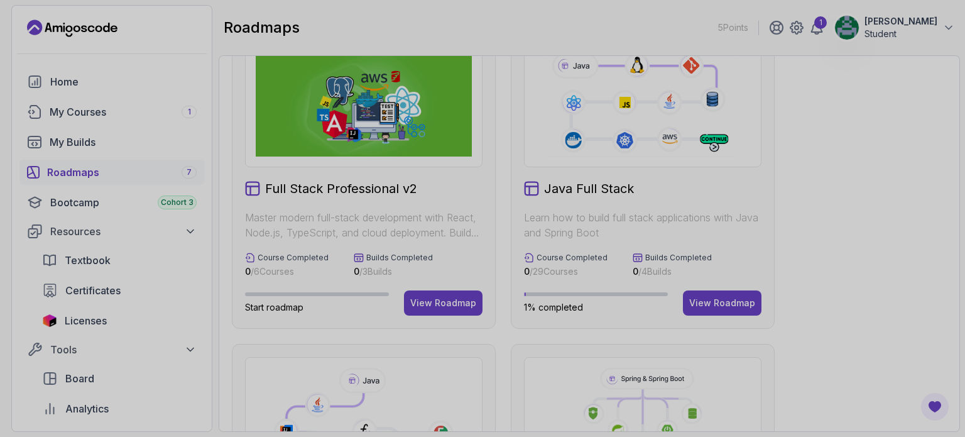
scroll to position [39, 0]
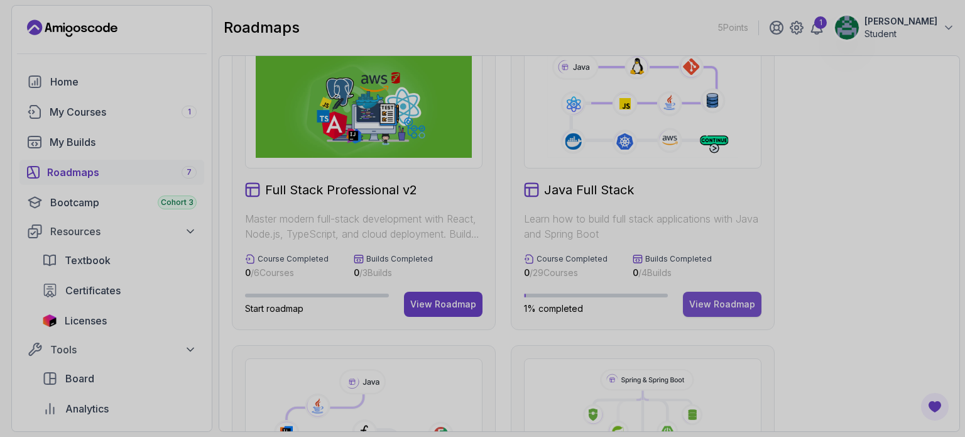
click at [708, 292] on button "View Roadmap" at bounding box center [722, 304] width 79 height 25
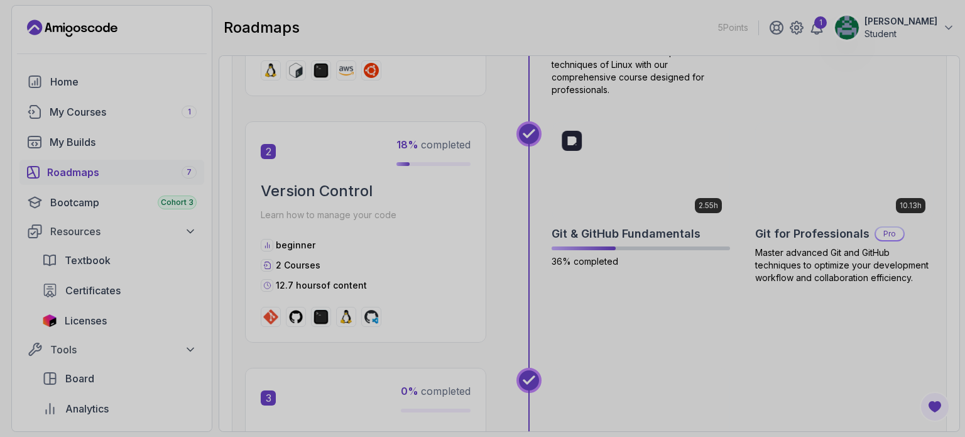
scroll to position [583, 0]
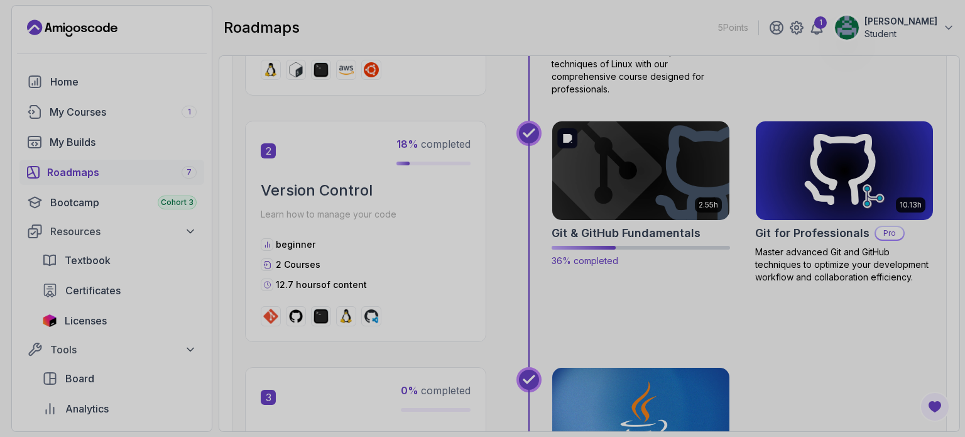
click at [566, 203] on img at bounding box center [641, 171] width 186 height 104
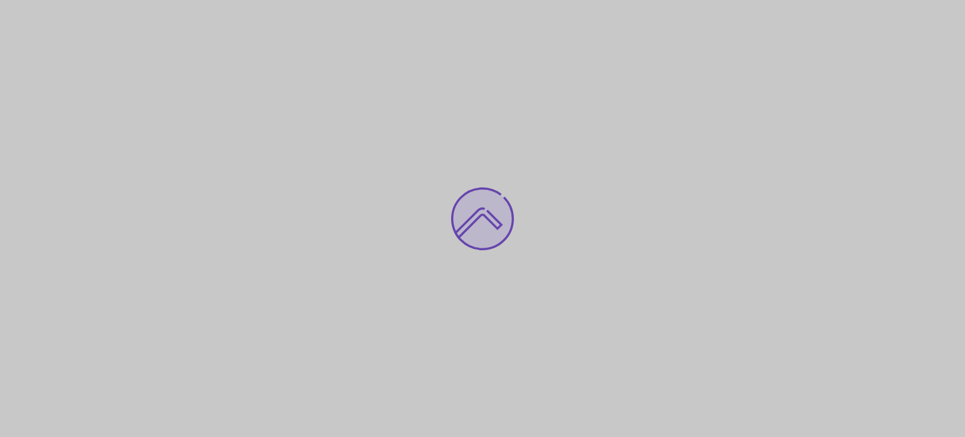
click at [566, 203] on div at bounding box center [482, 218] width 965 height 437
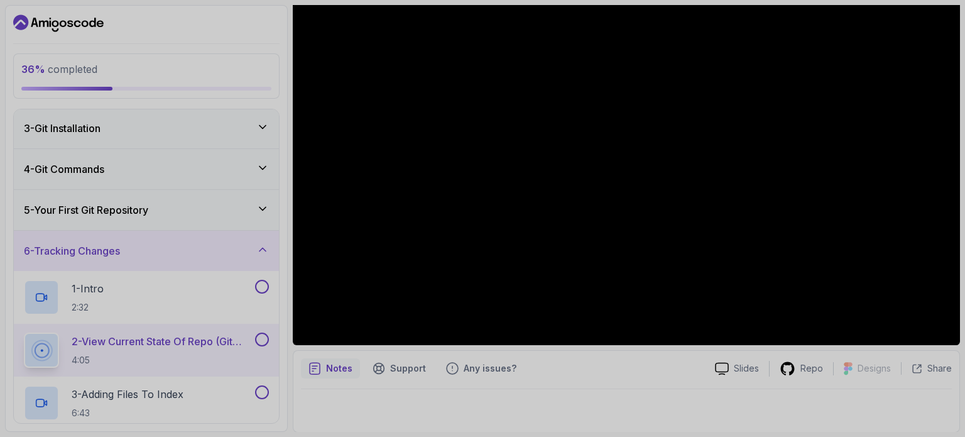
scroll to position [83, 0]
click at [254, 285] on div at bounding box center [261, 287] width 16 height 14
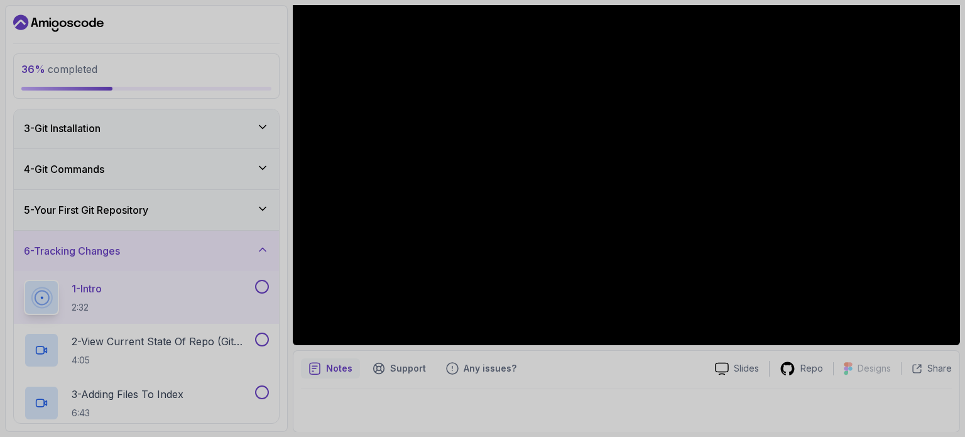
click at [260, 285] on button at bounding box center [262, 287] width 14 height 14
click at [261, 243] on icon at bounding box center [262, 249] width 13 height 13
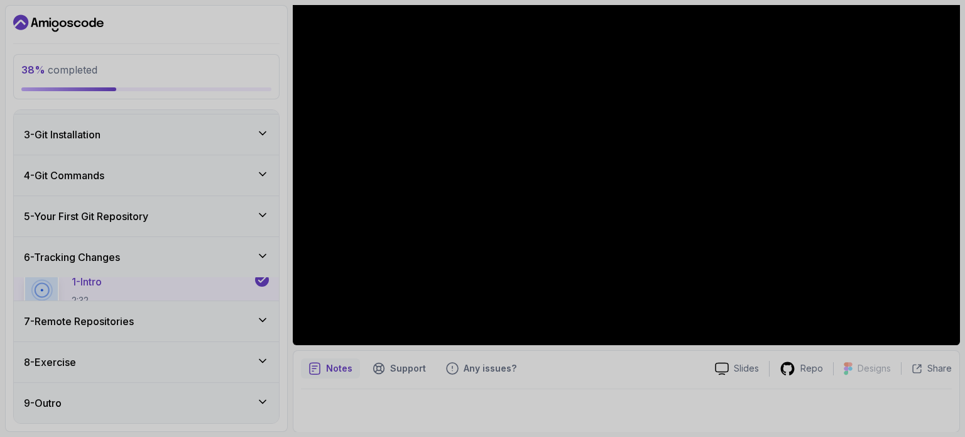
scroll to position [52, 0]
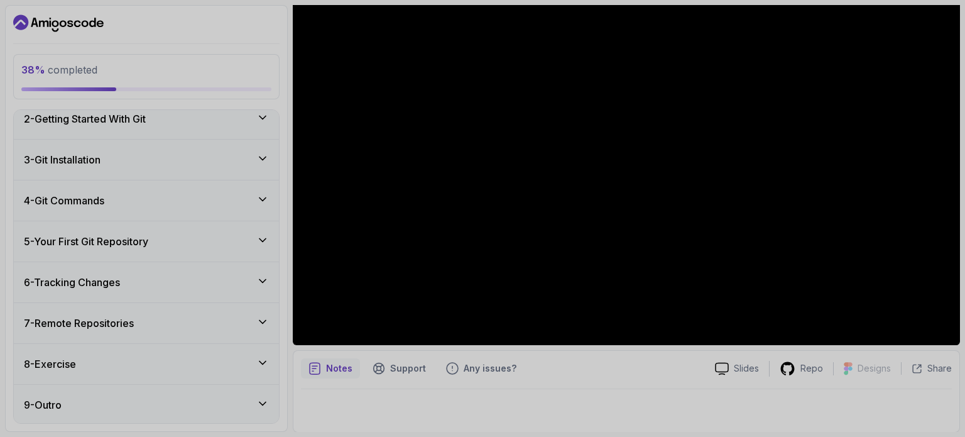
click at [261, 243] on icon at bounding box center [262, 240] width 13 height 13
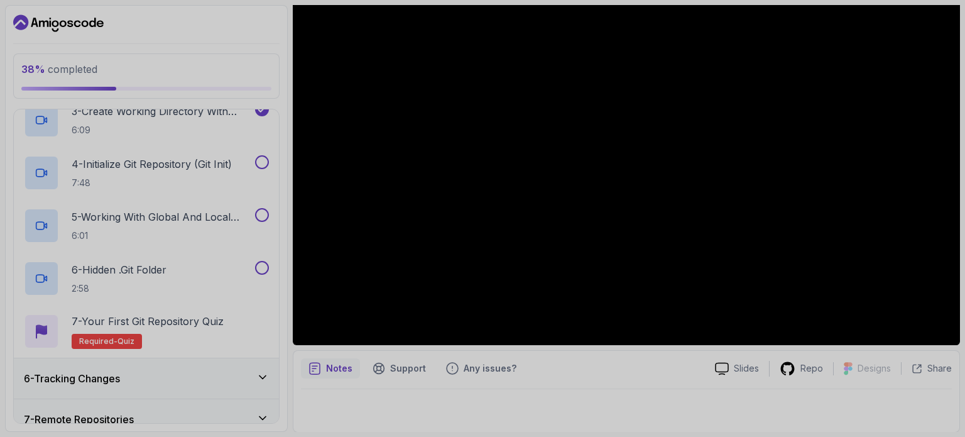
scroll to position [326, 0]
click at [274, 237] on div "5 - Working With Global And Local Configuration 6:01" at bounding box center [146, 225] width 265 height 53
click at [228, 229] on p "6:01" at bounding box center [162, 235] width 181 height 13
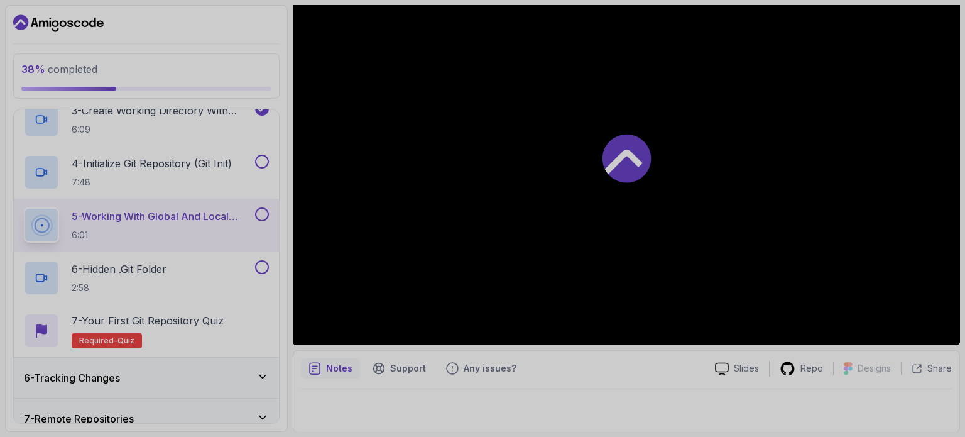
click at [228, 229] on p "6:01" at bounding box center [162, 235] width 181 height 13
click at [265, 160] on button at bounding box center [262, 162] width 14 height 14
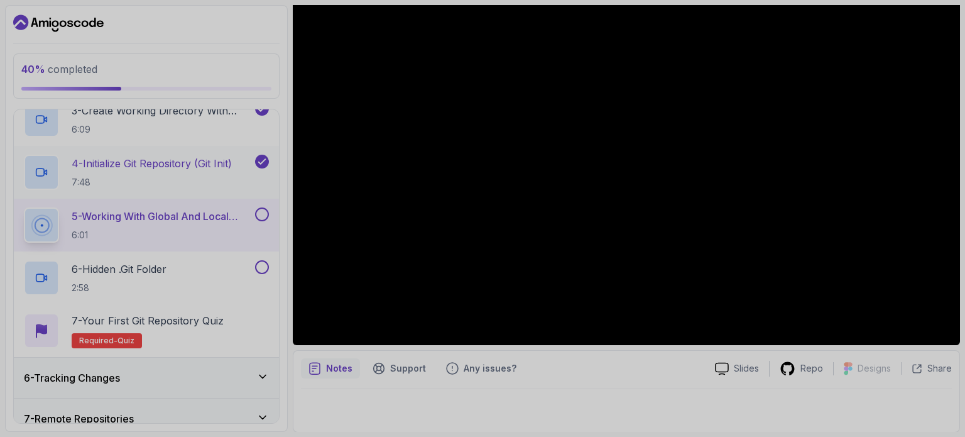
click at [226, 163] on p "4 - Initialize Git Repository (Git Init)" at bounding box center [152, 163] width 160 height 15
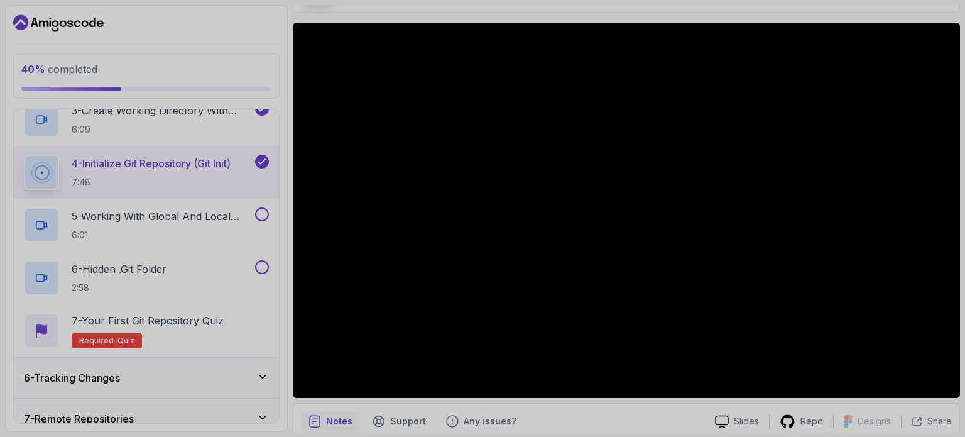
scroll to position [90, 0]
